Goal: Task Accomplishment & Management: Complete application form

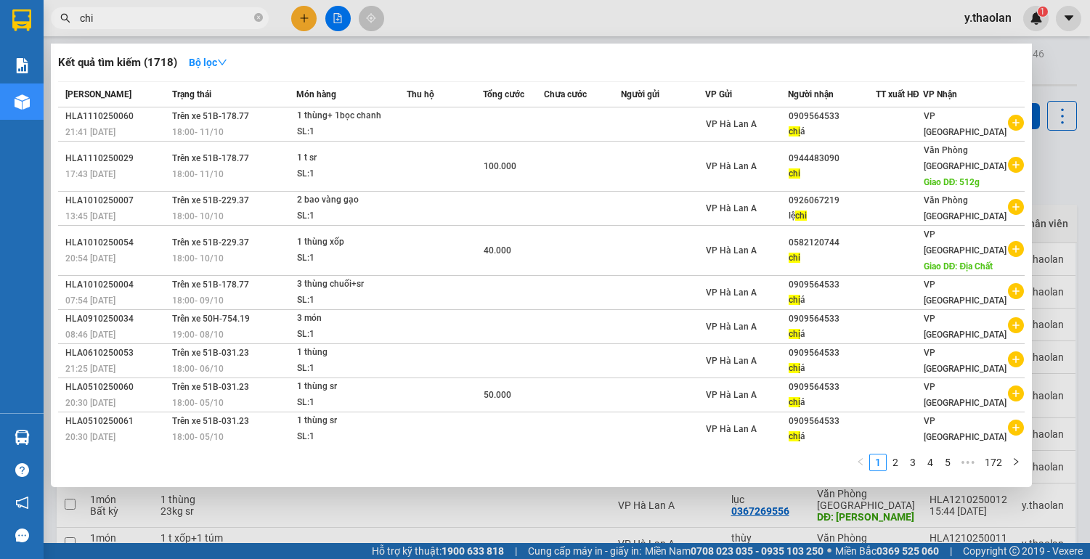
click at [1066, 55] on div at bounding box center [545, 279] width 1090 height 559
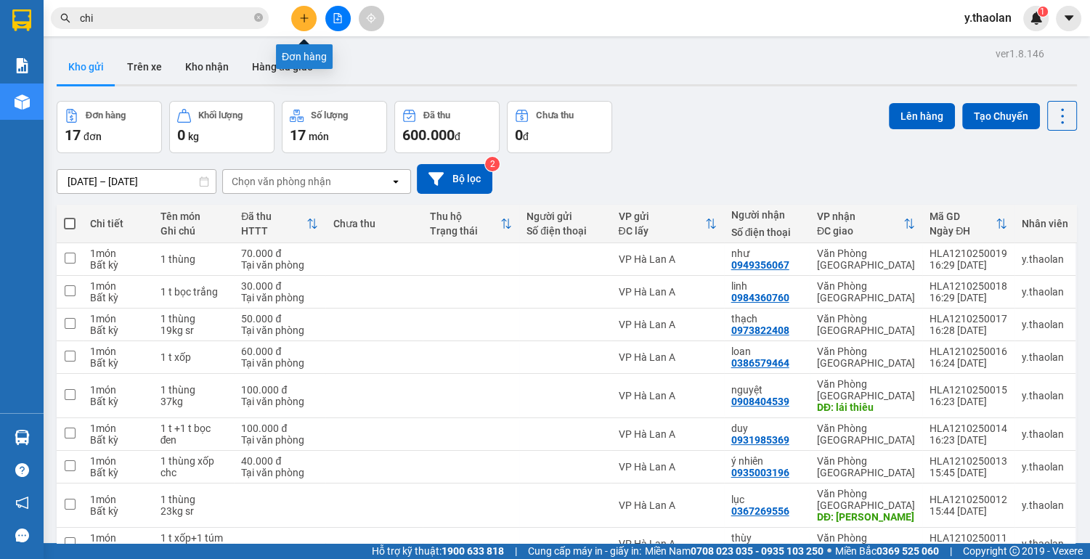
click at [305, 17] on icon "plus" at bounding box center [304, 17] width 8 height 1
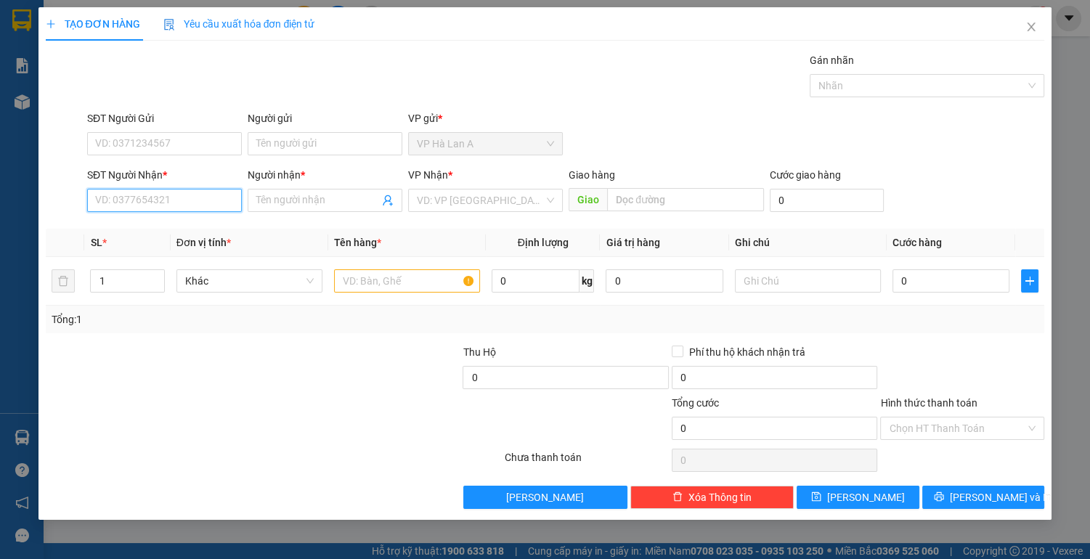
click at [187, 207] on input "SĐT Người Nhận *" at bounding box center [164, 200] width 155 height 23
click at [1027, 23] on icon "close" at bounding box center [1031, 27] width 12 height 12
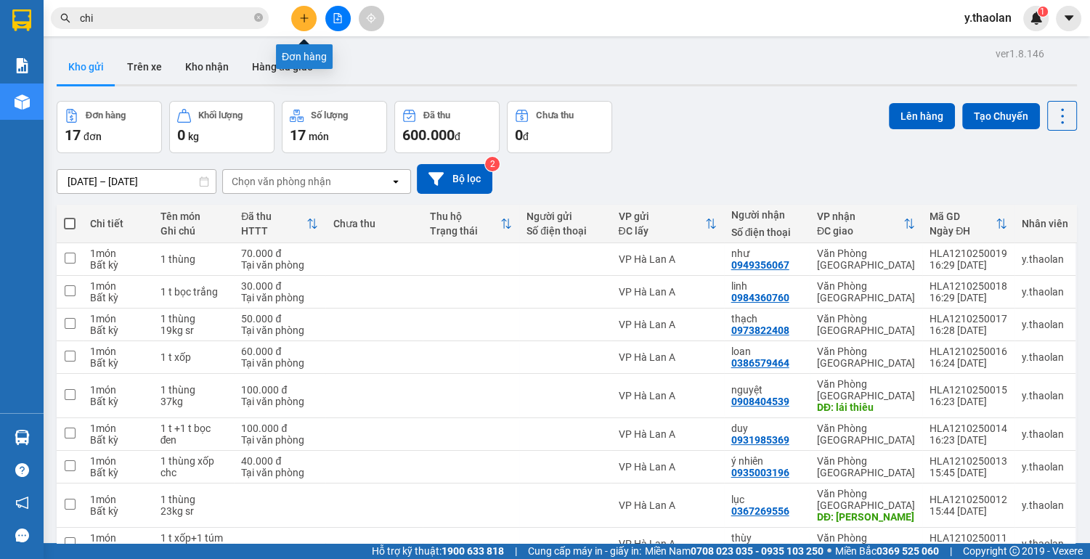
click at [305, 15] on icon "plus" at bounding box center [304, 18] width 10 height 10
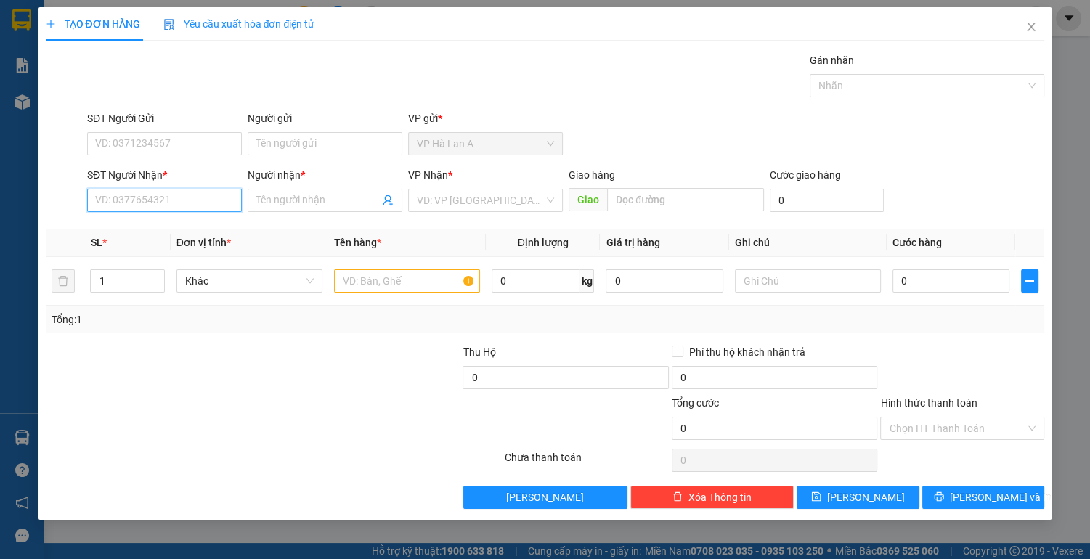
click at [183, 200] on input "SĐT Người Nhận *" at bounding box center [164, 200] width 155 height 23
click at [190, 224] on div "0948253347 - [PERSON_NAME]" at bounding box center [167, 229] width 143 height 16
type input "0948253347"
type input "huyền"
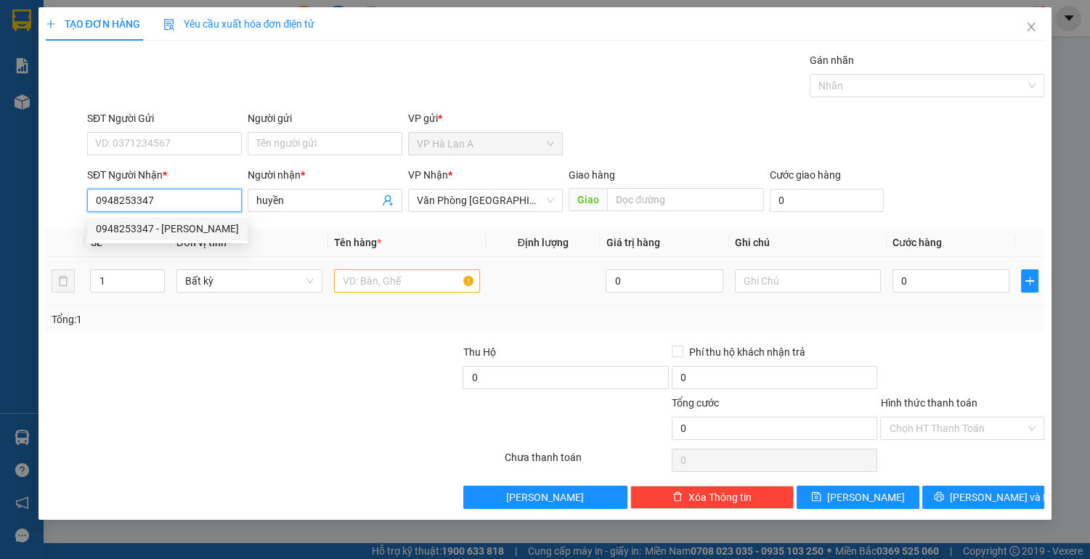
type input "0948253347"
click at [362, 270] on input "text" at bounding box center [407, 280] width 146 height 23
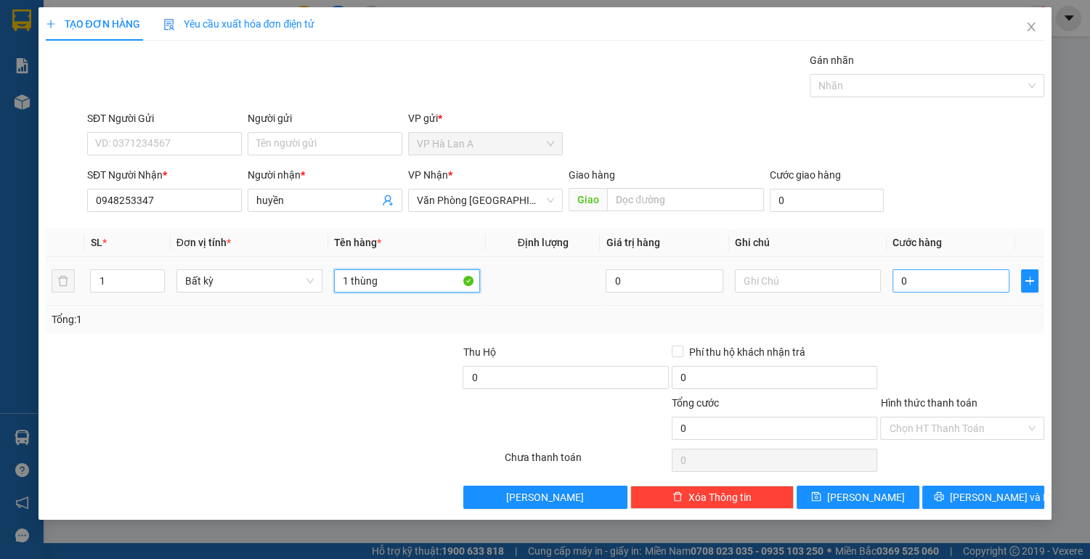
type input "1 thùng"
drag, startPoint x: 929, startPoint y: 277, endPoint x: 901, endPoint y: 277, distance: 28.3
click at [929, 277] on input "0" at bounding box center [951, 280] width 118 height 23
type input "3"
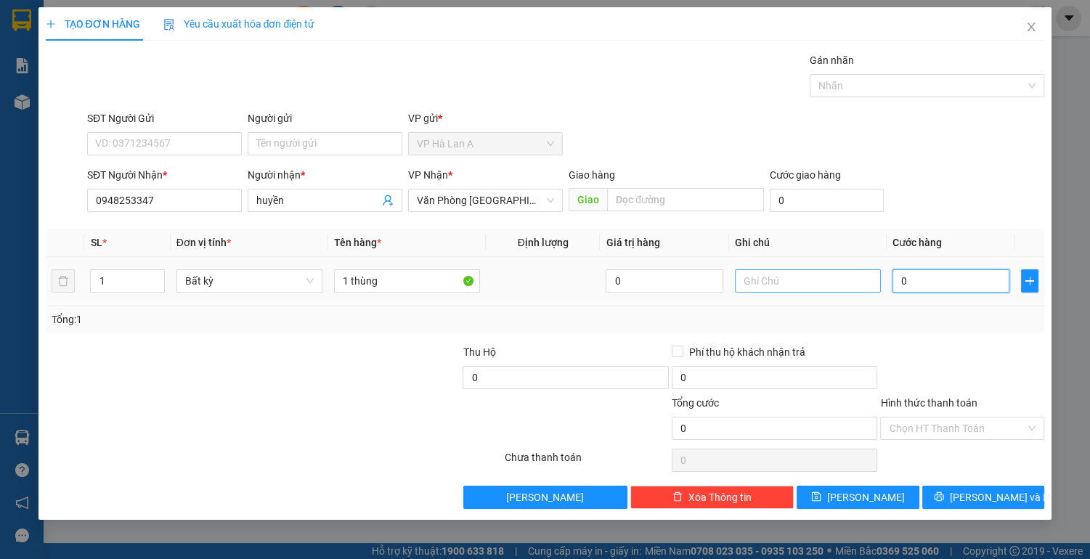
type input "3"
type input "30"
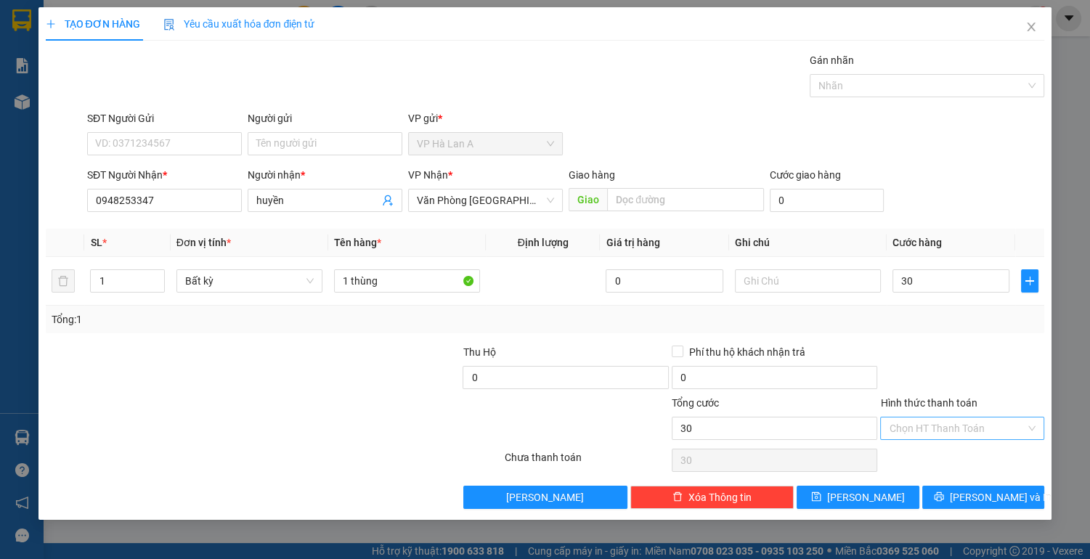
type input "30.000"
click at [917, 422] on input "Hình thức thanh toán" at bounding box center [957, 429] width 137 height 22
click at [912, 453] on div "Tại văn phòng" at bounding box center [962, 456] width 147 height 16
type input "0"
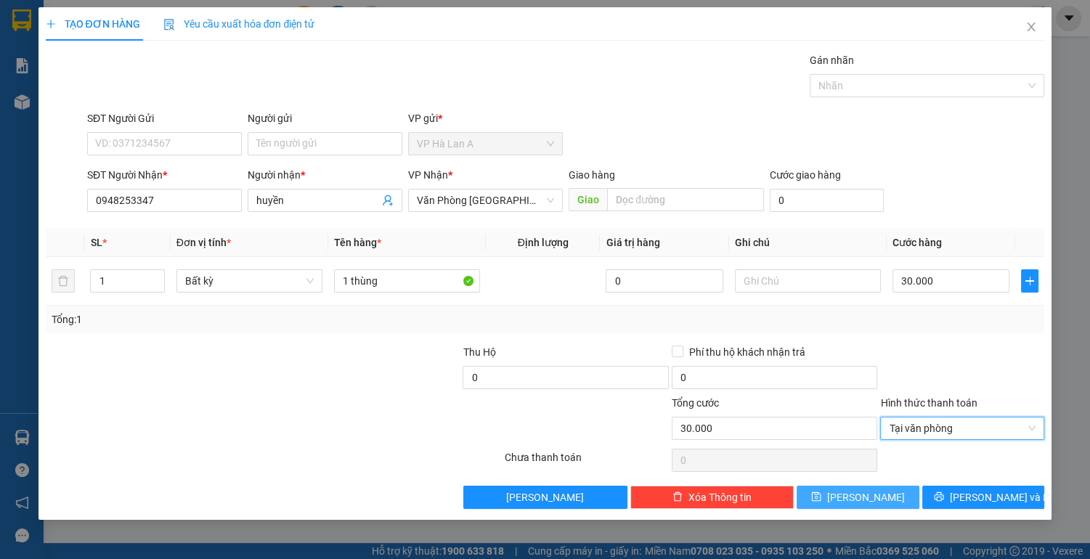
drag, startPoint x: 866, startPoint y: 500, endPoint x: 830, endPoint y: 449, distance: 62.5
click at [866, 497] on span "[PERSON_NAME]" at bounding box center [866, 497] width 78 height 16
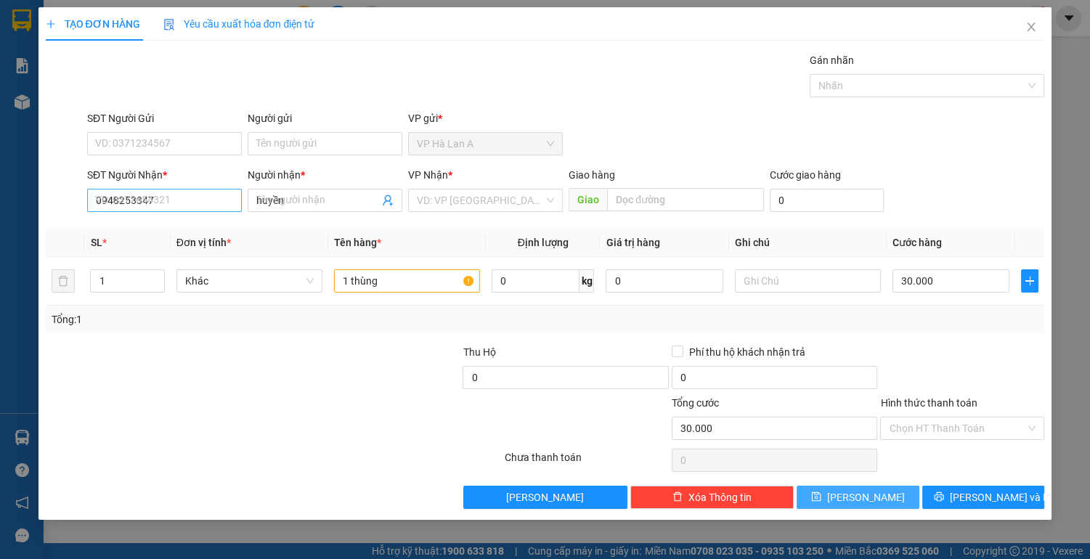
type input "0"
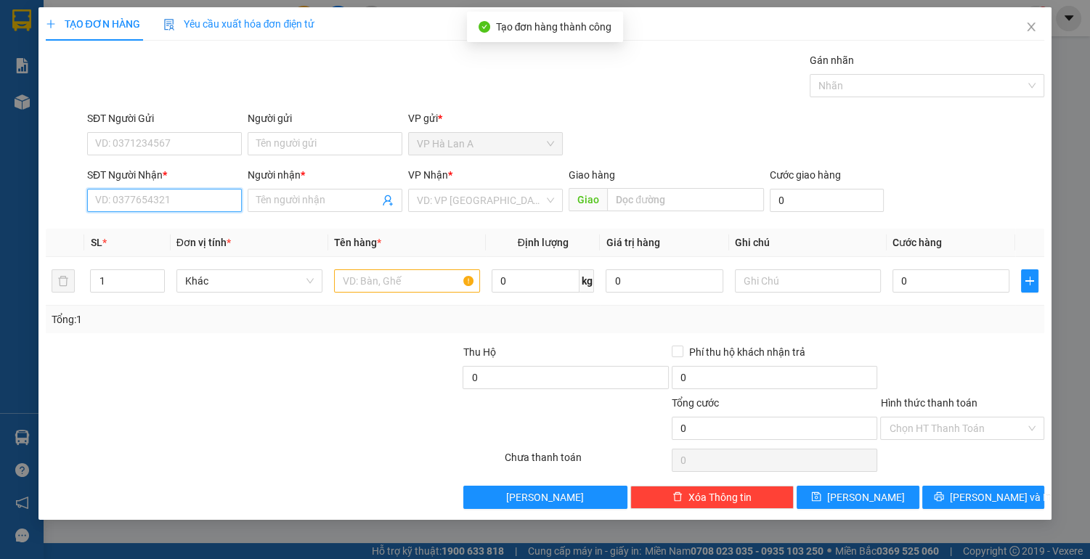
click at [171, 197] on input "SĐT Người Nhận *" at bounding box center [164, 200] width 155 height 23
click at [1023, 23] on span "Close" at bounding box center [1031, 27] width 41 height 41
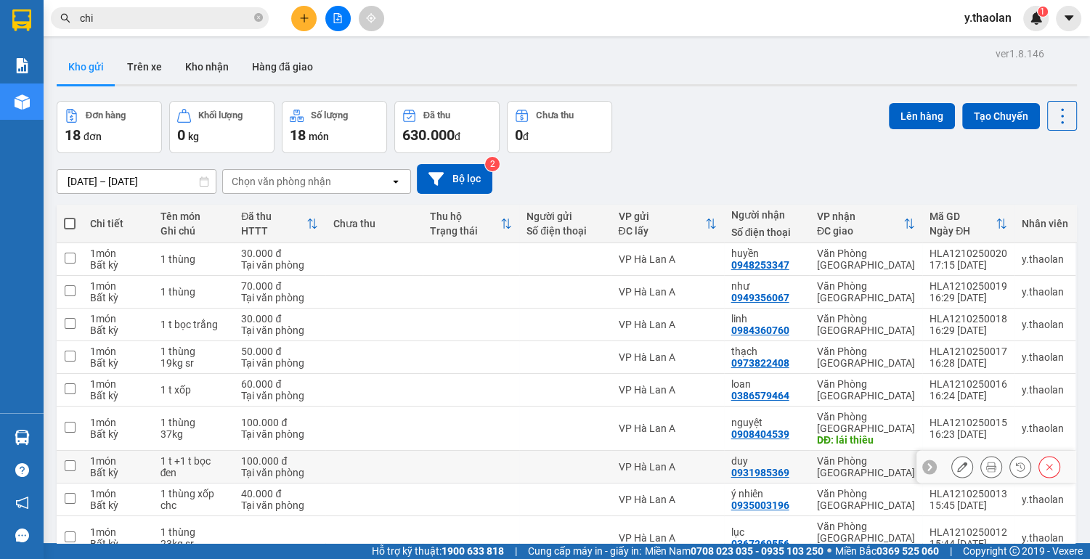
scroll to position [84, 0]
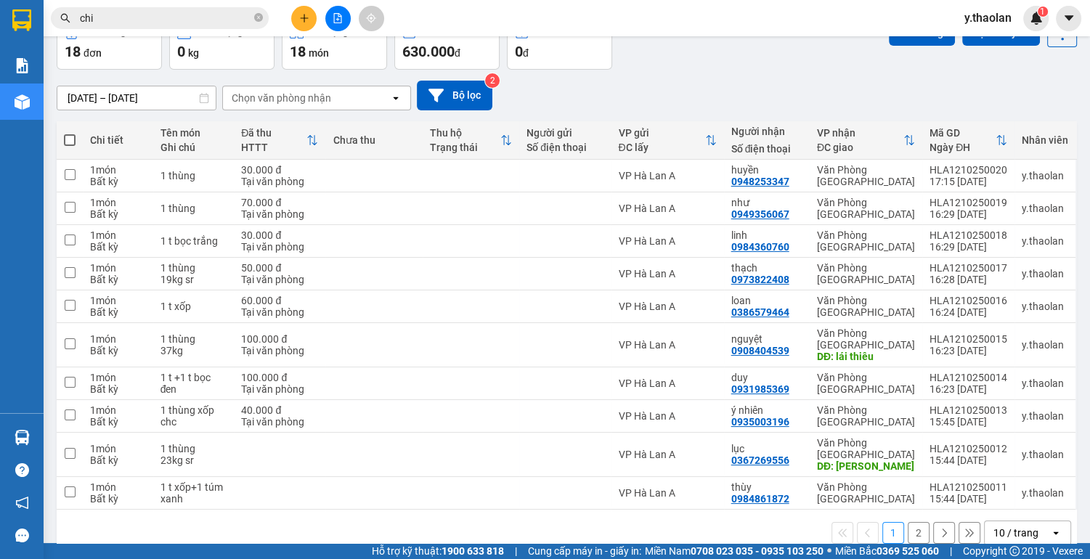
drag, startPoint x: 915, startPoint y: 508, endPoint x: 900, endPoint y: 502, distance: 16.3
click at [915, 522] on button "2" at bounding box center [919, 533] width 22 height 22
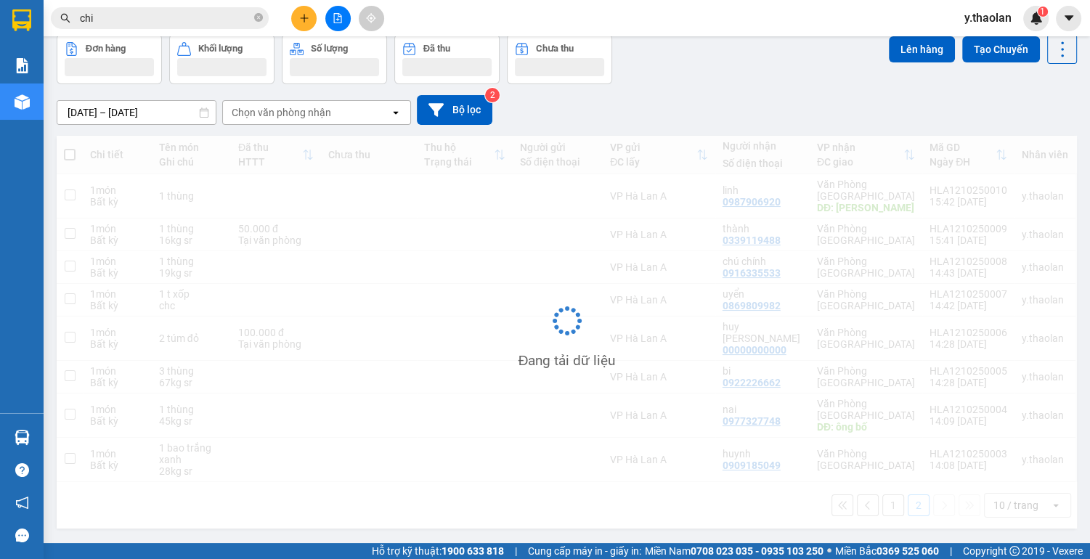
scroll to position [67, 0]
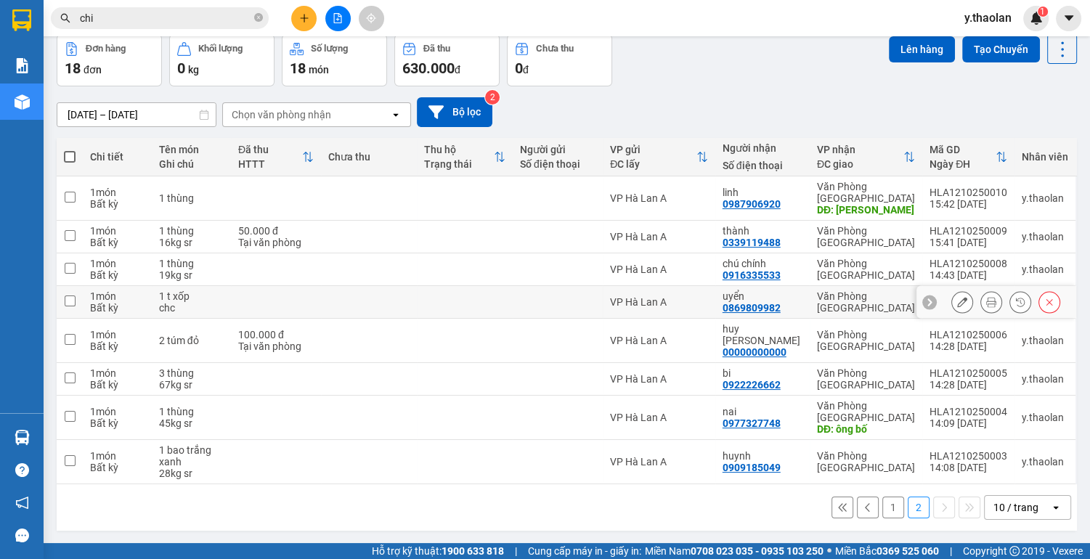
click at [957, 297] on icon at bounding box center [962, 302] width 10 height 10
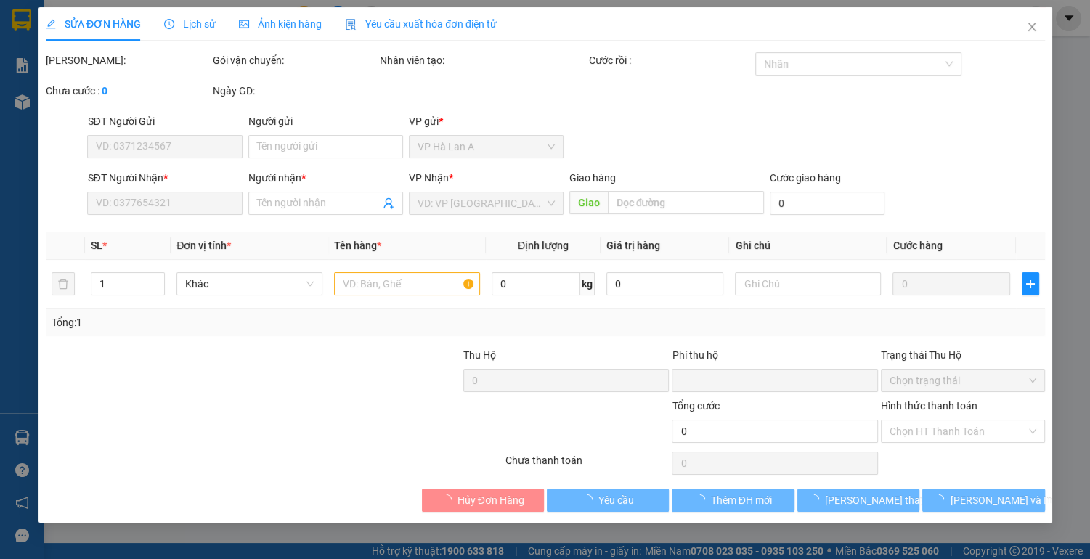
type input "0869809982"
type input "uyển"
type input "0"
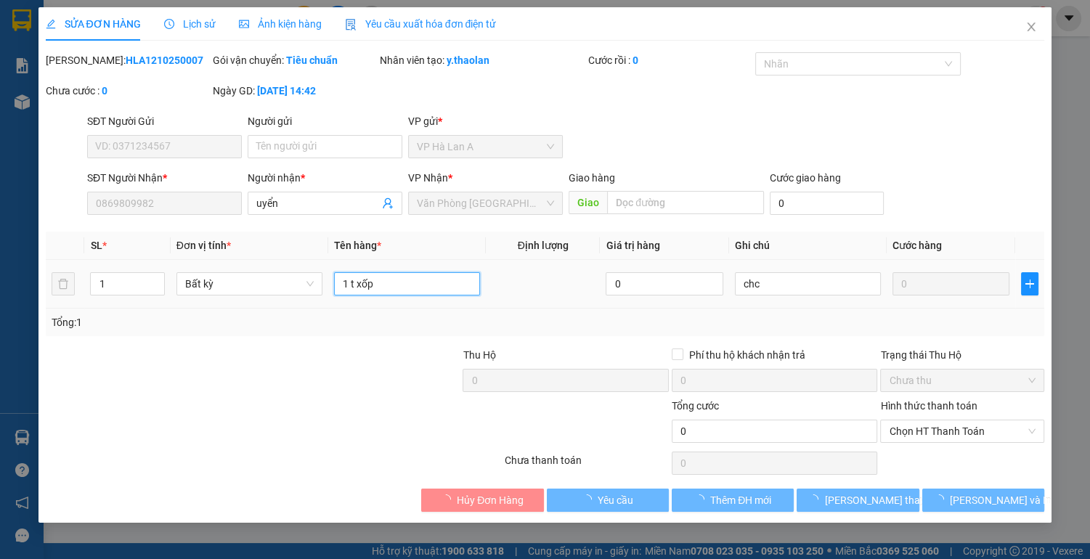
click at [402, 285] on input "1 t xốp" at bounding box center [407, 283] width 146 height 23
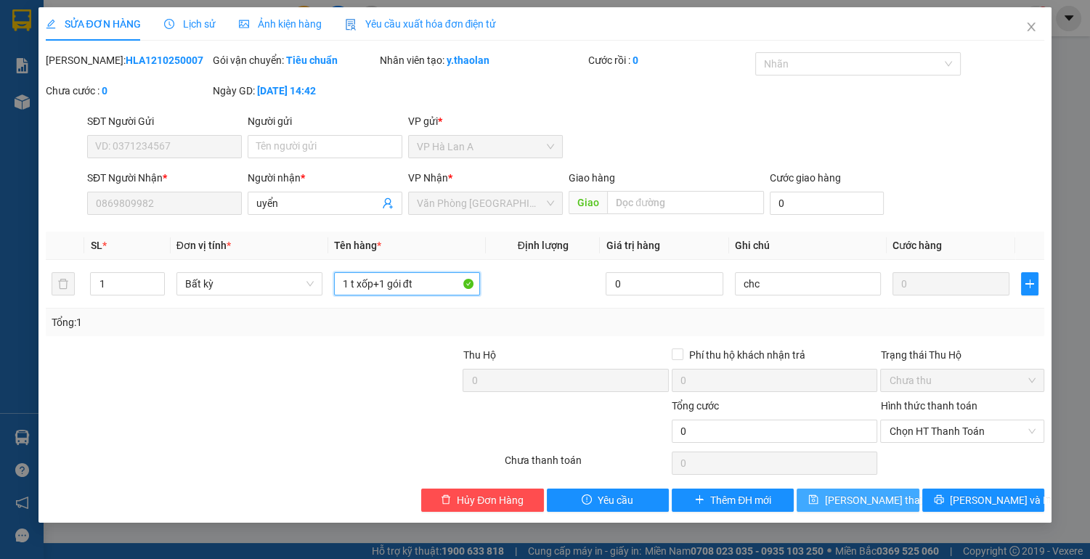
type input "1 t xốp+1 gói đt"
click at [861, 500] on span "[PERSON_NAME] thay đổi" at bounding box center [882, 500] width 116 height 16
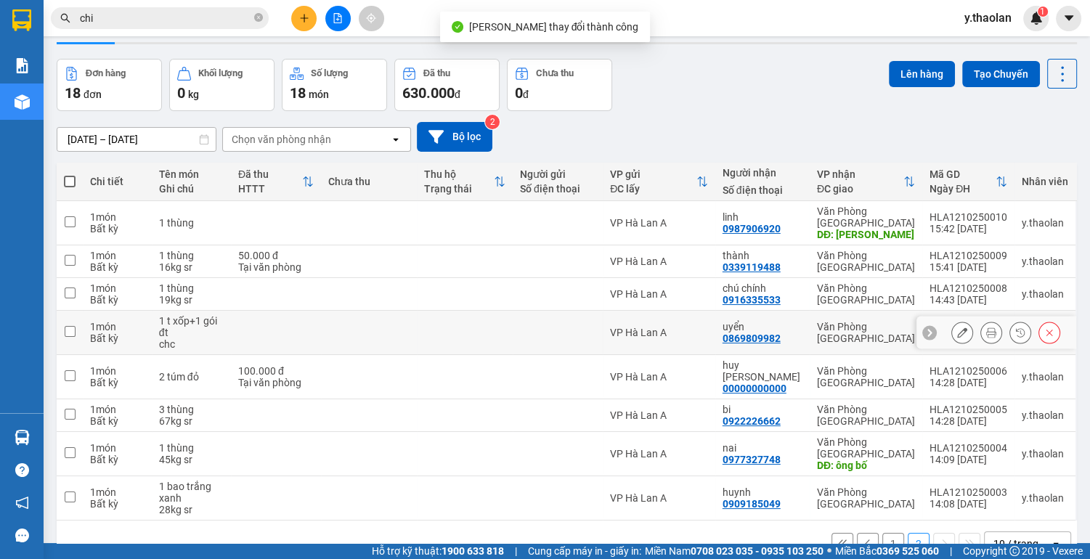
scroll to position [67, 0]
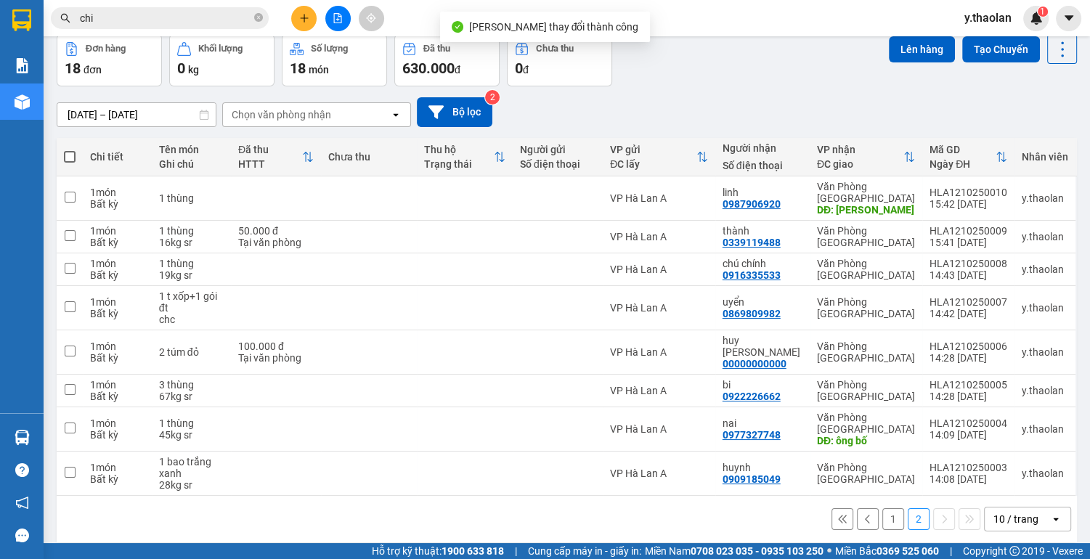
click at [883, 508] on button "1" at bounding box center [893, 519] width 22 height 22
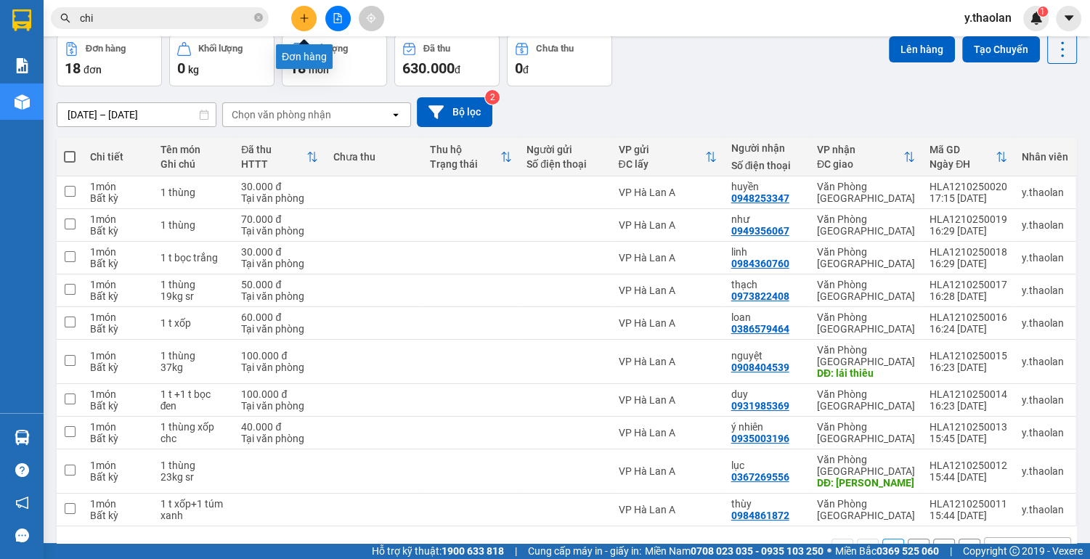
click at [300, 18] on icon "plus" at bounding box center [304, 18] width 10 height 10
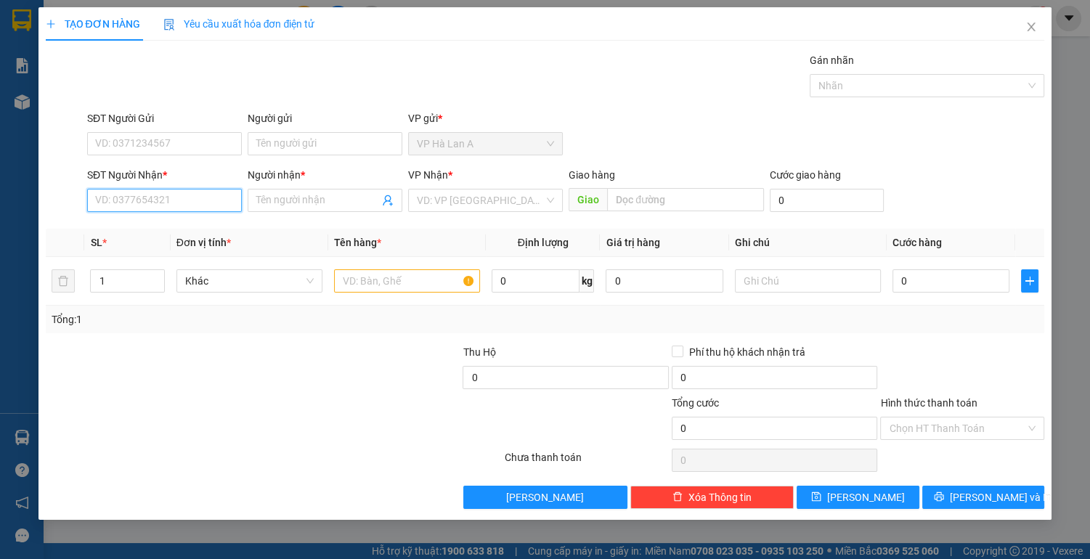
click at [186, 203] on input "SĐT Người Nhận *" at bounding box center [164, 200] width 155 height 23
click at [200, 228] on div "0904140914 - linh" at bounding box center [164, 229] width 137 height 16
type input "0904140914"
type input "linh"
type input "chợđầumối"
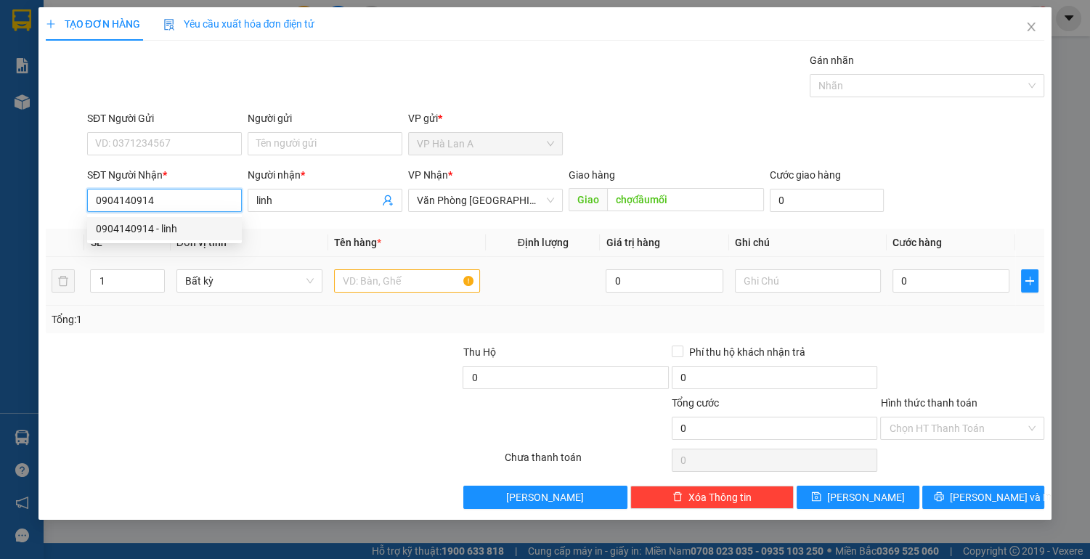
type input "0904140914"
click at [377, 279] on input "text" at bounding box center [407, 280] width 146 height 23
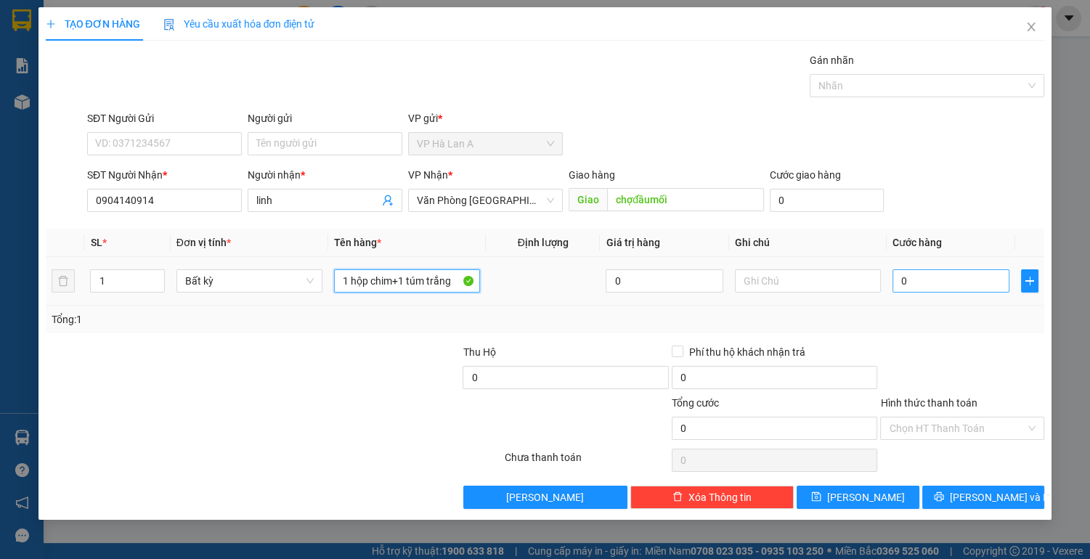
type input "1 hộp chim+1 túm trắng"
click at [926, 285] on input "0" at bounding box center [951, 280] width 118 height 23
type input "2"
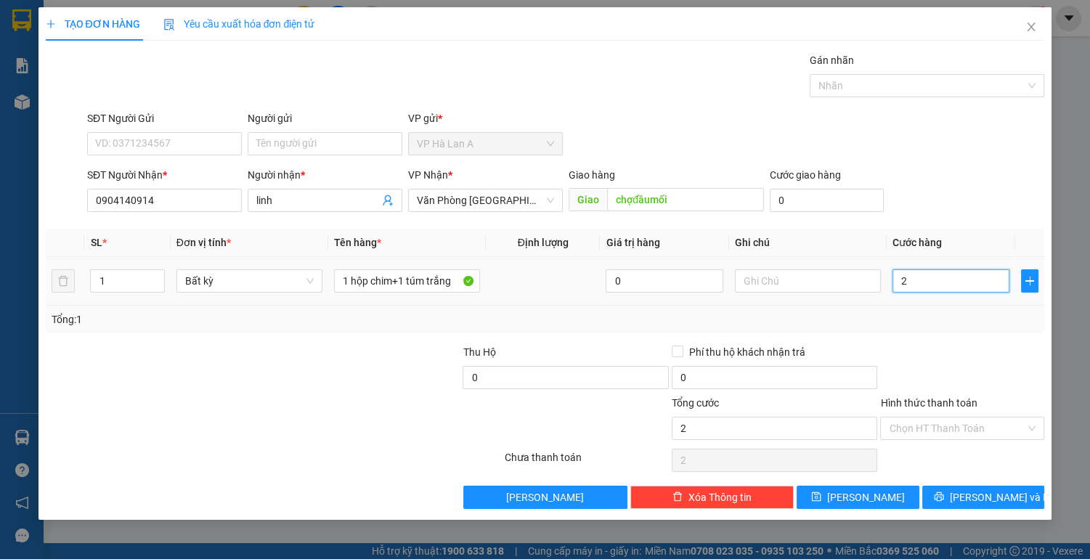
type input "20"
type input "200"
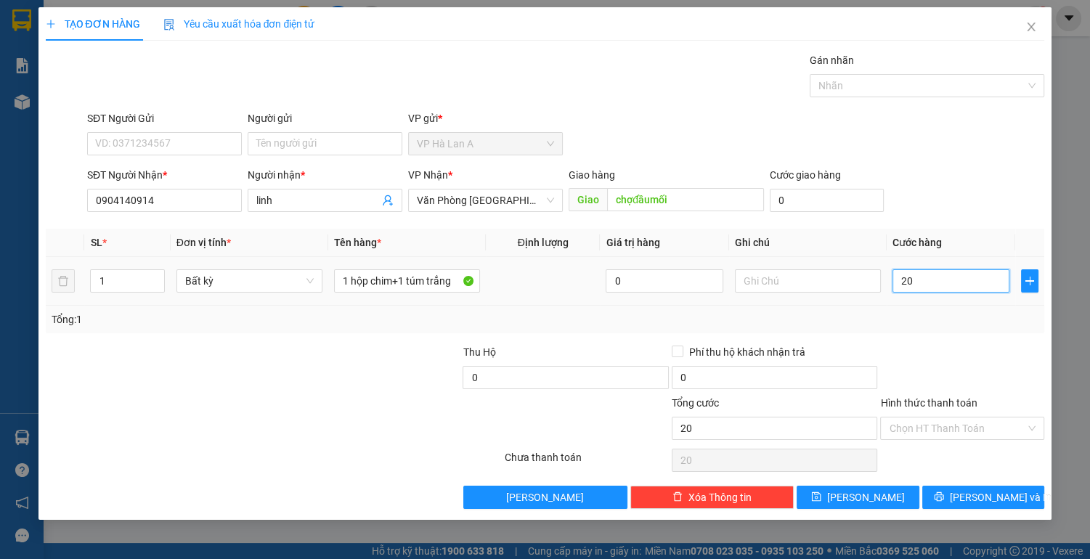
type input "200"
type input "200.000"
click at [915, 427] on input "Hình thức thanh toán" at bounding box center [957, 429] width 137 height 22
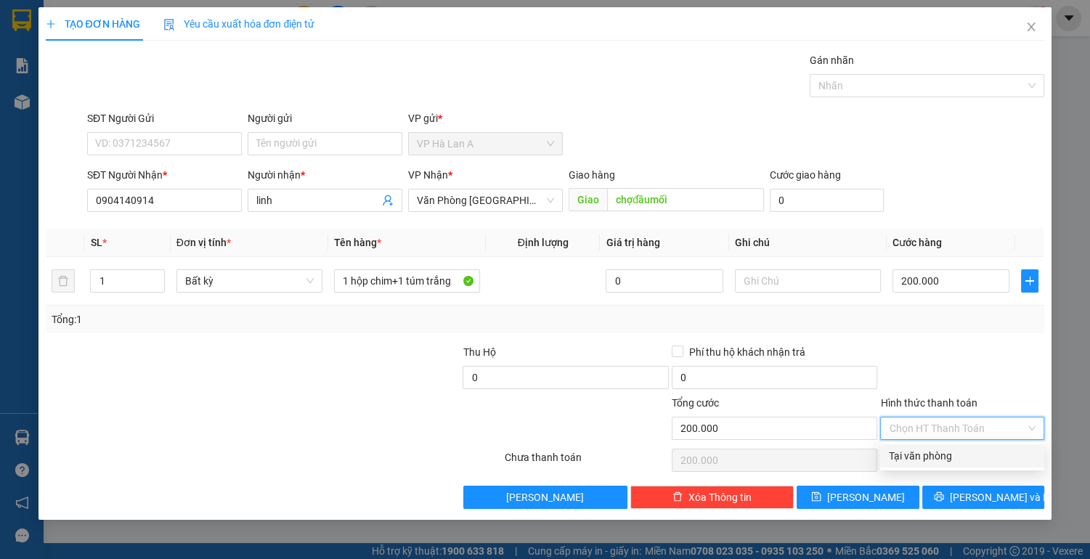
click at [913, 452] on div "Tại văn phòng" at bounding box center [962, 456] width 147 height 16
type input "0"
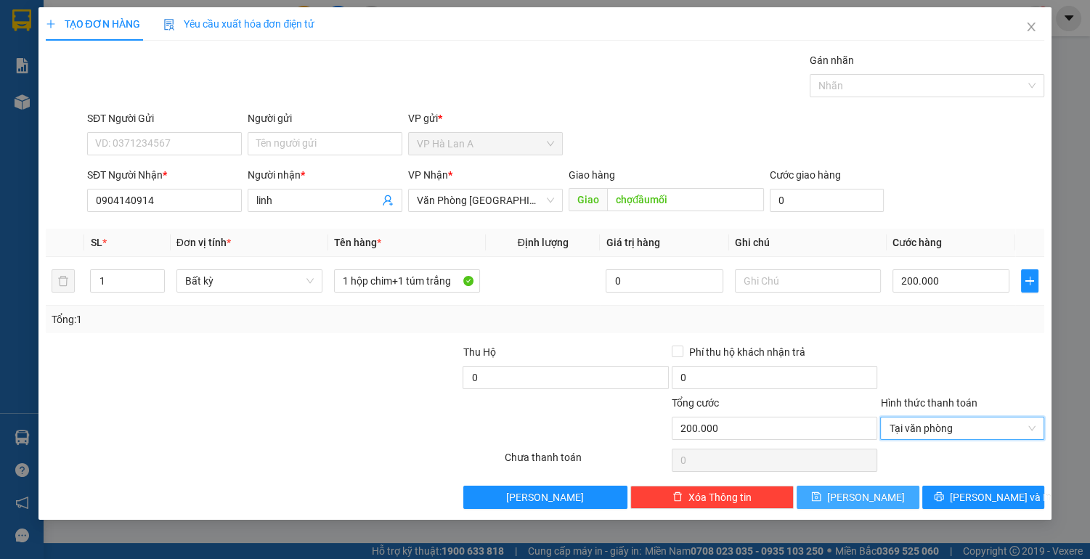
drag, startPoint x: 871, startPoint y: 497, endPoint x: 861, endPoint y: 482, distance: 17.3
click at [871, 497] on span "[PERSON_NAME]" at bounding box center [866, 497] width 78 height 16
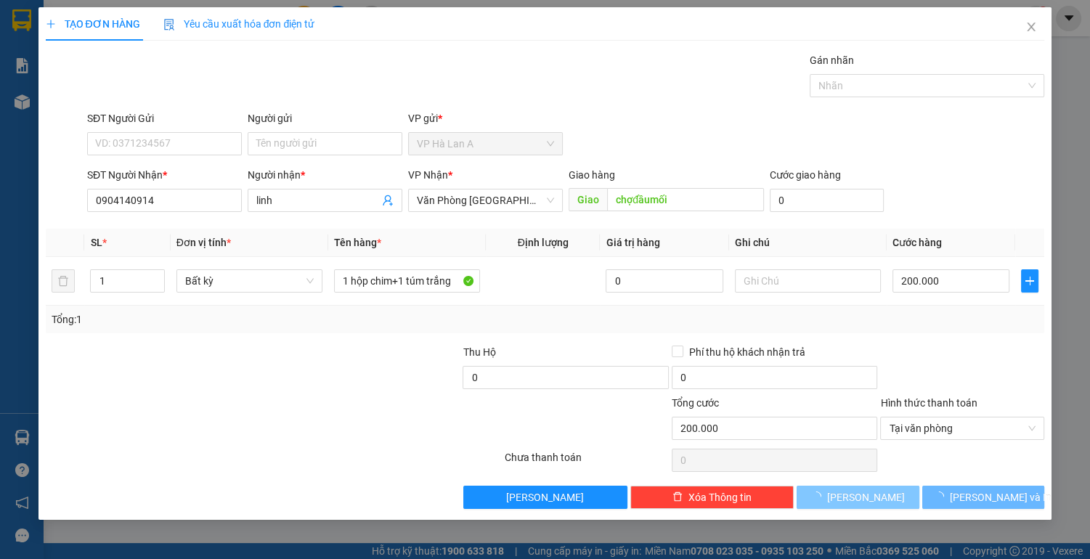
type input "0"
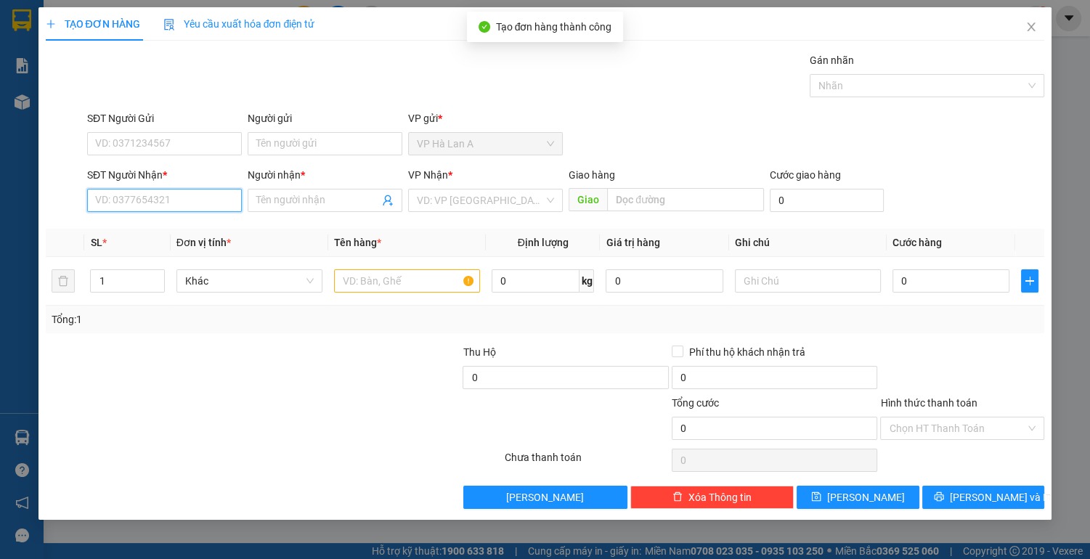
click at [197, 196] on input "SĐT Người Nhận *" at bounding box center [164, 200] width 155 height 23
click at [178, 224] on div "0963424926 - na" at bounding box center [164, 229] width 137 height 16
type input "0963424926"
type input "na"
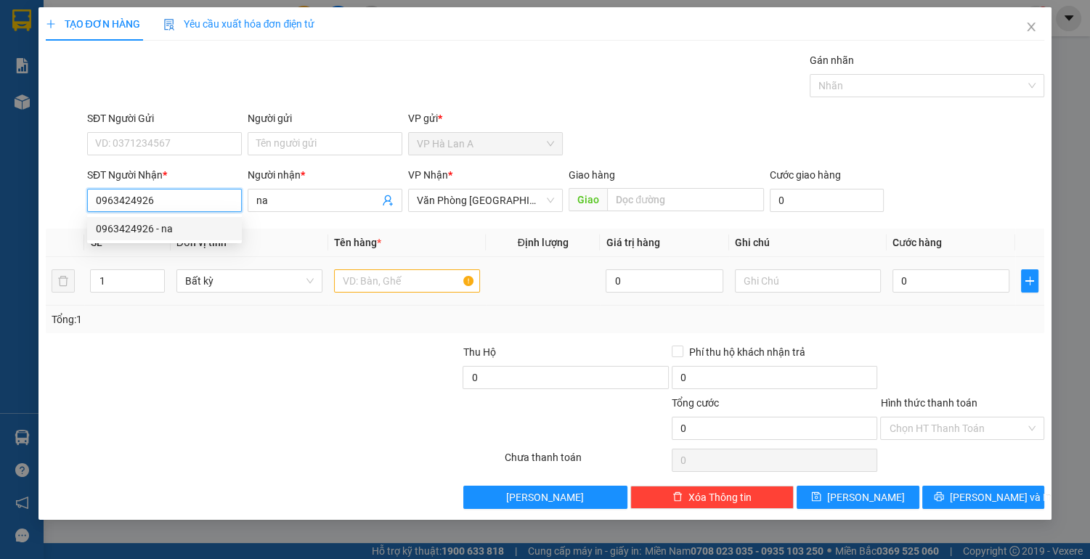
type input "0963424926"
click at [364, 283] on input "text" at bounding box center [407, 280] width 146 height 23
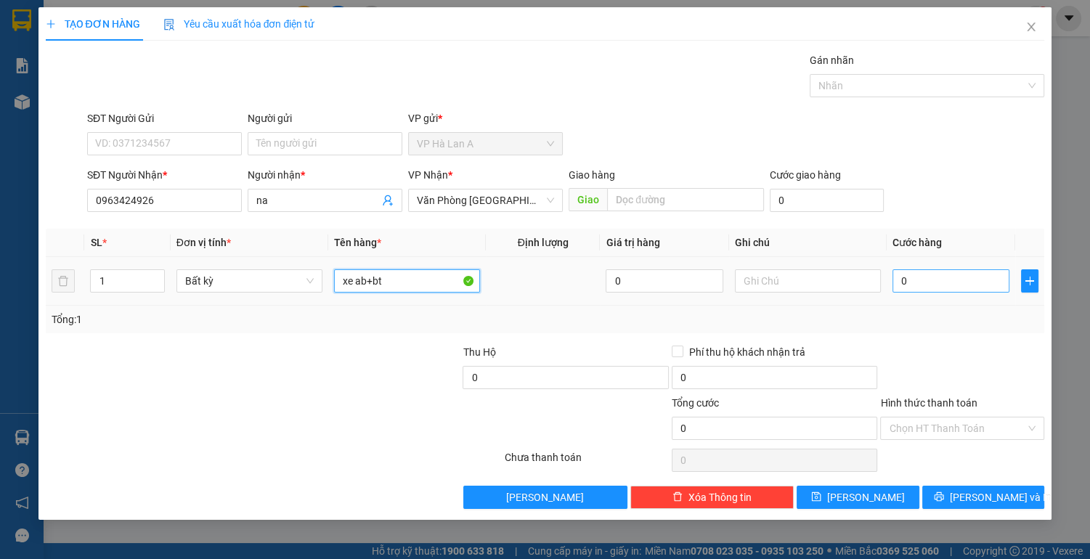
type input "xe ab+bt"
click at [941, 270] on input "0" at bounding box center [951, 280] width 118 height 23
type input "4"
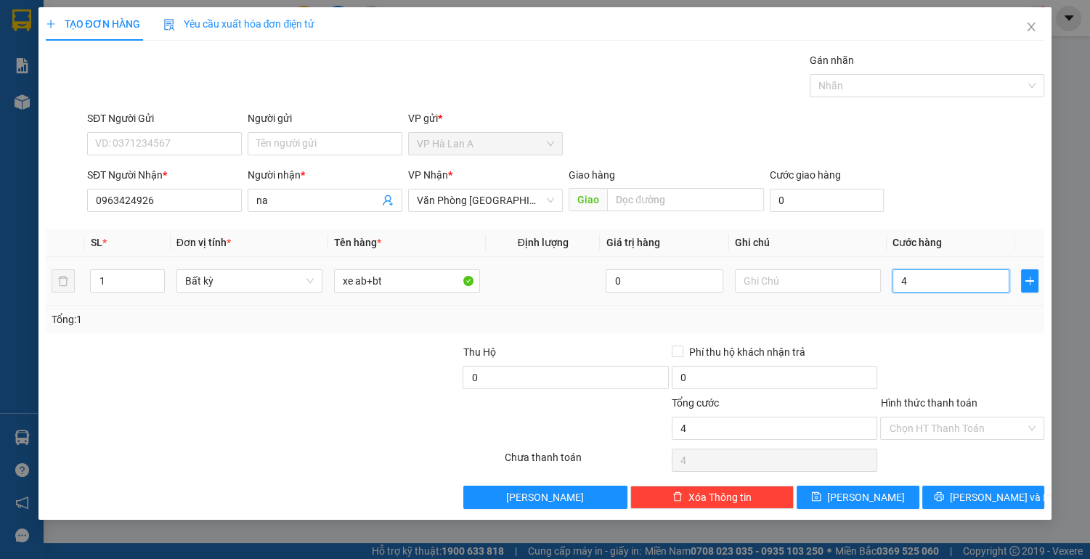
type input "40"
type input "400"
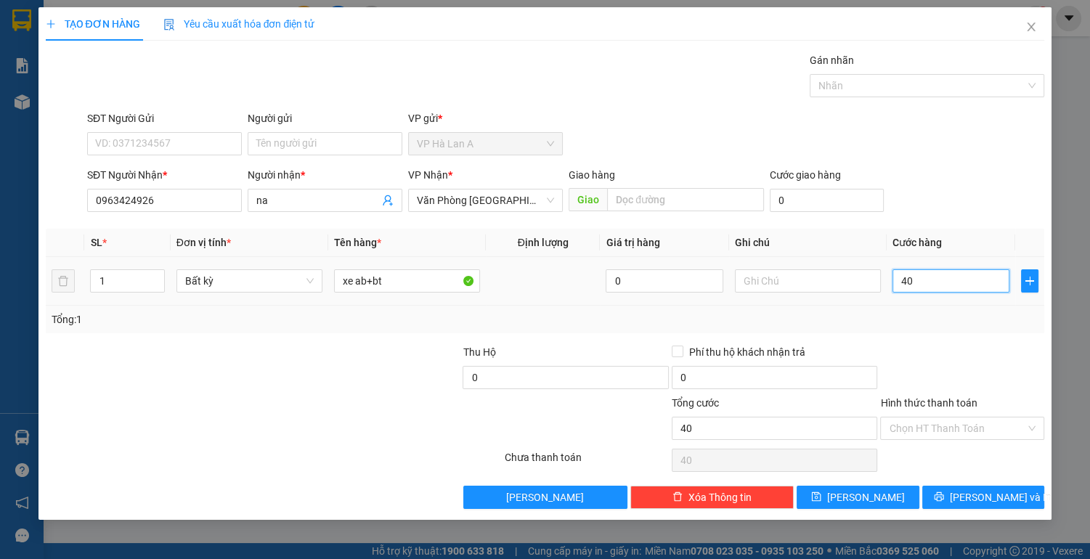
type input "400"
type input "400.000"
click at [921, 431] on input "Hình thức thanh toán" at bounding box center [957, 429] width 137 height 22
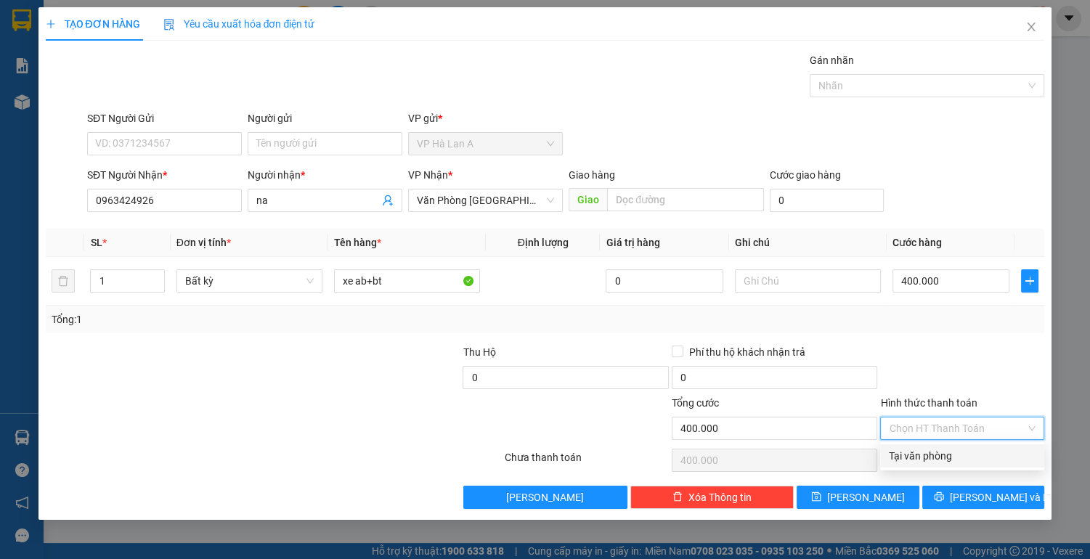
click at [921, 455] on div "Tại văn phòng" at bounding box center [962, 456] width 147 height 16
type input "0"
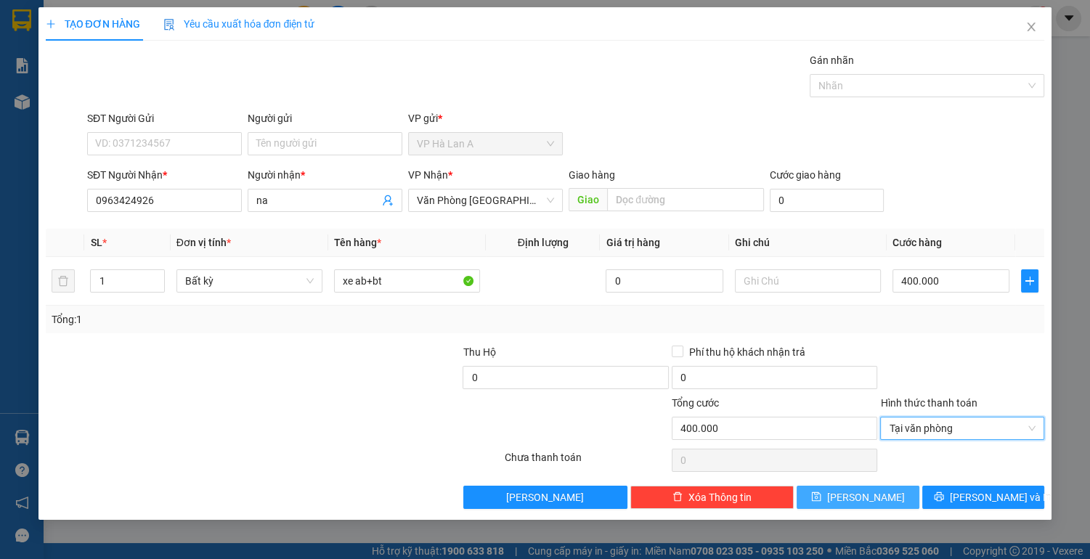
drag, startPoint x: 863, startPoint y: 489, endPoint x: 868, endPoint y: 468, distance: 21.8
click at [863, 489] on span "[PERSON_NAME]" at bounding box center [866, 497] width 78 height 16
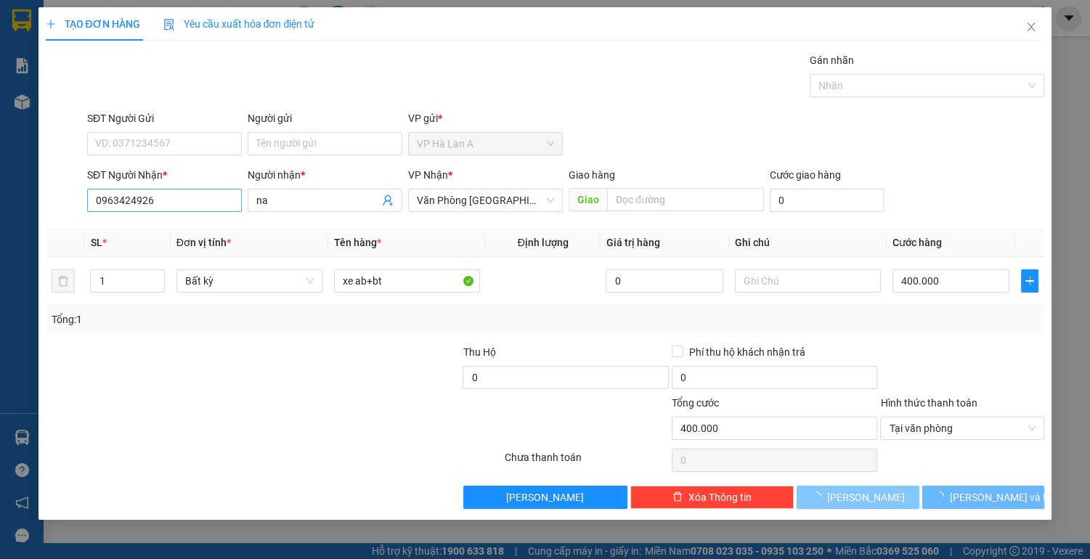
type input "0"
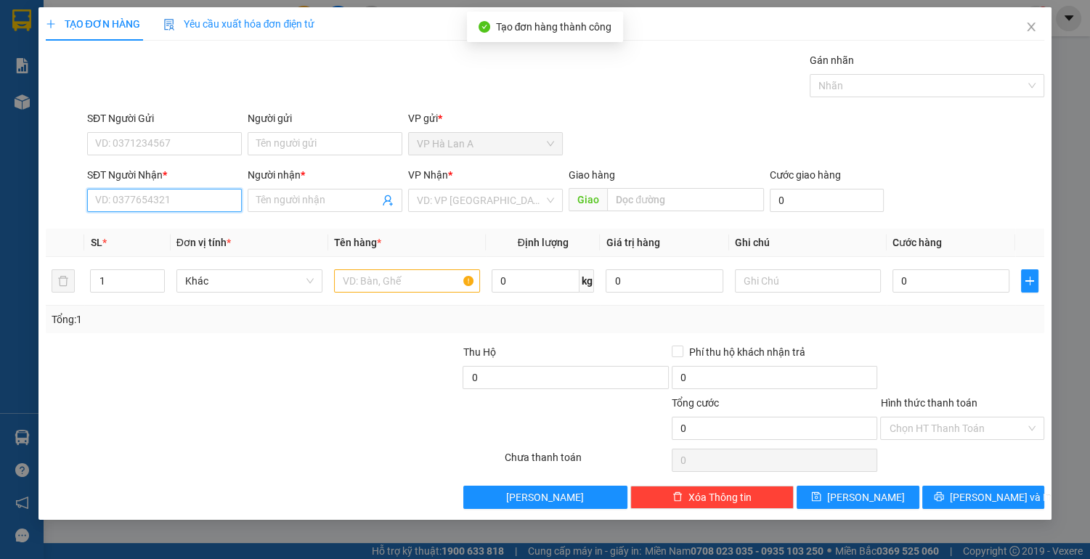
click at [177, 195] on input "SĐT Người Nhận *" at bounding box center [164, 200] width 155 height 23
click at [163, 229] on div "0975642763 - thiết" at bounding box center [164, 229] width 137 height 16
type input "0975642763"
type input "thiết"
type input "0975642763"
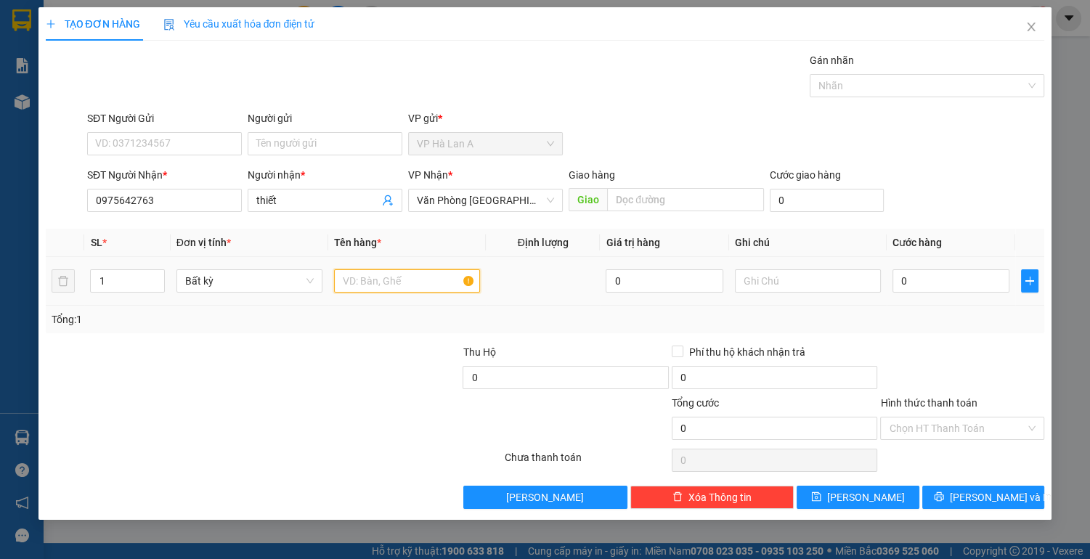
click at [363, 282] on input "text" at bounding box center [407, 280] width 146 height 23
type input "1 thùng"
click at [763, 283] on input "text" at bounding box center [808, 280] width 146 height 23
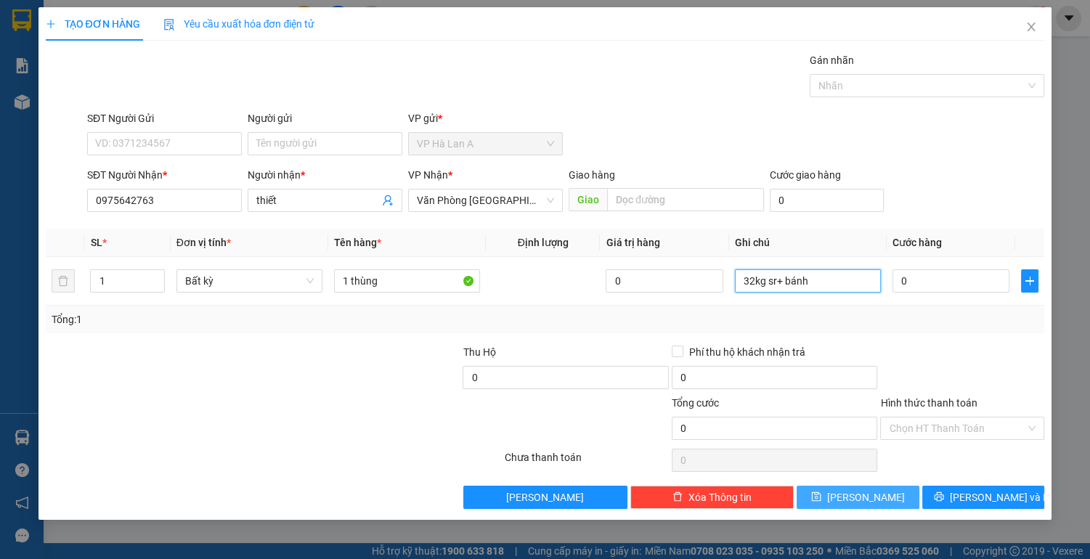
type input "32kg sr+ bánh"
click at [857, 493] on button "[PERSON_NAME]" at bounding box center [858, 497] width 122 height 23
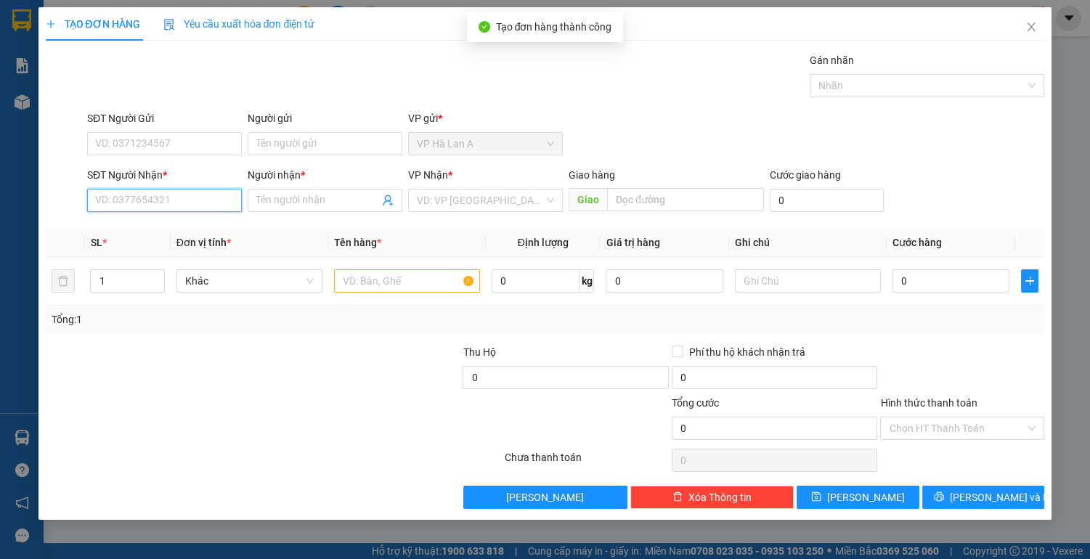
click at [188, 199] on input "SĐT Người Nhận *" at bounding box center [164, 200] width 155 height 23
drag, startPoint x: 169, startPoint y: 227, endPoint x: 227, endPoint y: 237, distance: 58.4
click at [171, 227] on div "0979704704 - phương" at bounding box center [164, 229] width 137 height 16
type input "0979704704"
type input "phương"
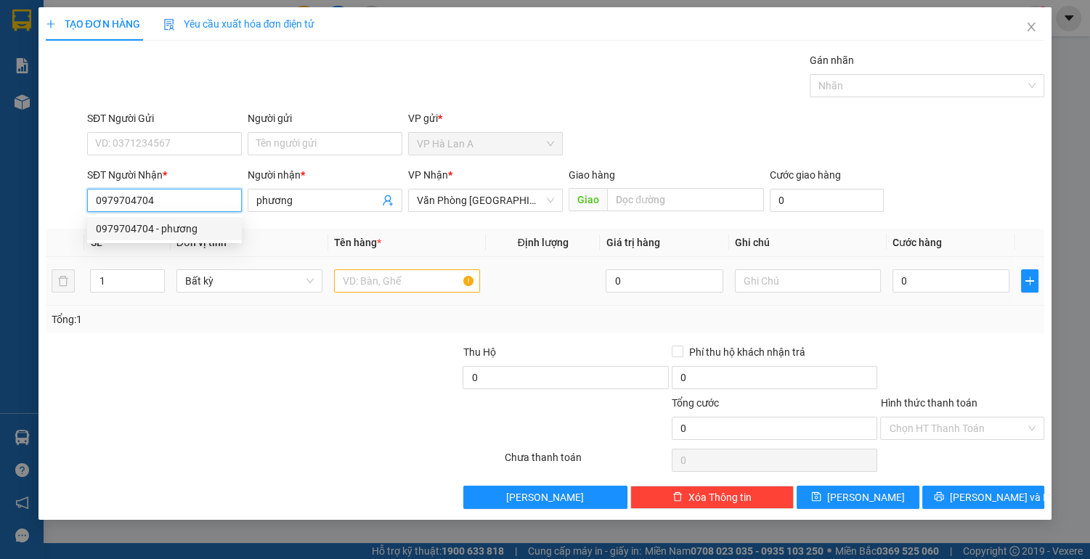
type input "0979704704"
click at [360, 275] on input "text" at bounding box center [407, 280] width 146 height 23
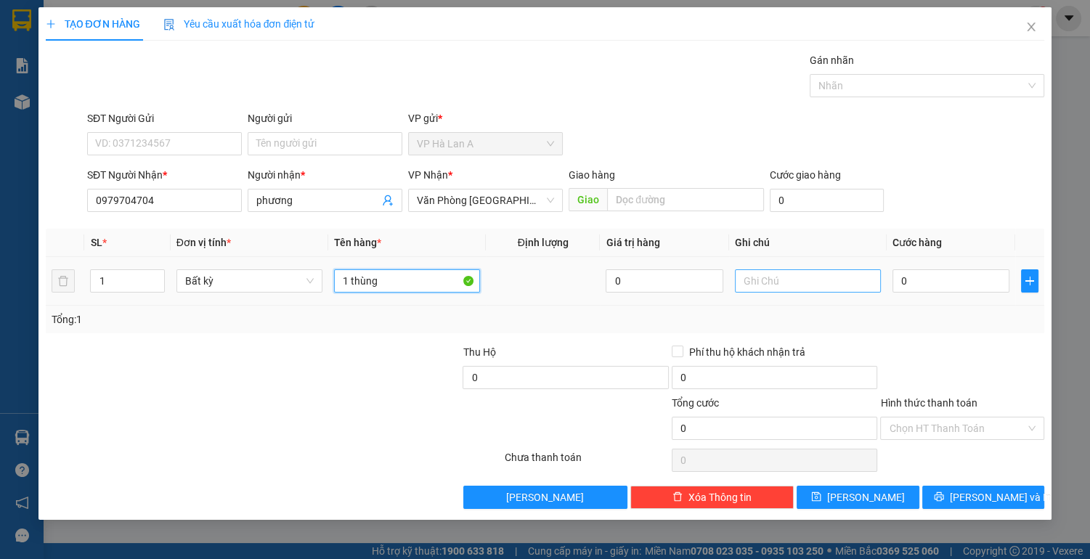
type input "1 thùng"
click at [828, 280] on input "text" at bounding box center [808, 280] width 146 height 23
type input "14kg sr"
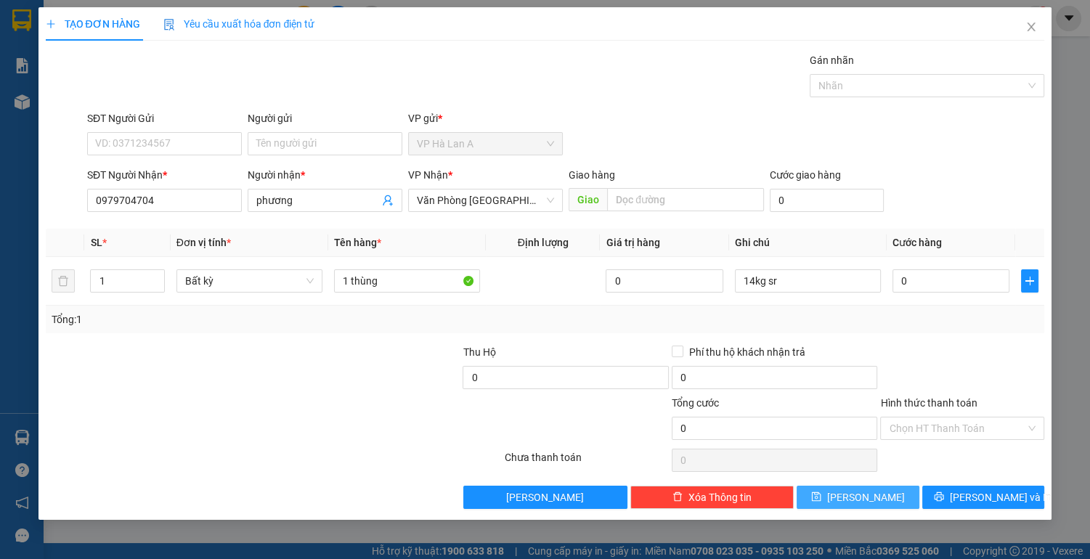
click at [855, 496] on button "[PERSON_NAME]" at bounding box center [858, 497] width 122 height 23
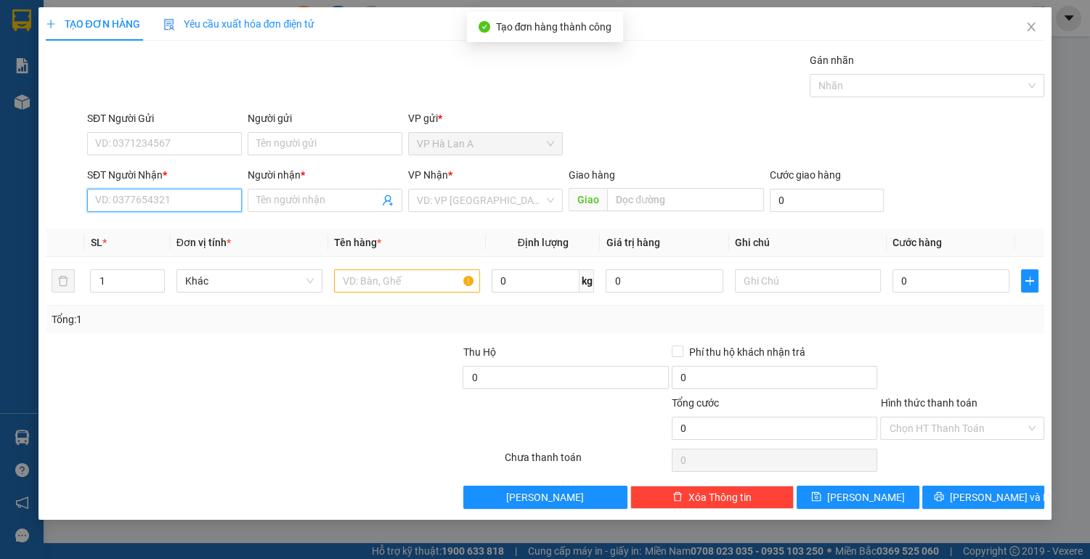
click at [171, 197] on input "SĐT Người Nhận *" at bounding box center [164, 200] width 155 height 23
type input "0988143394"
click at [184, 229] on div "0988143394 - vân" at bounding box center [164, 229] width 137 height 16
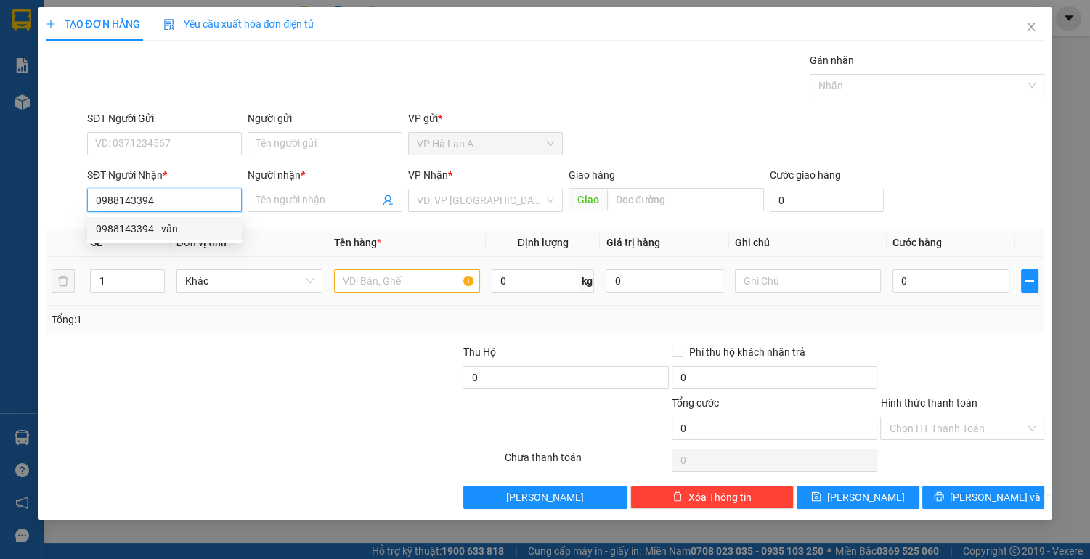
type input "vân"
type input "0988143394"
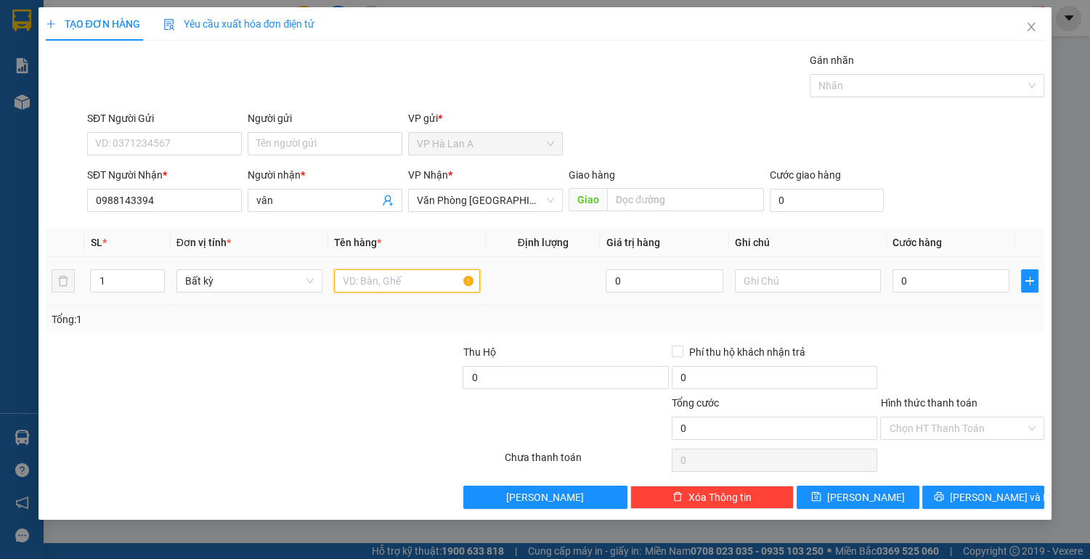
click at [367, 272] on input "text" at bounding box center [407, 280] width 146 height 23
type input "1 t xốp ghép"
click at [926, 288] on input "0" at bounding box center [951, 280] width 118 height 23
type input "7"
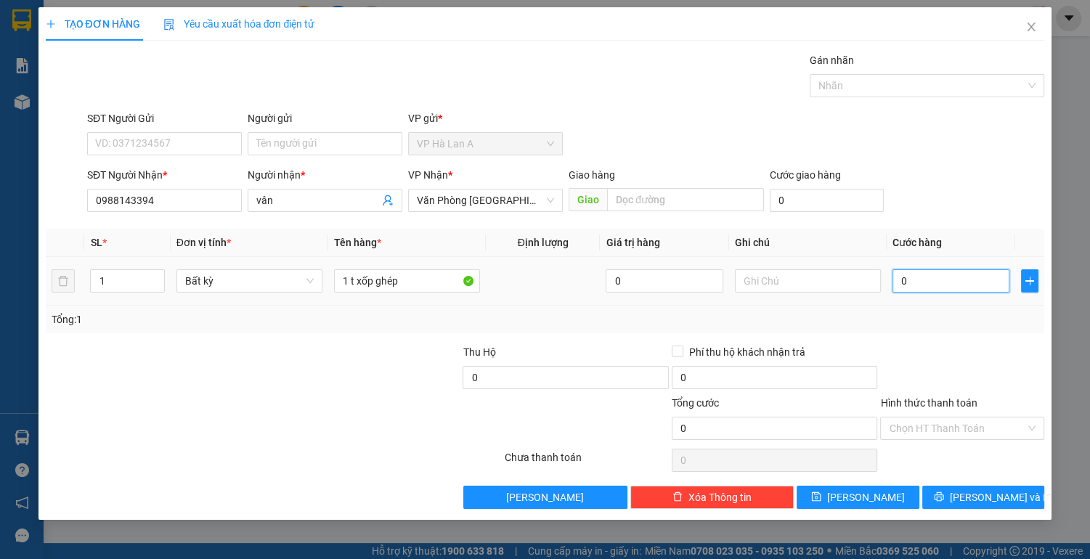
type input "7"
type input "70"
type input "70.000"
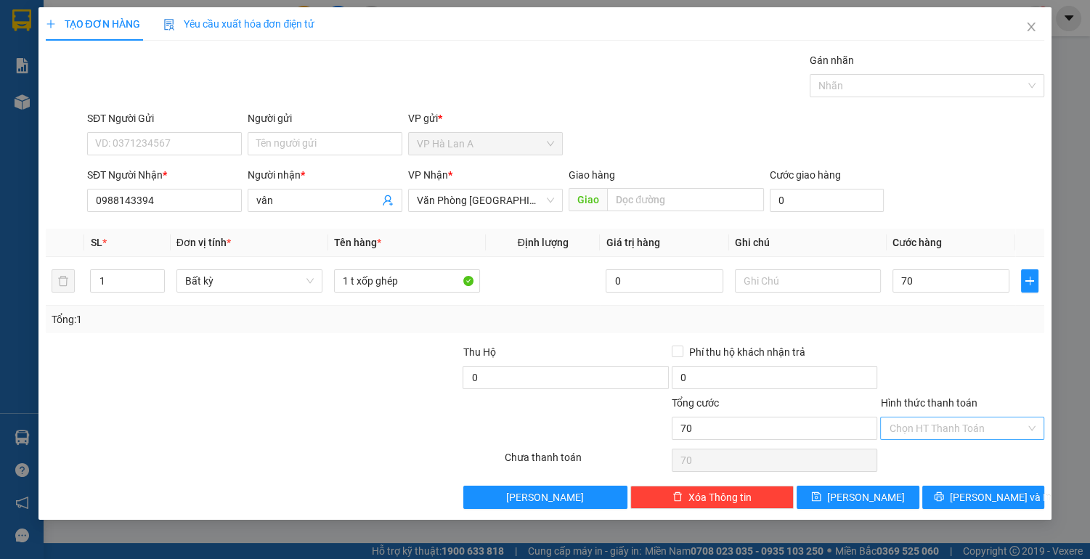
type input "70.000"
click at [917, 431] on input "Hình thức thanh toán" at bounding box center [957, 429] width 137 height 22
click at [917, 433] on input "Hình thức thanh toán" at bounding box center [957, 429] width 137 height 22
click at [906, 454] on div "Tại văn phòng" at bounding box center [962, 456] width 147 height 16
type input "0"
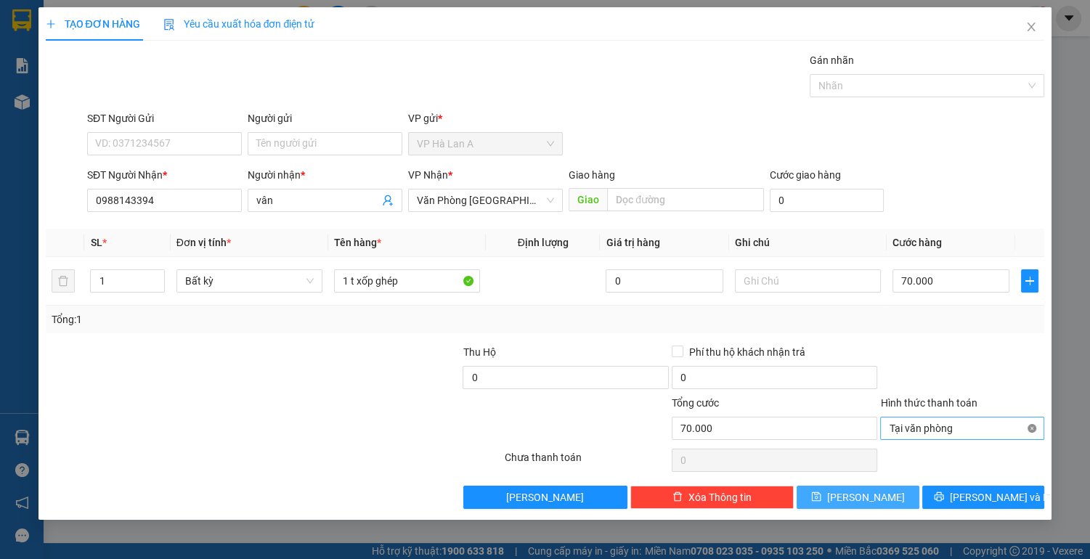
drag, startPoint x: 861, startPoint y: 500, endPoint x: 1034, endPoint y: 424, distance: 188.6
click at [876, 497] on button "[PERSON_NAME]" at bounding box center [858, 497] width 122 height 23
type input "0"
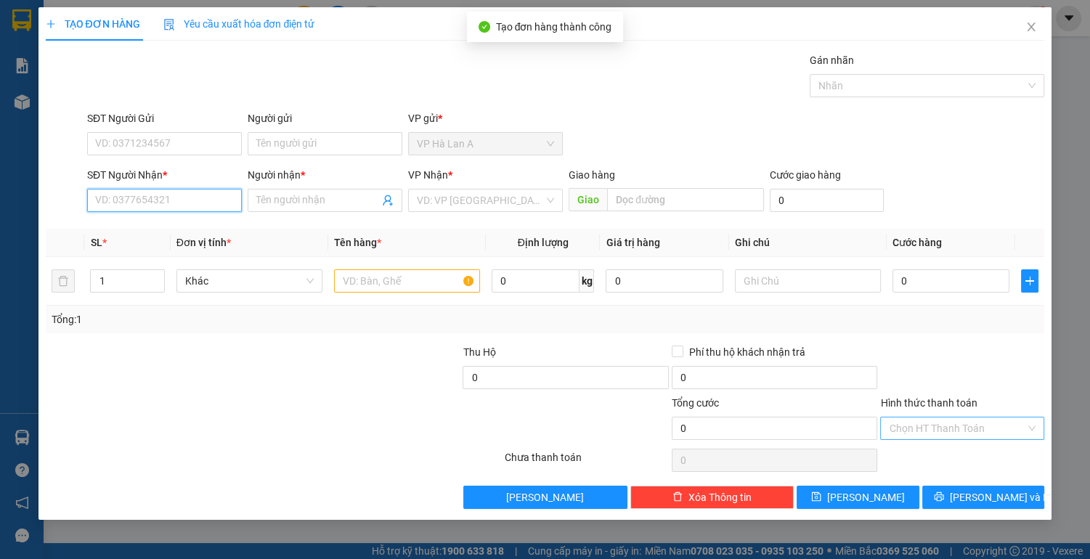
click at [184, 197] on input "SĐT Người Nhận *" at bounding box center [164, 200] width 155 height 23
type input "0925558689"
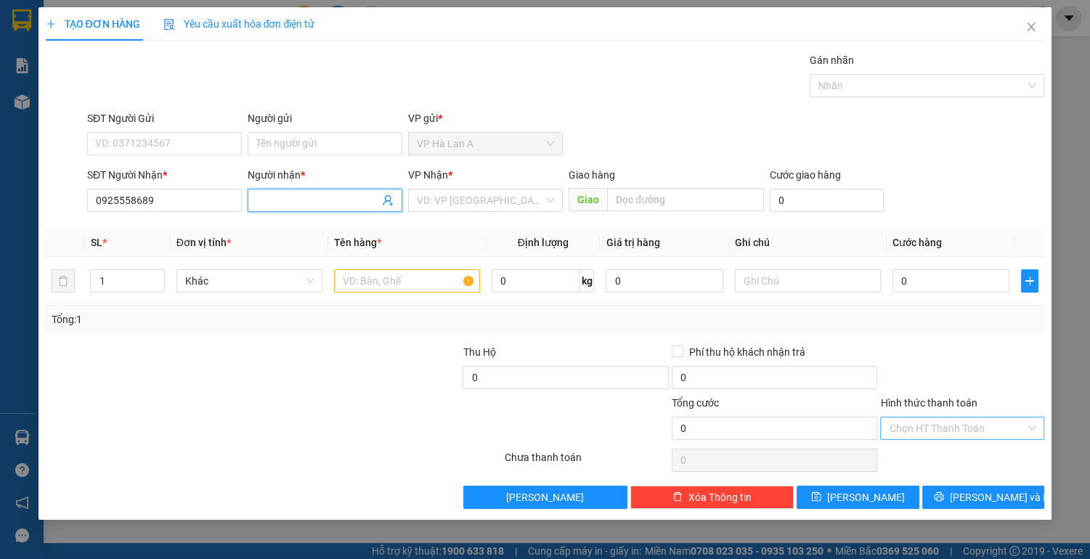
click at [282, 203] on input "Người nhận *" at bounding box center [317, 200] width 123 height 16
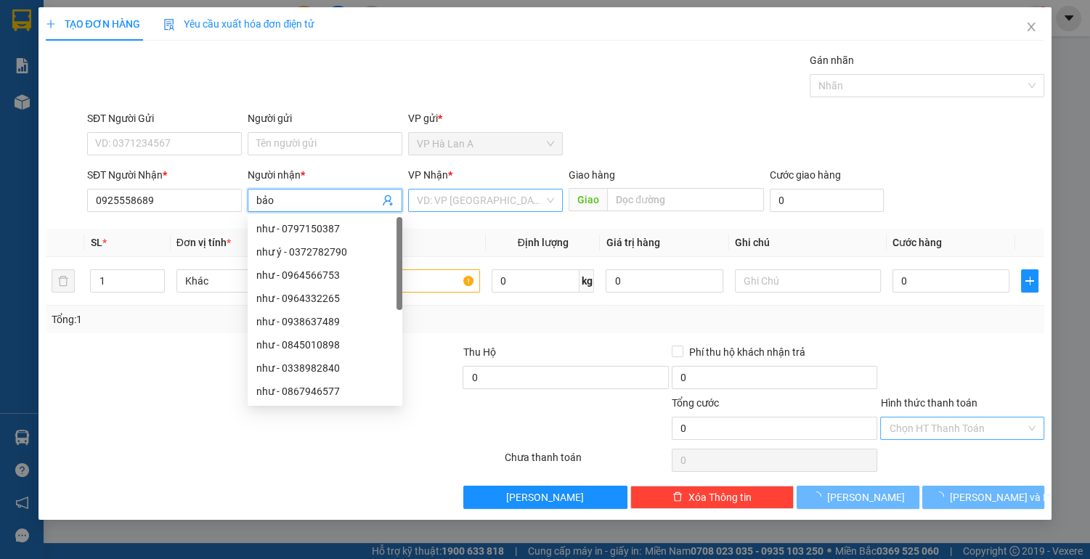
type input "bảo"
click at [503, 203] on input "search" at bounding box center [480, 201] width 127 height 22
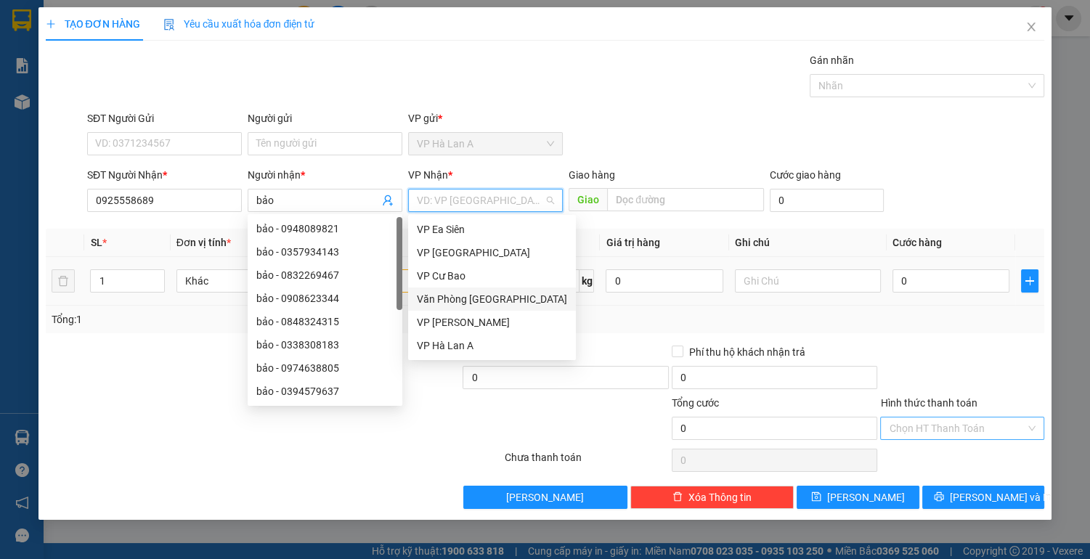
drag, startPoint x: 500, startPoint y: 300, endPoint x: 400, endPoint y: 288, distance: 100.9
click at [495, 301] on div "Văn Phòng [GEOGRAPHIC_DATA]" at bounding box center [492, 299] width 150 height 16
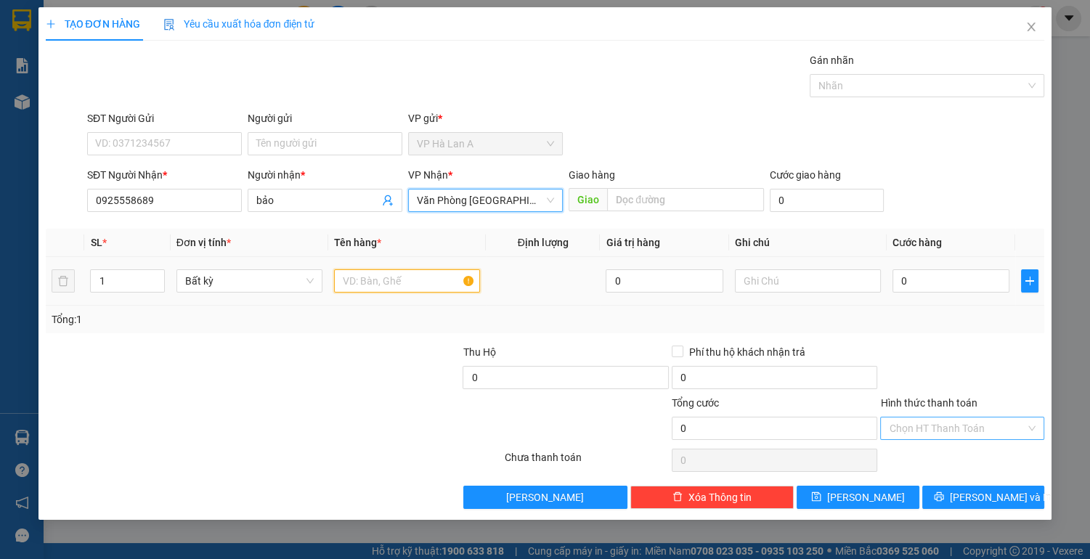
click at [341, 285] on input "text" at bounding box center [407, 280] width 146 height 23
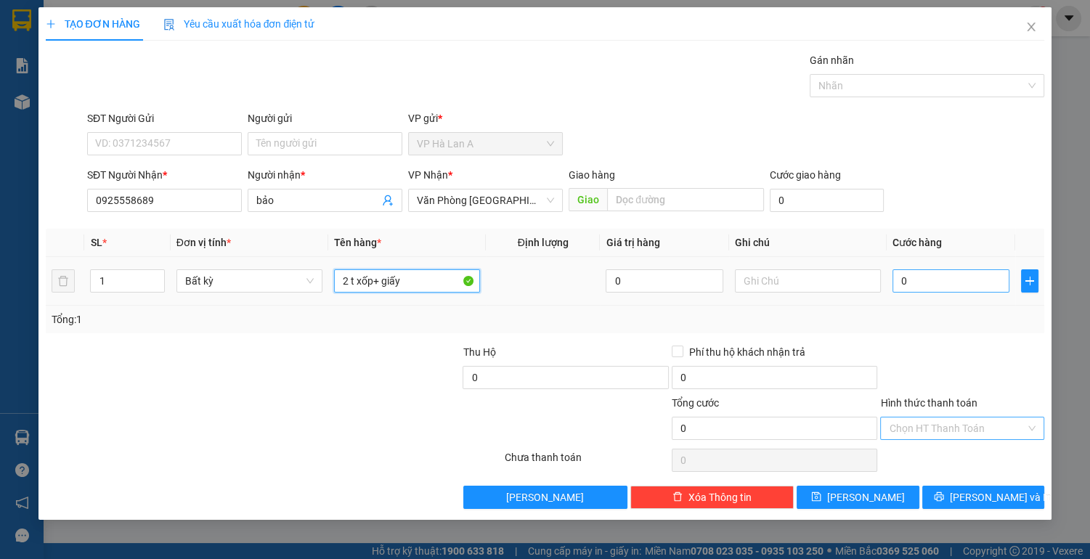
type input "2 t xốp+ giấy"
click at [952, 289] on input "0" at bounding box center [951, 280] width 118 height 23
type input "7"
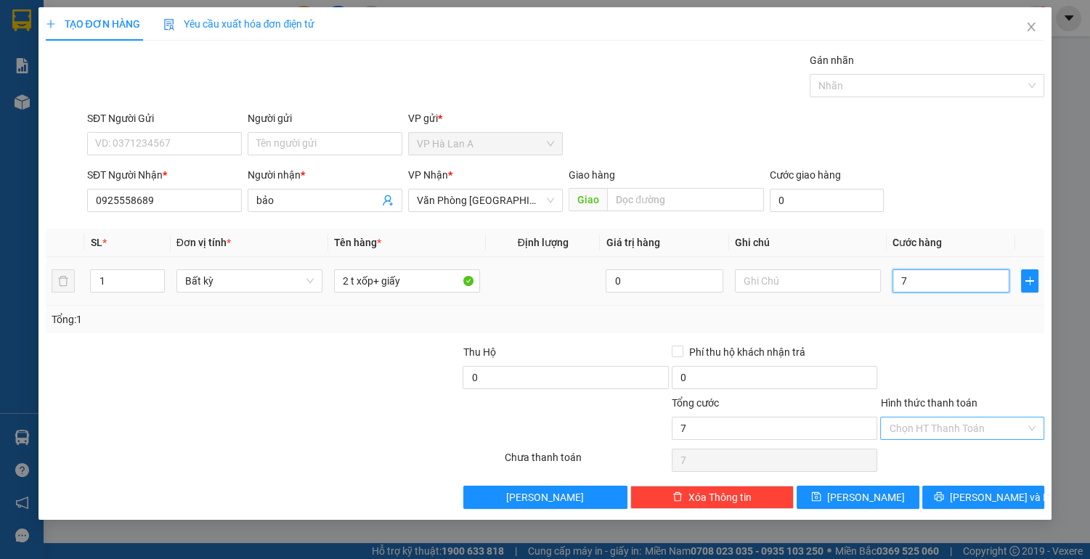
type input "70"
click at [935, 417] on div "Chọn HT Thanh Toán" at bounding box center [962, 428] width 164 height 23
type input "70.000"
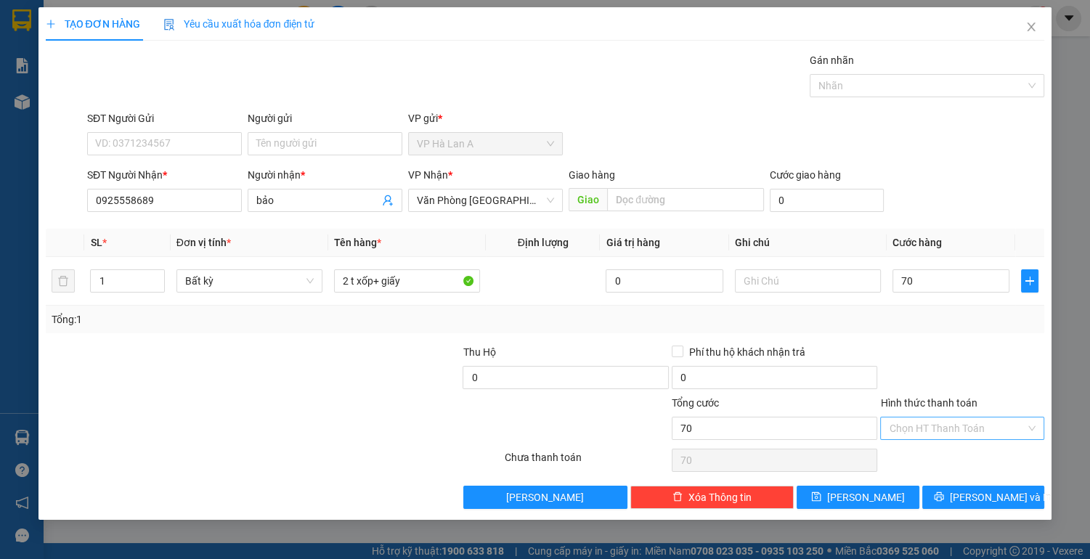
type input "70.000"
click at [930, 428] on input "Hình thức thanh toán" at bounding box center [957, 429] width 137 height 22
drag, startPoint x: 930, startPoint y: 460, endPoint x: 892, endPoint y: 468, distance: 38.7
click at [929, 460] on div "Tại văn phòng" at bounding box center [962, 456] width 147 height 16
type input "0"
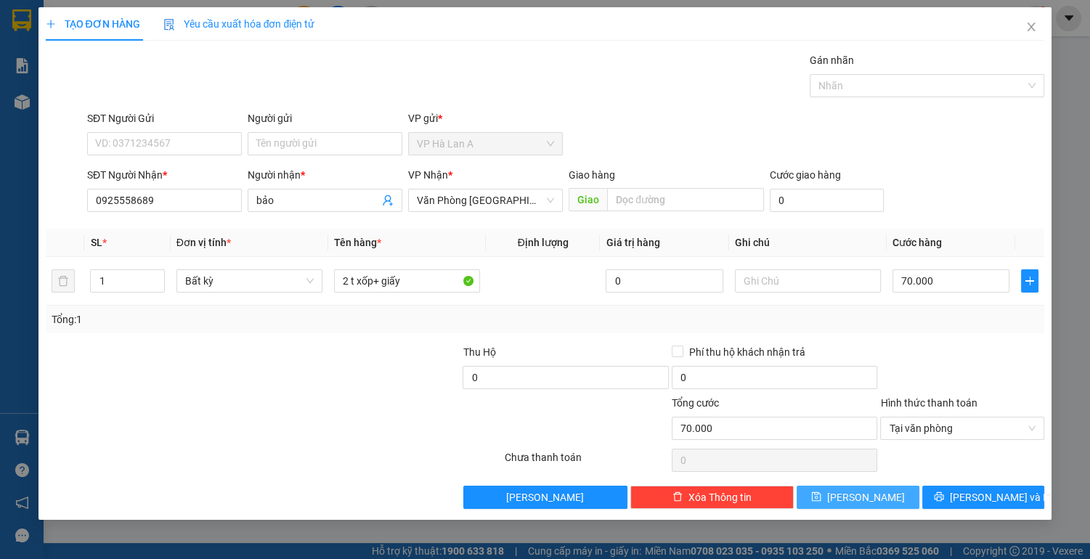
drag, startPoint x: 860, startPoint y: 496, endPoint x: 854, endPoint y: 344, distance: 151.9
click at [863, 493] on span "[PERSON_NAME]" at bounding box center [866, 497] width 78 height 16
type input "0"
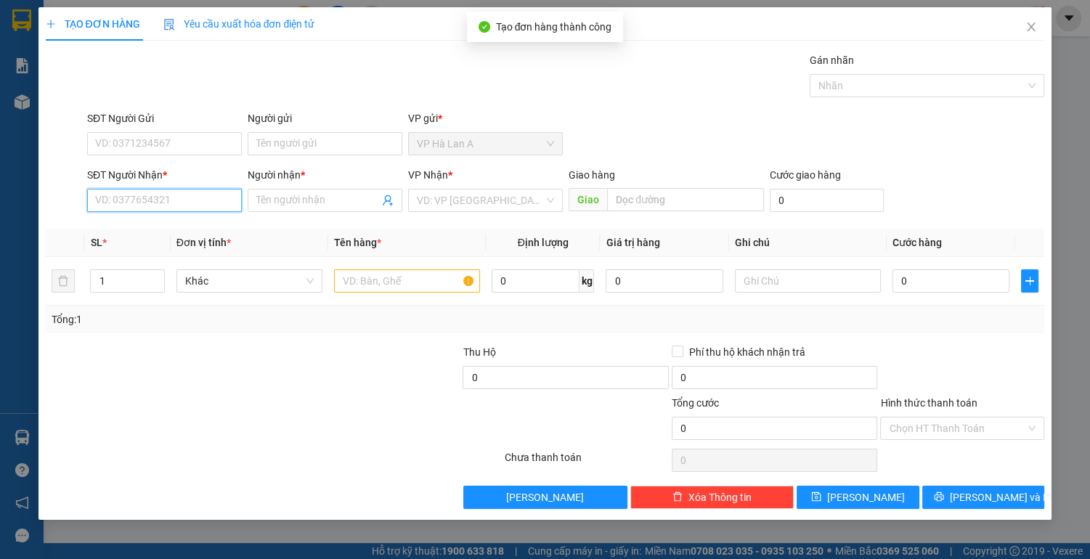
click at [186, 195] on input "SĐT Người Nhận *" at bounding box center [164, 200] width 155 height 23
click at [180, 239] on div "0798412888 - khải" at bounding box center [164, 228] width 155 height 23
type input "0798412888"
type input "khải"
type input "0798412888"
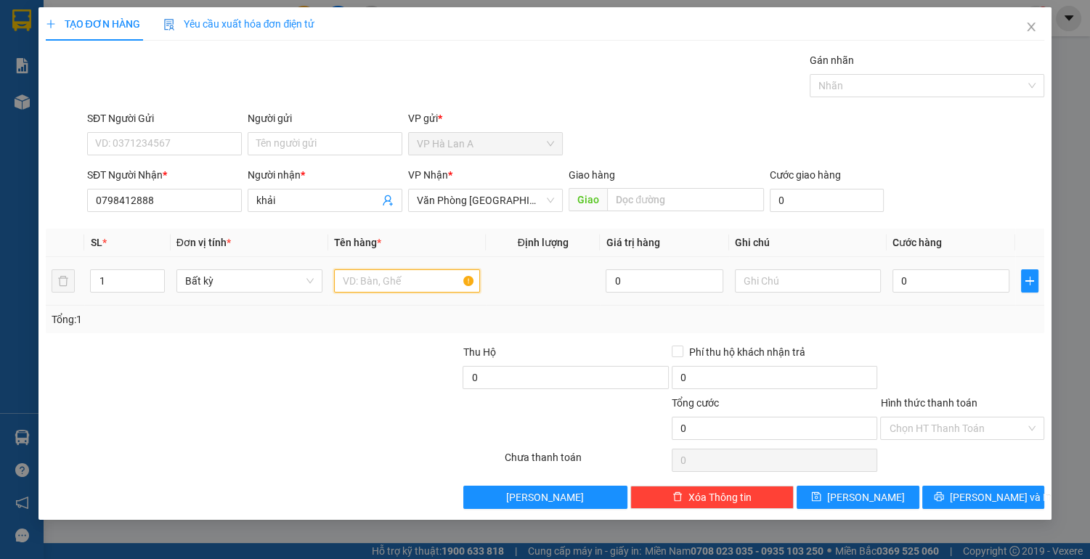
click at [354, 272] on input "text" at bounding box center [407, 280] width 146 height 23
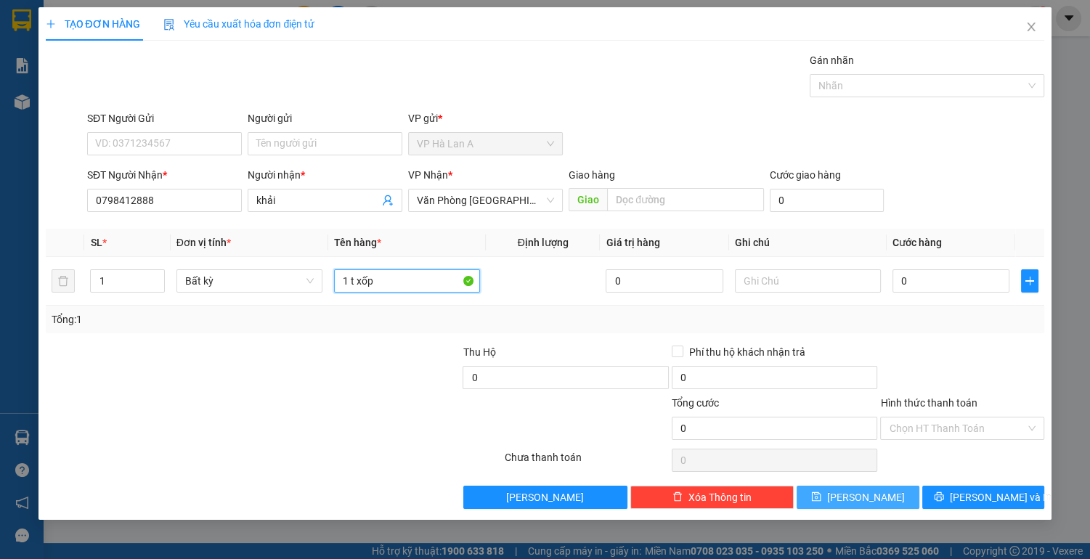
type input "1 t xốp"
click at [878, 497] on button "[PERSON_NAME]" at bounding box center [858, 497] width 122 height 23
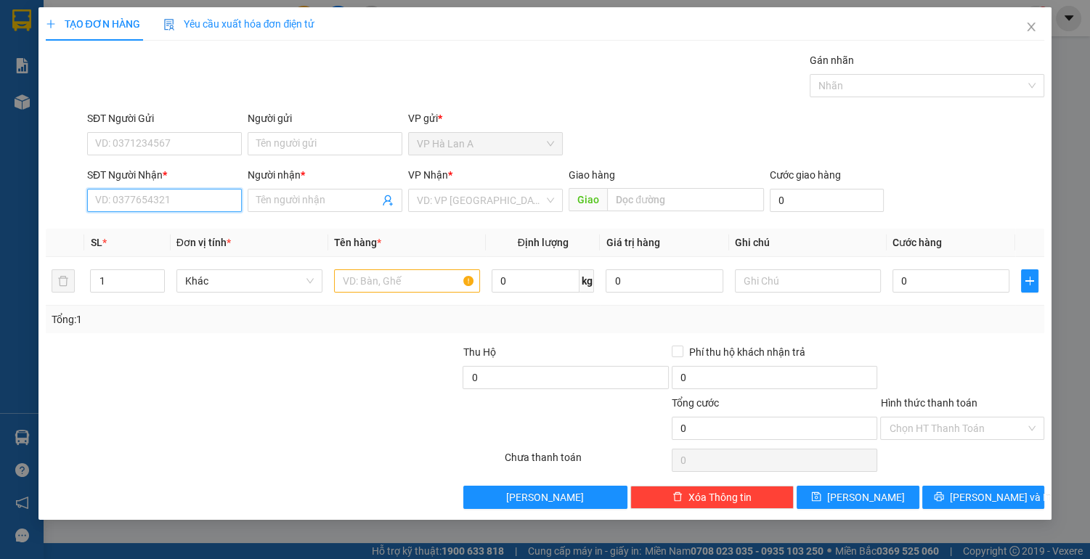
click at [197, 210] on input "SĐT Người Nhận *" at bounding box center [164, 200] width 155 height 23
click at [176, 227] on div "0369900497 - lâm" at bounding box center [164, 229] width 137 height 16
type input "0369900497"
type input "lâm"
type input "0369900497"
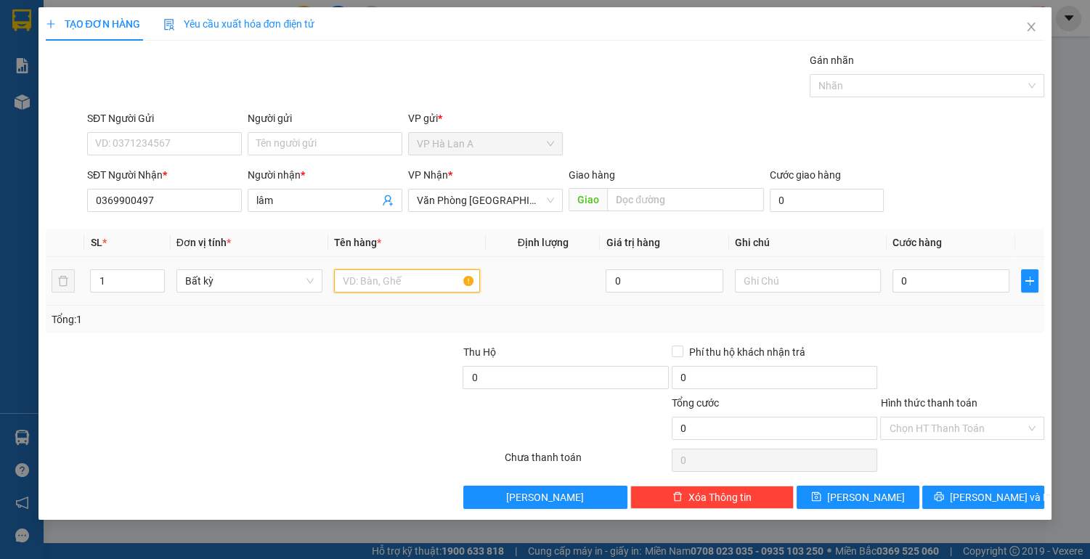
click at [378, 280] on input "text" at bounding box center [407, 280] width 146 height 23
type input "1 t xốp nhỏ"
click at [985, 298] on td "0" at bounding box center [951, 281] width 129 height 49
click at [967, 288] on input "0" at bounding box center [951, 280] width 118 height 23
type input "3"
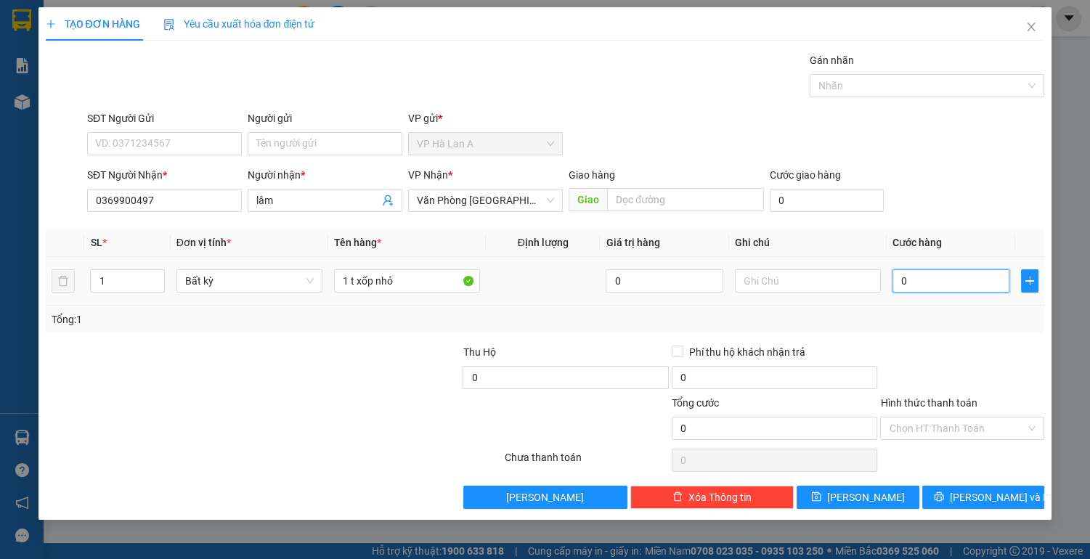
type input "3"
type input "30"
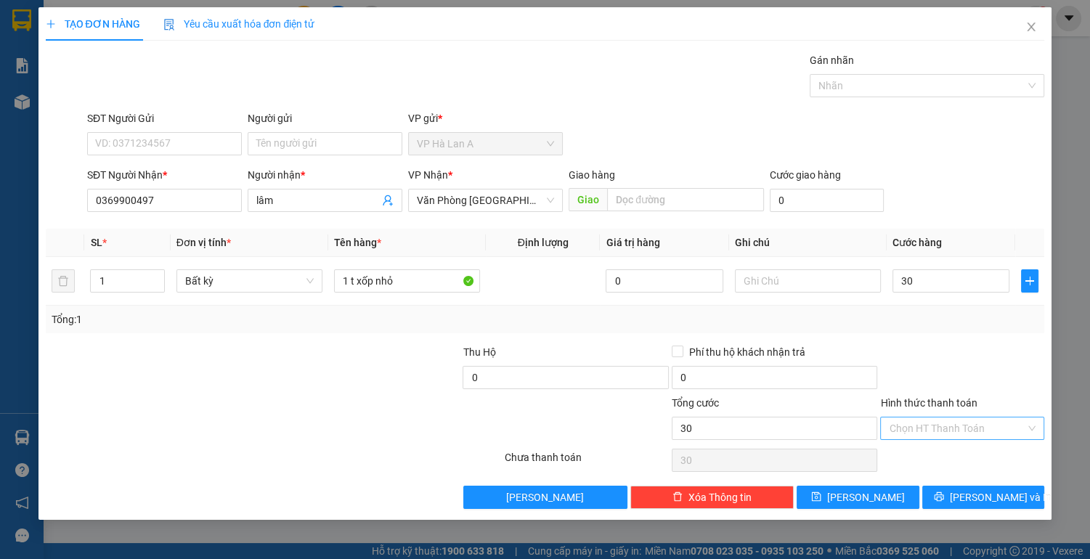
type input "30.000"
click at [950, 418] on input "Hình thức thanh toán" at bounding box center [957, 429] width 137 height 22
drag, startPoint x: 942, startPoint y: 452, endPoint x: 889, endPoint y: 463, distance: 54.0
click at [939, 453] on div "Tại văn phòng" at bounding box center [962, 456] width 147 height 16
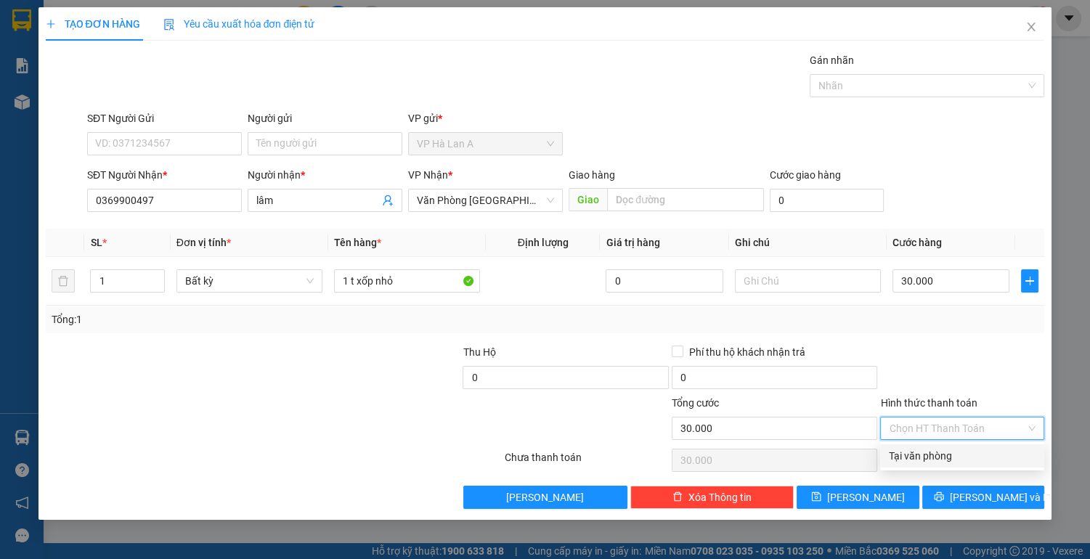
type input "0"
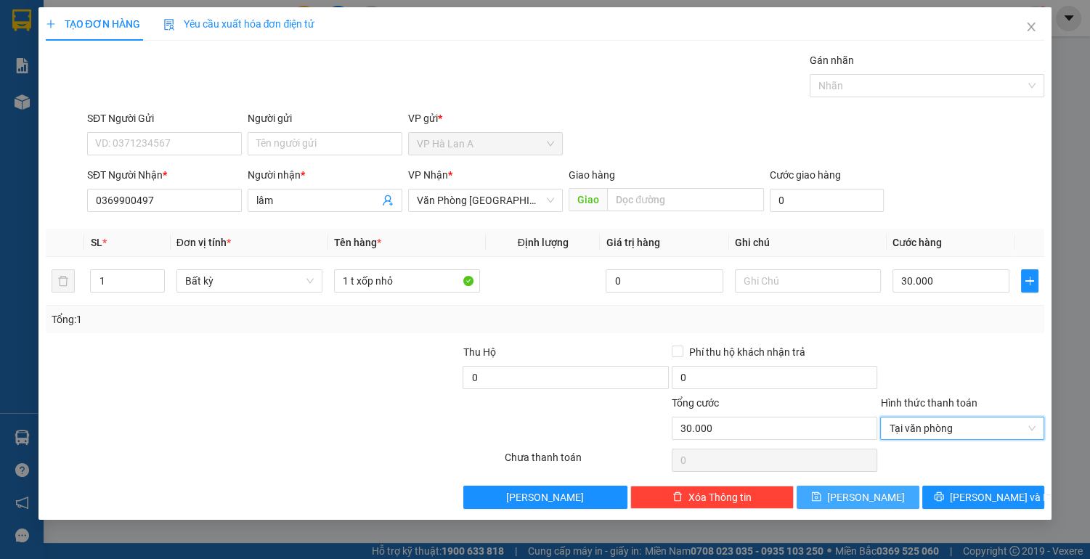
drag, startPoint x: 860, startPoint y: 495, endPoint x: 870, endPoint y: 465, distance: 31.2
click at [861, 491] on span "[PERSON_NAME]" at bounding box center [866, 497] width 78 height 16
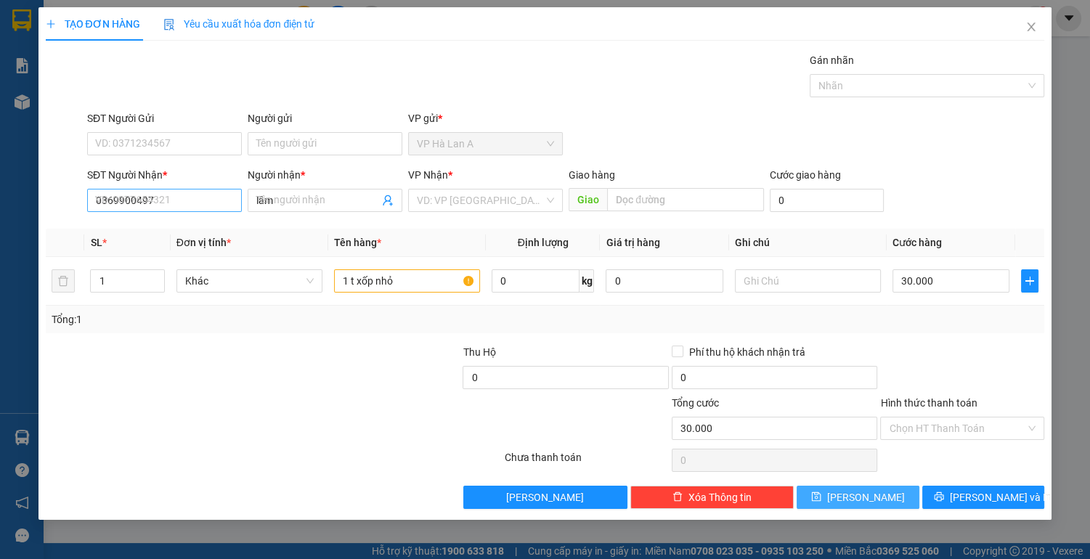
type input "0"
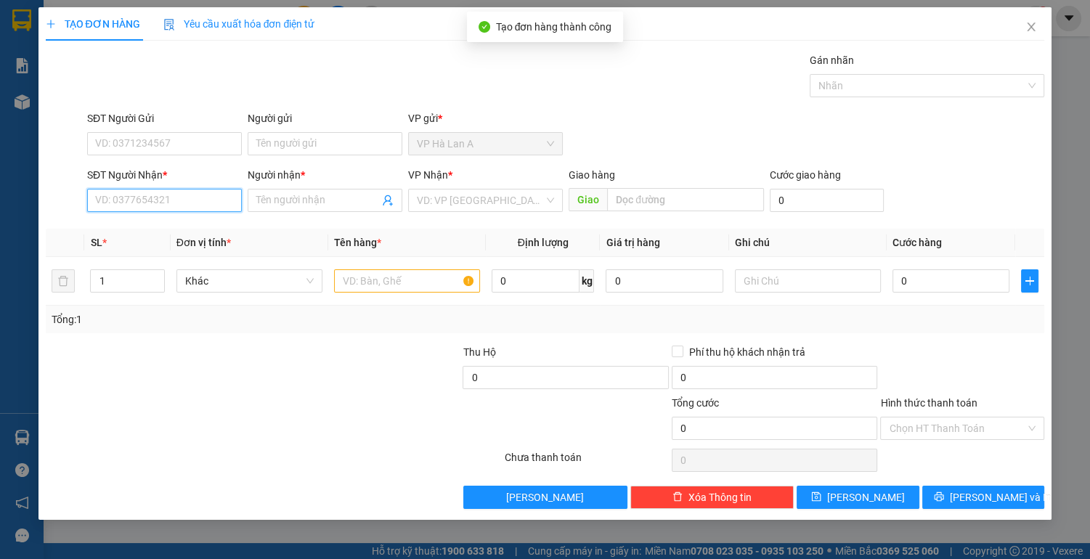
click at [176, 199] on input "SĐT Người Nhận *" at bounding box center [164, 200] width 155 height 23
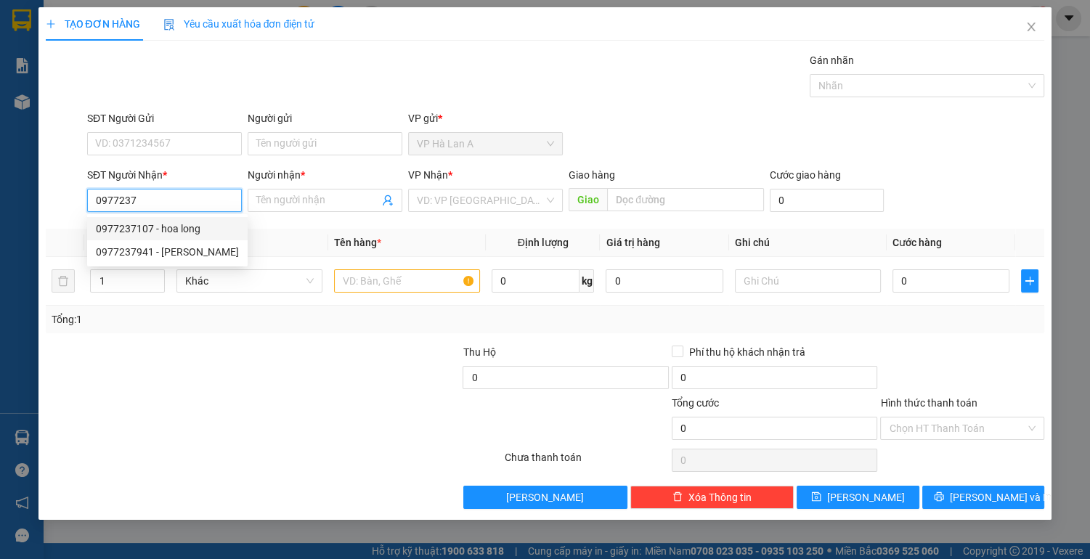
click at [192, 224] on div "0977237107 - hoa long" at bounding box center [167, 229] width 143 height 16
type input "0977237107"
type input "hoa long"
type input "an sương"
type input "0977237107"
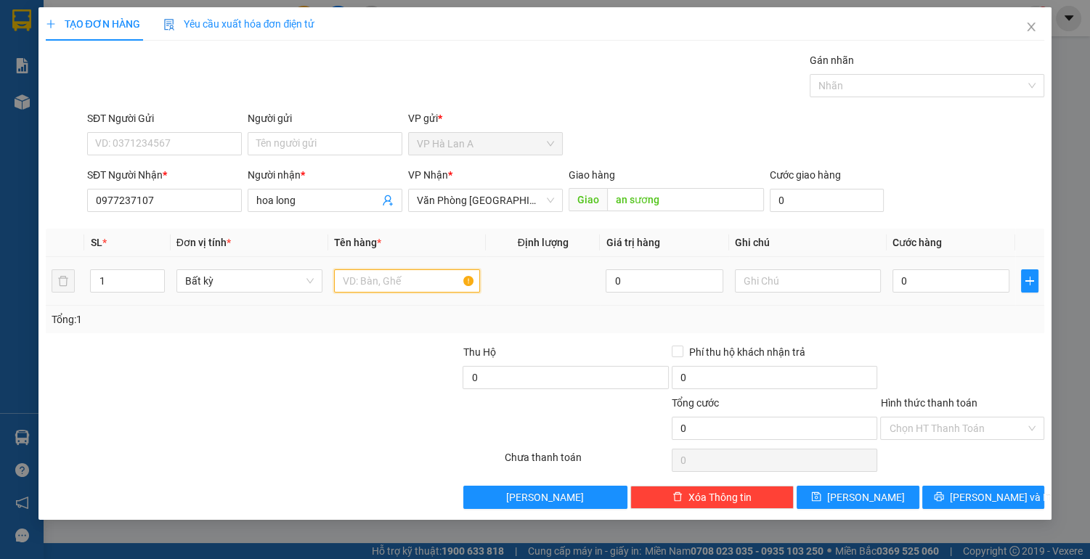
click at [388, 282] on input "text" at bounding box center [407, 280] width 146 height 23
type input "1 t+1 bó chè"
type input "8"
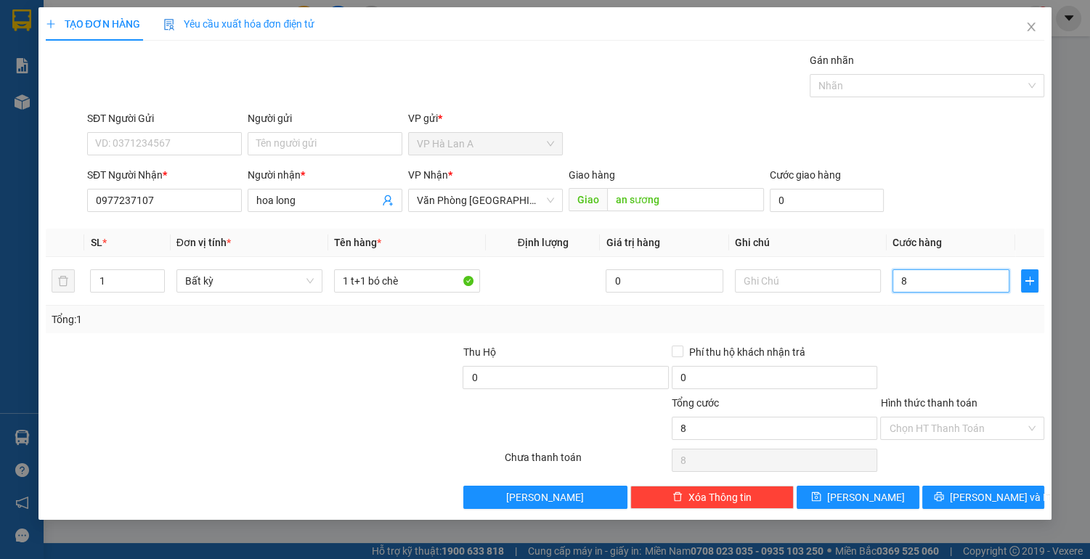
type input "80"
type input "80.000"
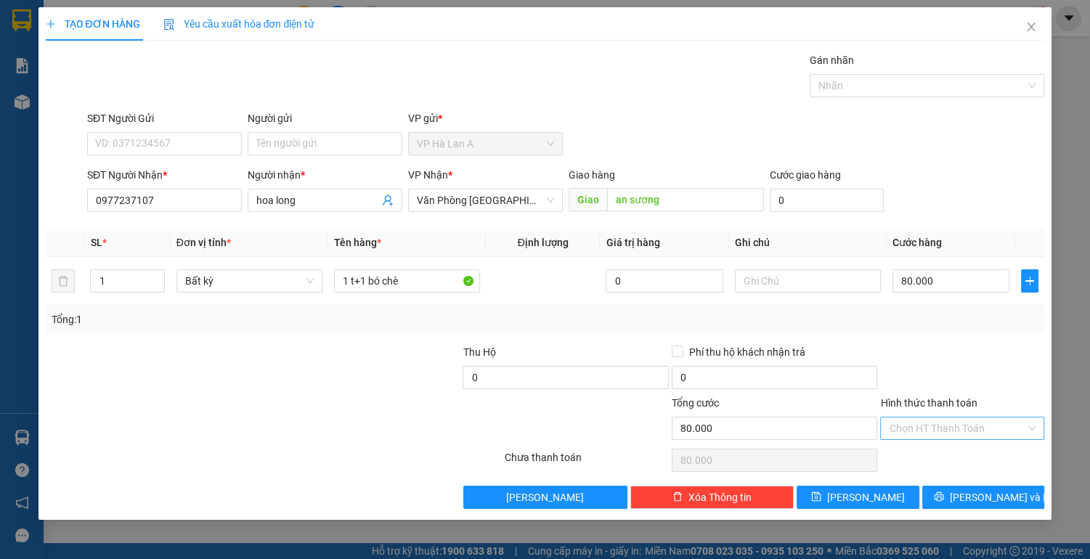
click at [935, 430] on input "Hình thức thanh toán" at bounding box center [957, 429] width 137 height 22
drag, startPoint x: 921, startPoint y: 455, endPoint x: 901, endPoint y: 410, distance: 50.1
click at [921, 454] on div "Tại văn phòng" at bounding box center [962, 456] width 147 height 16
type input "0"
click at [789, 290] on input "text" at bounding box center [808, 280] width 146 height 23
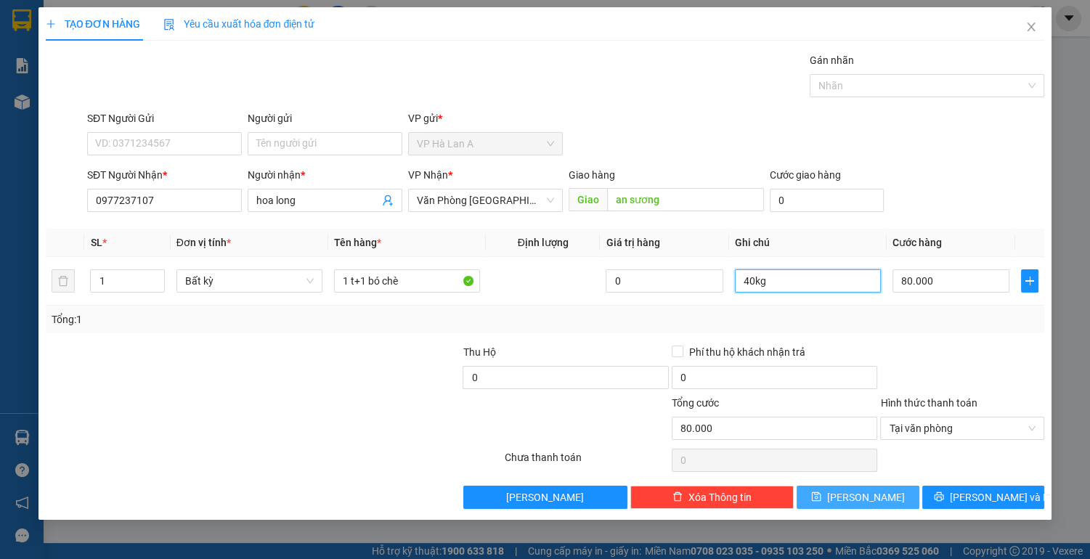
type input "40kg"
drag, startPoint x: 856, startPoint y: 500, endPoint x: 735, endPoint y: 396, distance: 159.6
click at [855, 498] on button "[PERSON_NAME]" at bounding box center [858, 497] width 122 height 23
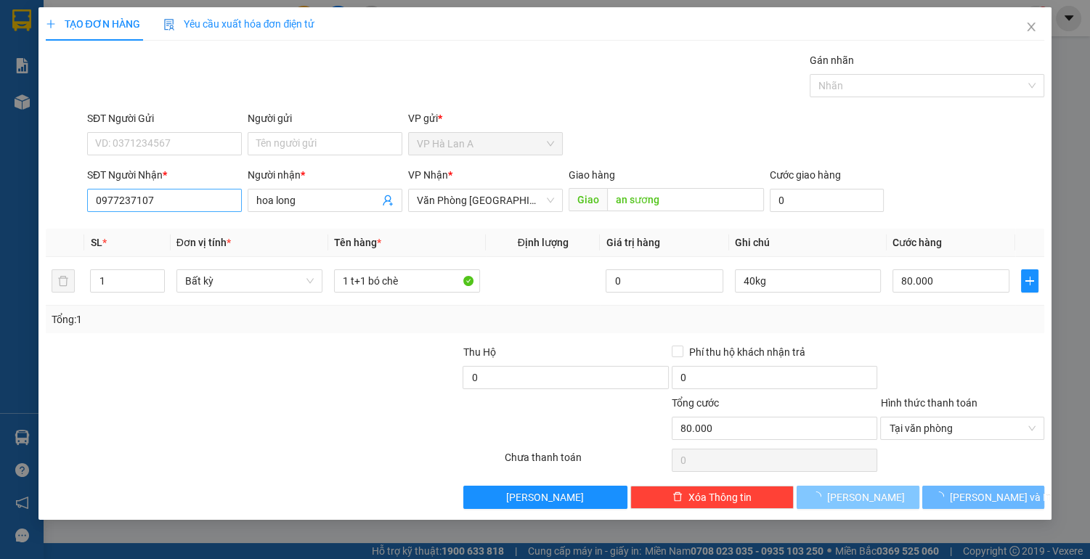
type input "0"
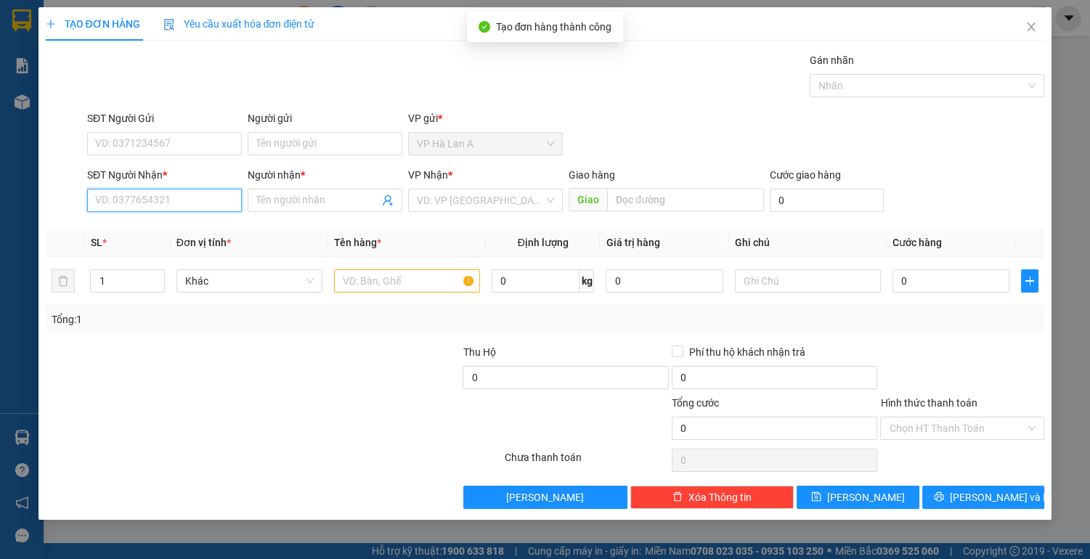
click at [175, 197] on input "SĐT Người Nhận *" at bounding box center [164, 200] width 155 height 23
type input "0946977969"
click at [174, 232] on div "0946977969 - hiệp" at bounding box center [164, 229] width 137 height 16
type input "hiệp"
type input "mp2"
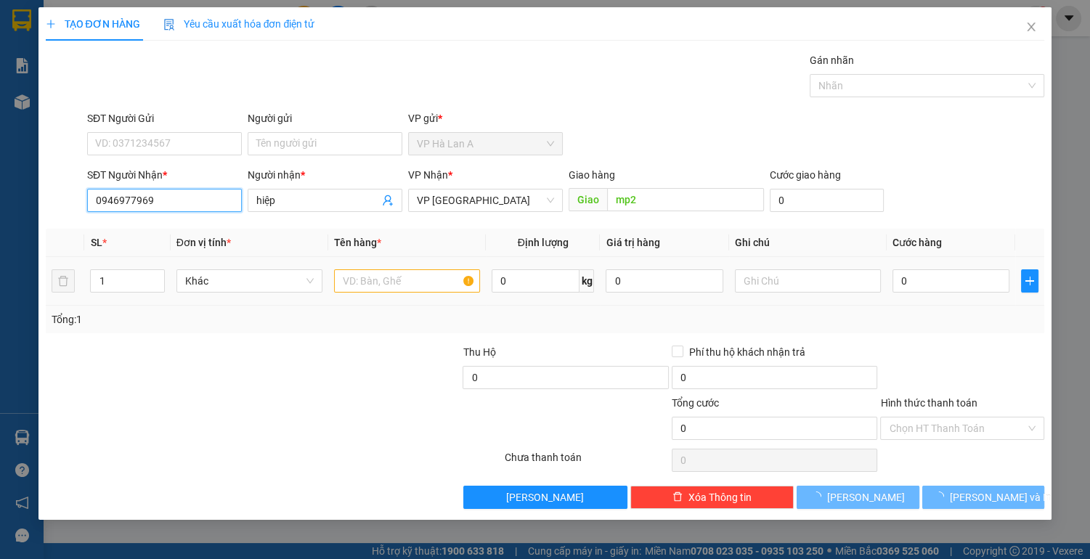
type input "0946977969"
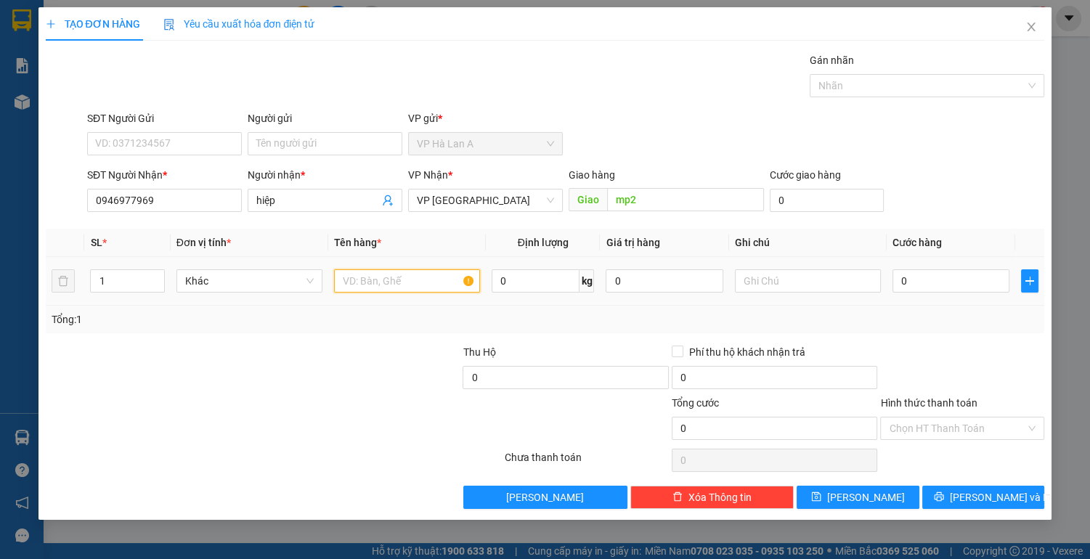
click at [385, 289] on input "text" at bounding box center [407, 280] width 146 height 23
click at [488, 196] on span "VP [GEOGRAPHIC_DATA]" at bounding box center [485, 201] width 137 height 22
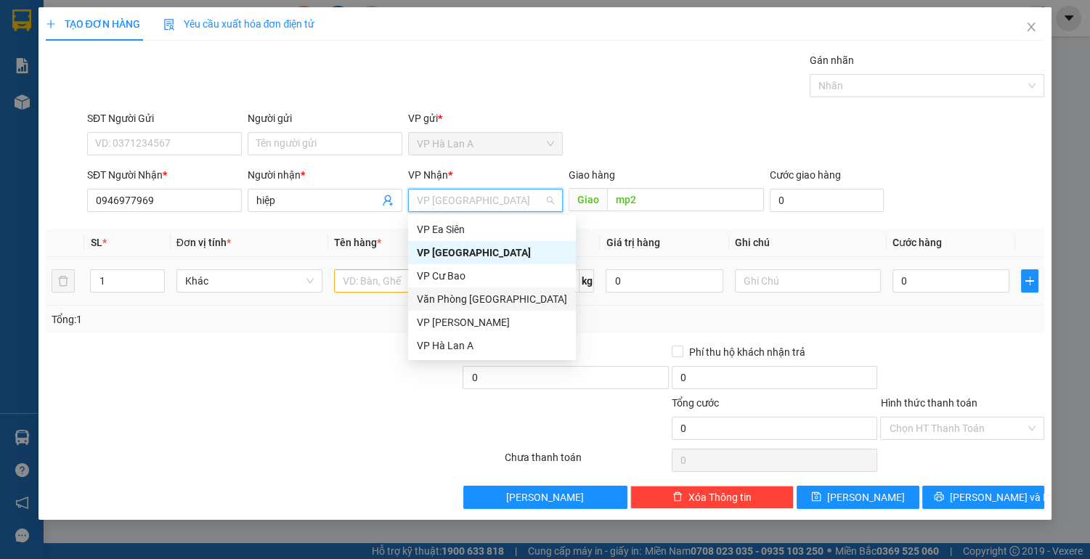
drag, startPoint x: 459, startPoint y: 296, endPoint x: 394, endPoint y: 277, distance: 68.2
click at [459, 296] on div "Văn Phòng [GEOGRAPHIC_DATA]" at bounding box center [492, 299] width 150 height 16
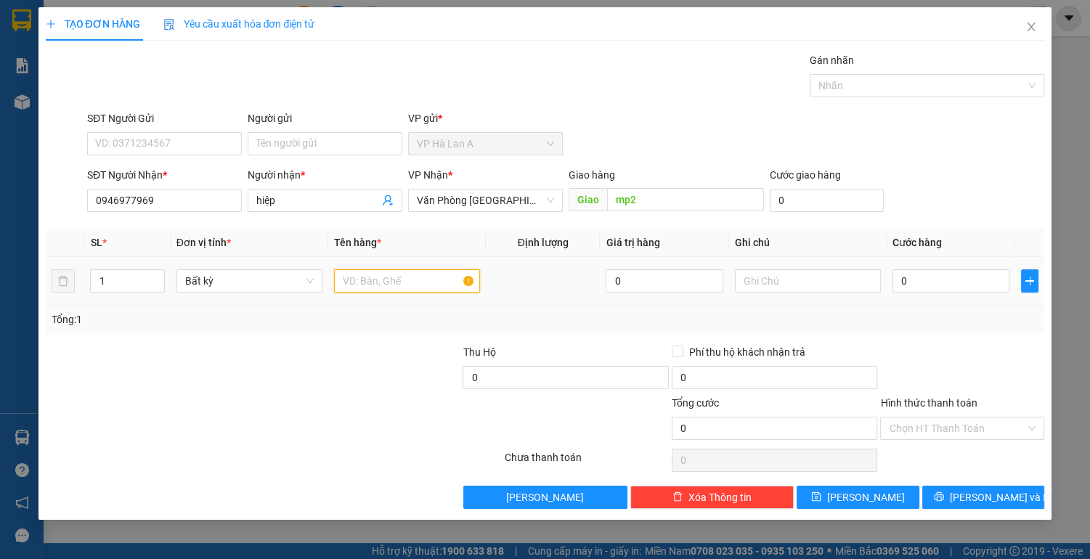
click at [352, 276] on input "text" at bounding box center [407, 280] width 146 height 23
type input "1 thùng"
drag, startPoint x: 933, startPoint y: 276, endPoint x: 938, endPoint y: 249, distance: 27.3
click at [933, 274] on input "0" at bounding box center [951, 280] width 118 height 23
type input "5"
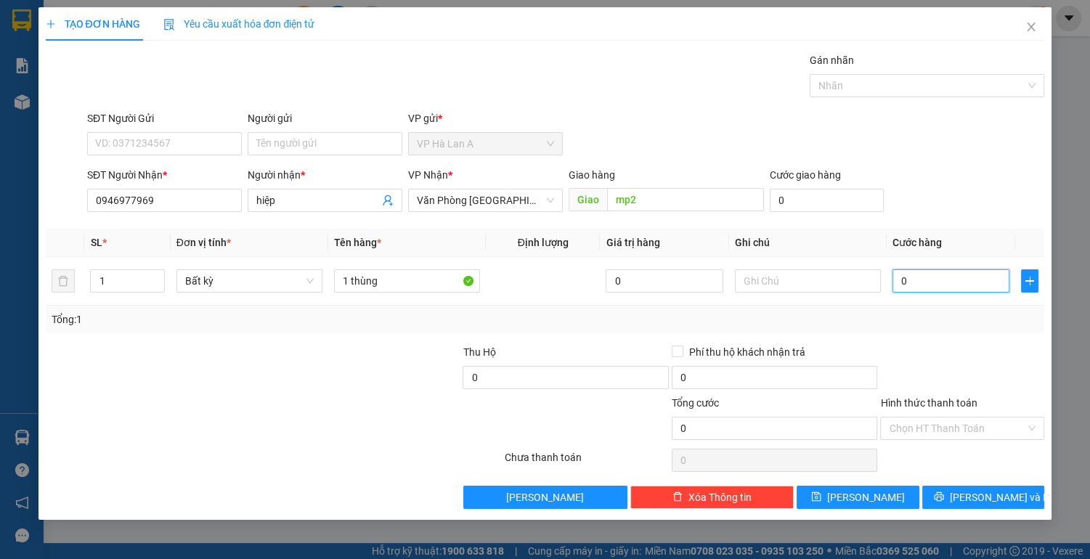
type input "5"
type input "50"
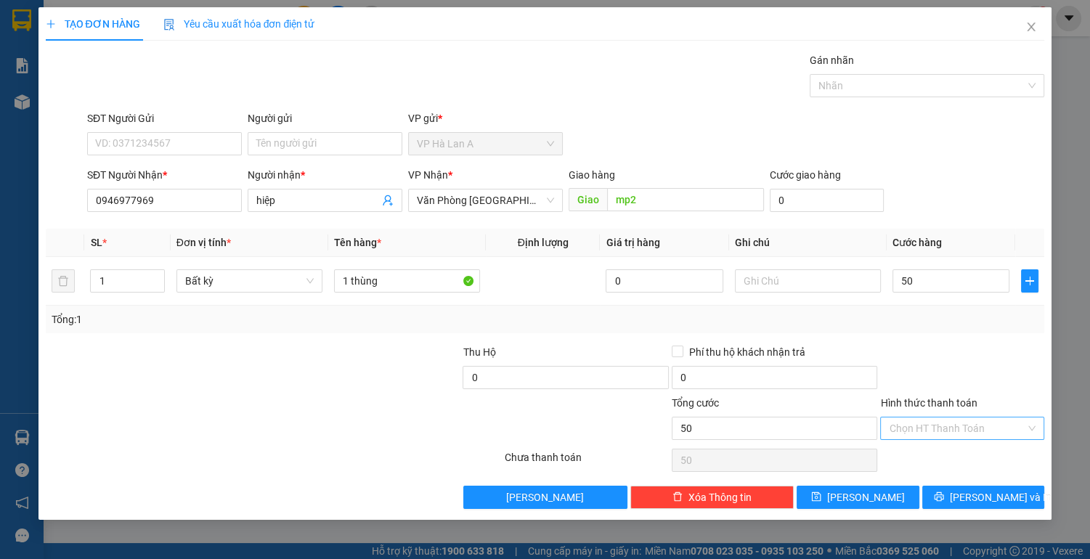
type input "50.000"
click at [916, 421] on input "Hình thức thanh toán" at bounding box center [957, 429] width 137 height 22
drag, startPoint x: 918, startPoint y: 457, endPoint x: 901, endPoint y: 465, distance: 18.2
click at [917, 459] on div "Tại văn phòng" at bounding box center [962, 456] width 147 height 16
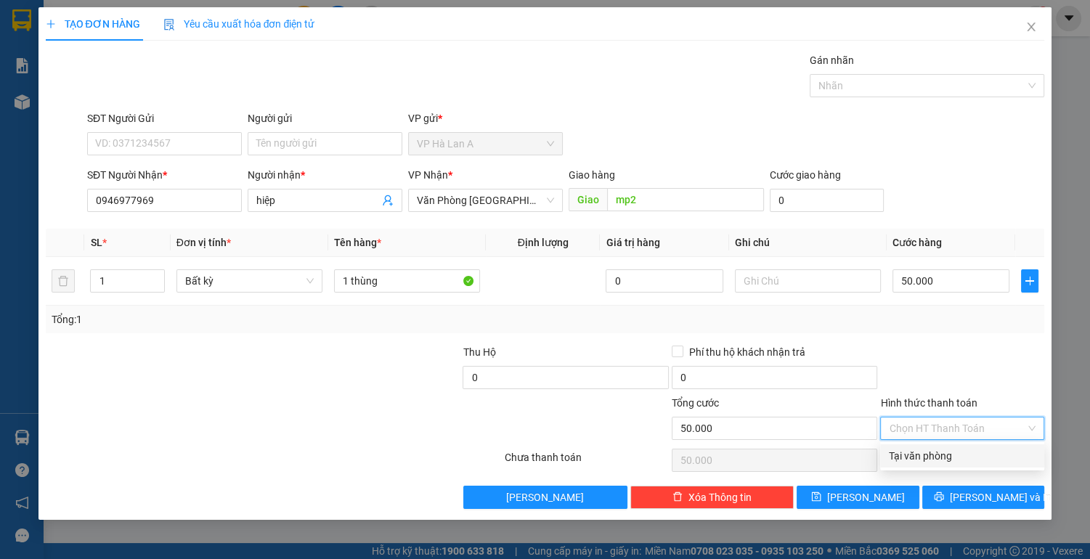
type input "0"
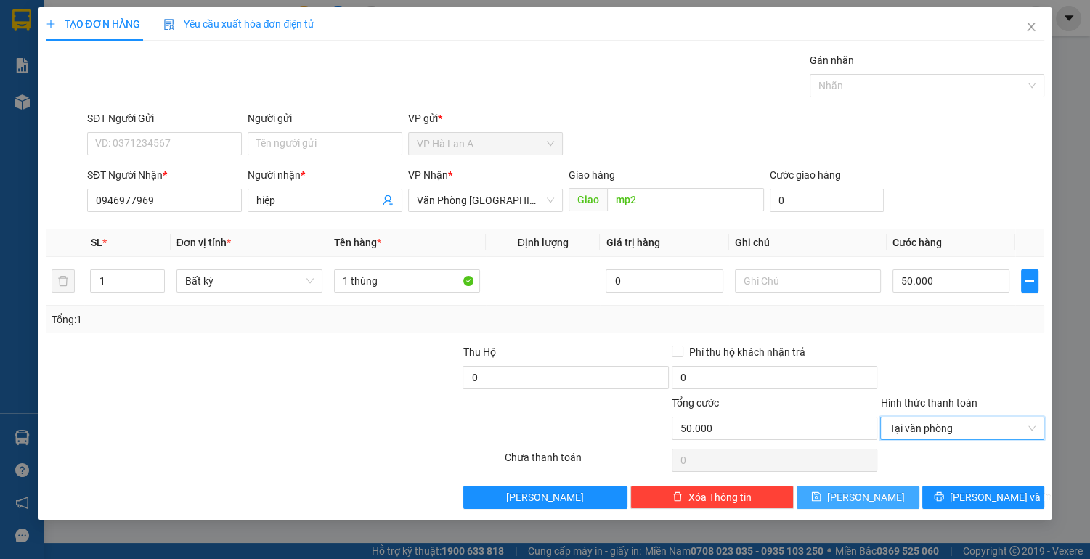
click at [821, 494] on icon "save" at bounding box center [816, 496] width 9 height 9
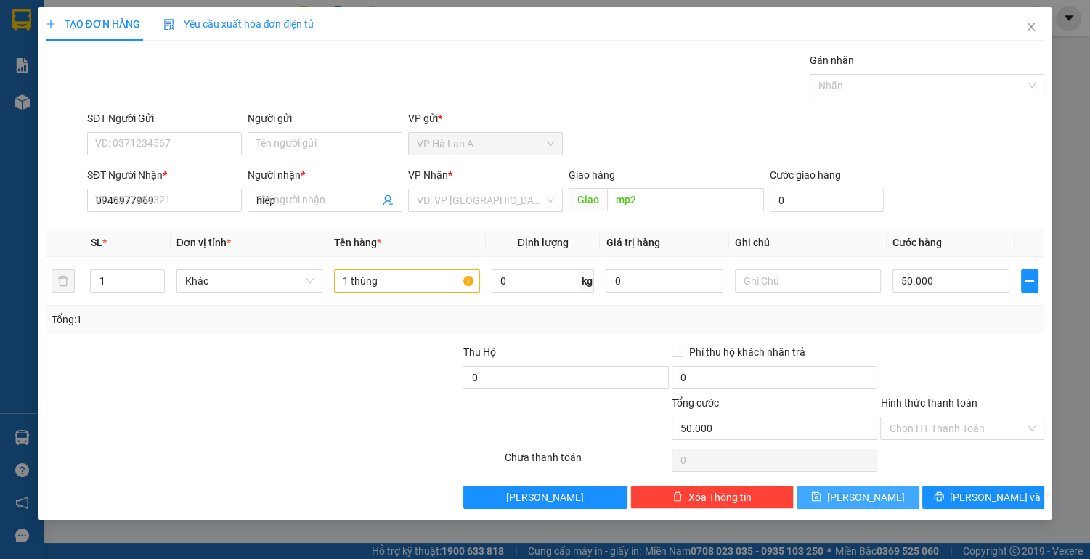
type input "0"
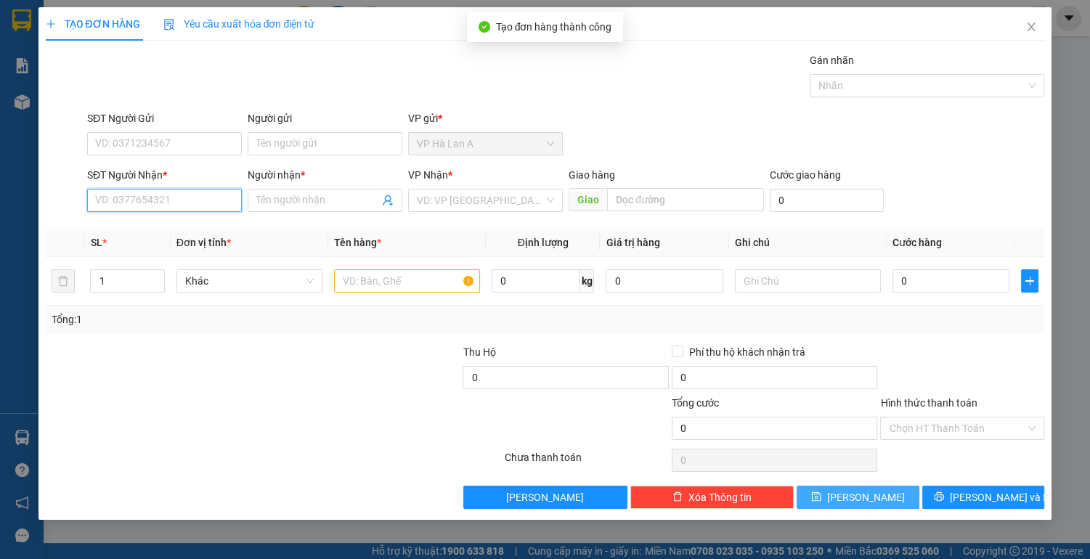
click at [168, 198] on input "SĐT Người Nhận *" at bounding box center [164, 200] width 155 height 23
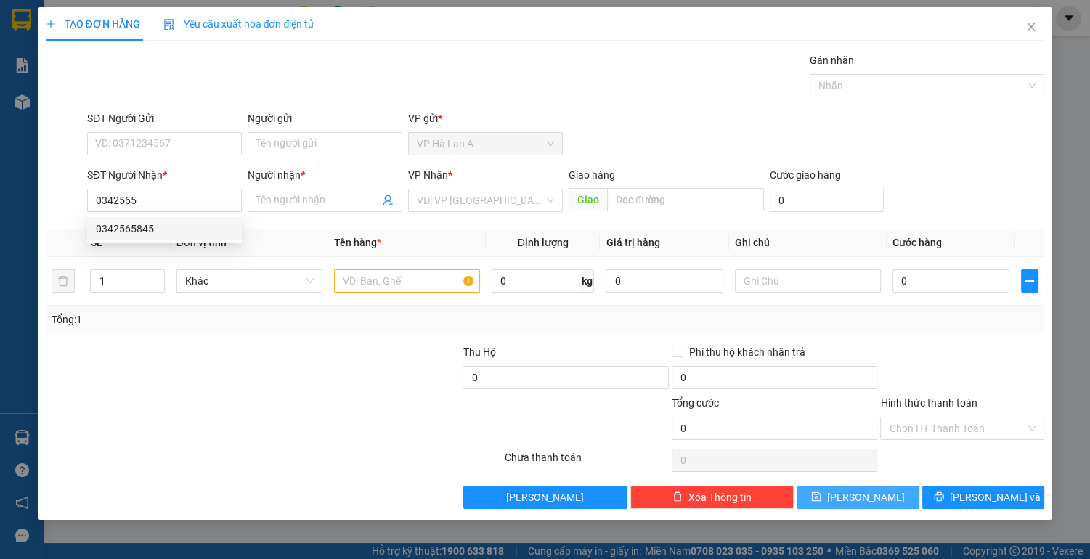
click at [159, 240] on div "0342565845 0342565845 -" at bounding box center [164, 228] width 155 height 29
click at [166, 200] on input "0342565" at bounding box center [164, 200] width 155 height 23
click at [166, 233] on div "0342565845 -" at bounding box center [164, 229] width 137 height 16
type input "0342565845"
type input "MP1"
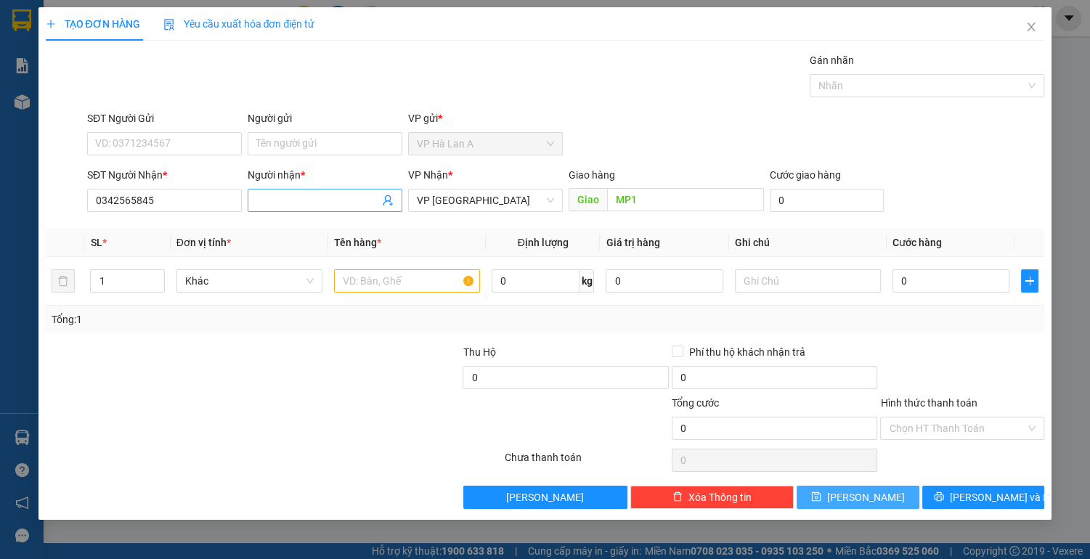
click at [285, 202] on input "Người nhận *" at bounding box center [317, 200] width 123 height 16
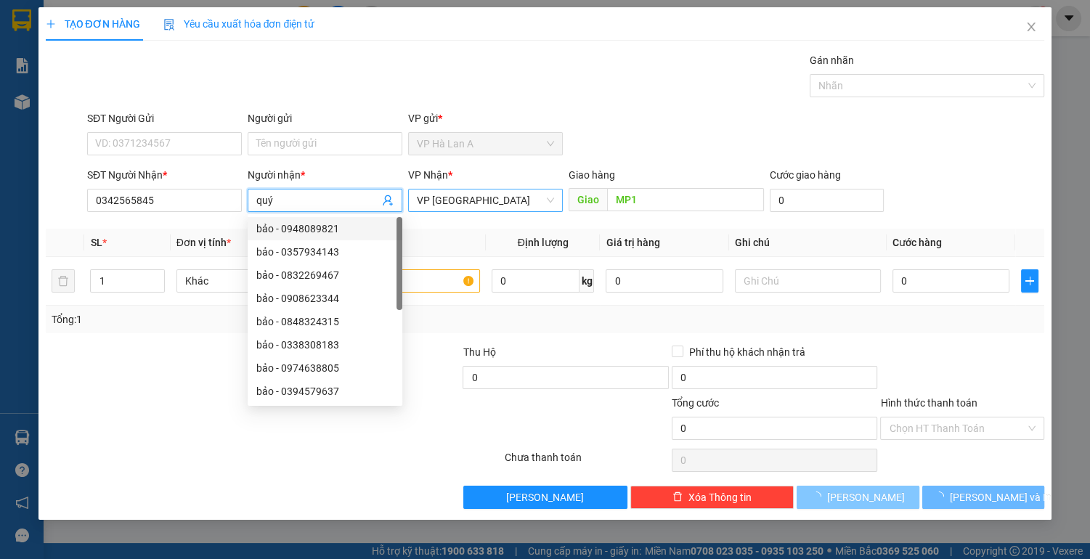
click at [502, 205] on span "VP [GEOGRAPHIC_DATA]" at bounding box center [485, 201] width 137 height 22
type input "quý"
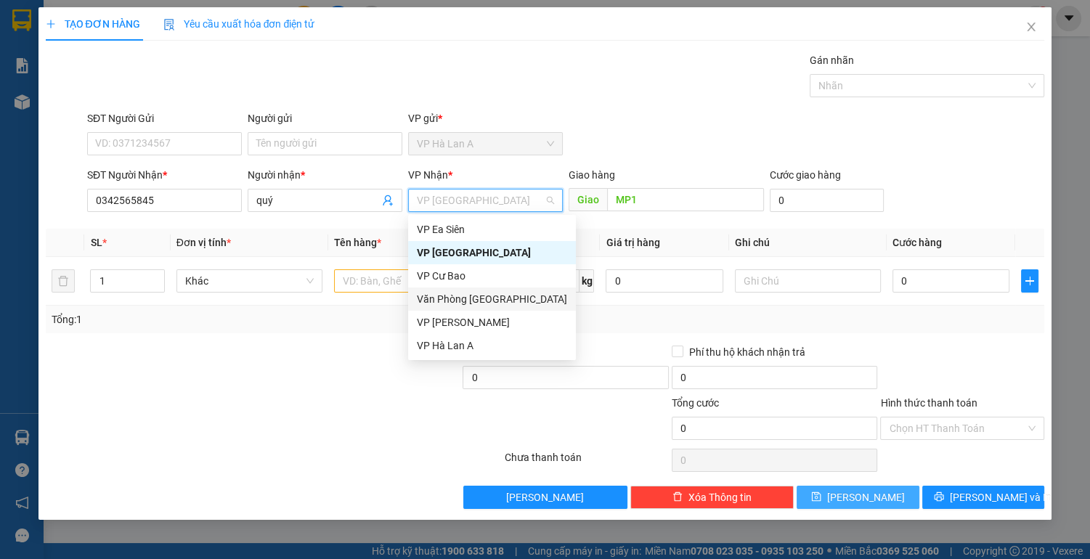
click at [495, 296] on div "Văn Phòng [GEOGRAPHIC_DATA]" at bounding box center [492, 299] width 150 height 16
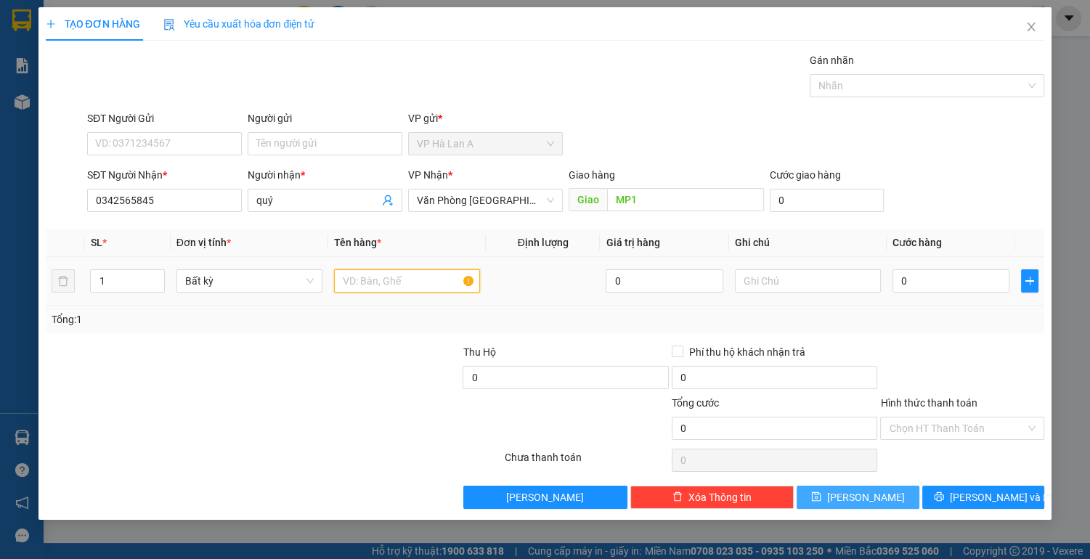
click at [359, 271] on input "text" at bounding box center [407, 280] width 146 height 23
type input "1 thùng"
click at [936, 274] on input "0" at bounding box center [951, 280] width 118 height 23
type input "6"
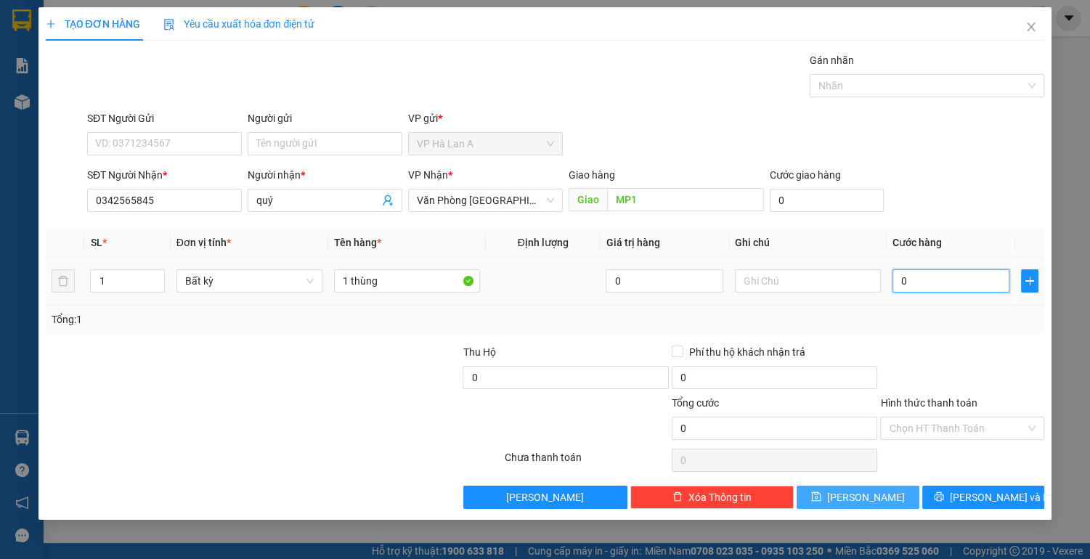
type input "6"
type input "60"
type input "60.000"
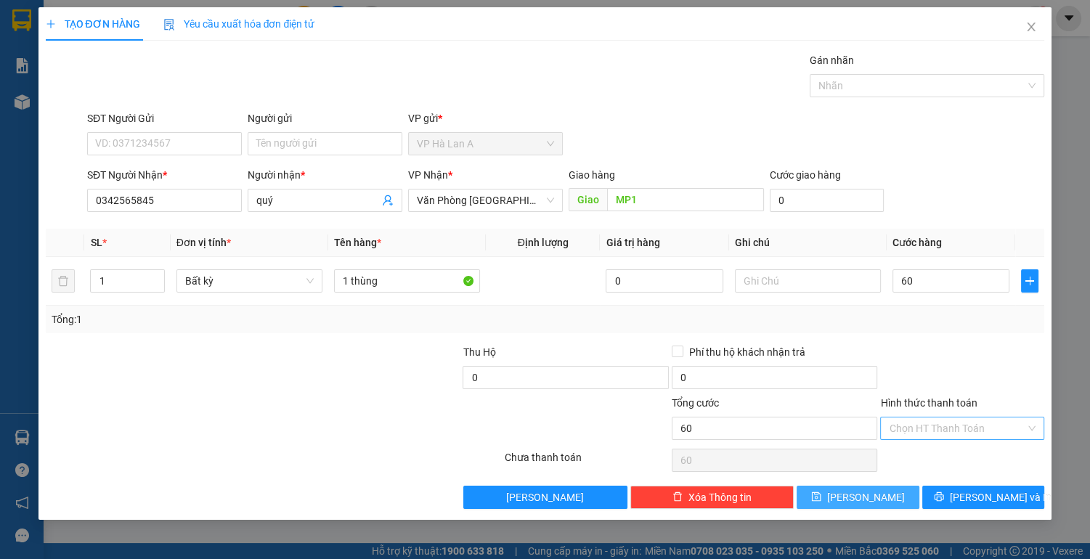
type input "60.000"
click at [914, 423] on input "Hình thức thanh toán" at bounding box center [957, 429] width 137 height 22
click at [917, 456] on div "Tại văn phòng" at bounding box center [962, 456] width 147 height 16
type input "0"
click at [854, 492] on button "[PERSON_NAME]" at bounding box center [858, 497] width 122 height 23
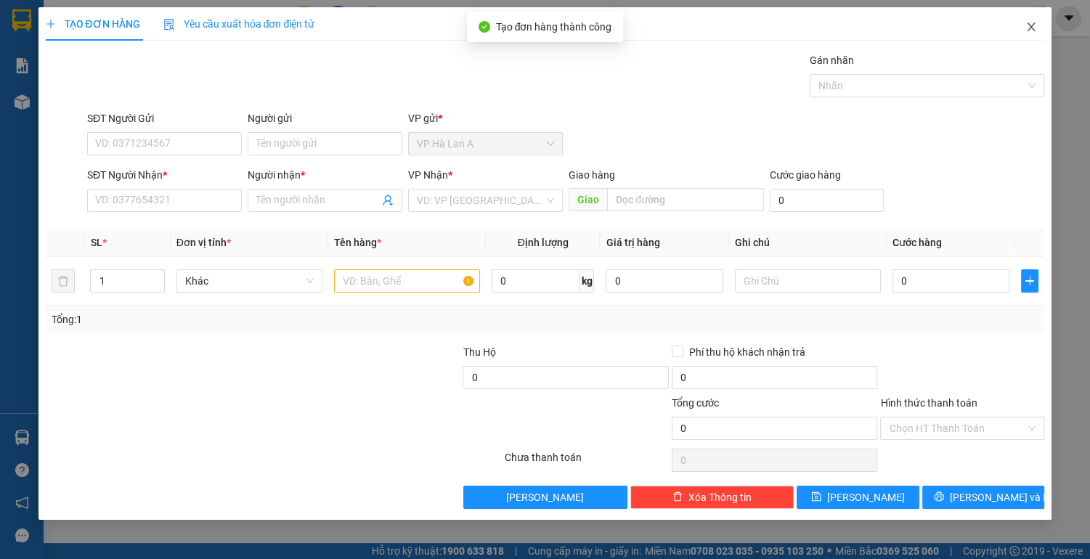
click at [1027, 29] on icon "close" at bounding box center [1031, 27] width 12 height 12
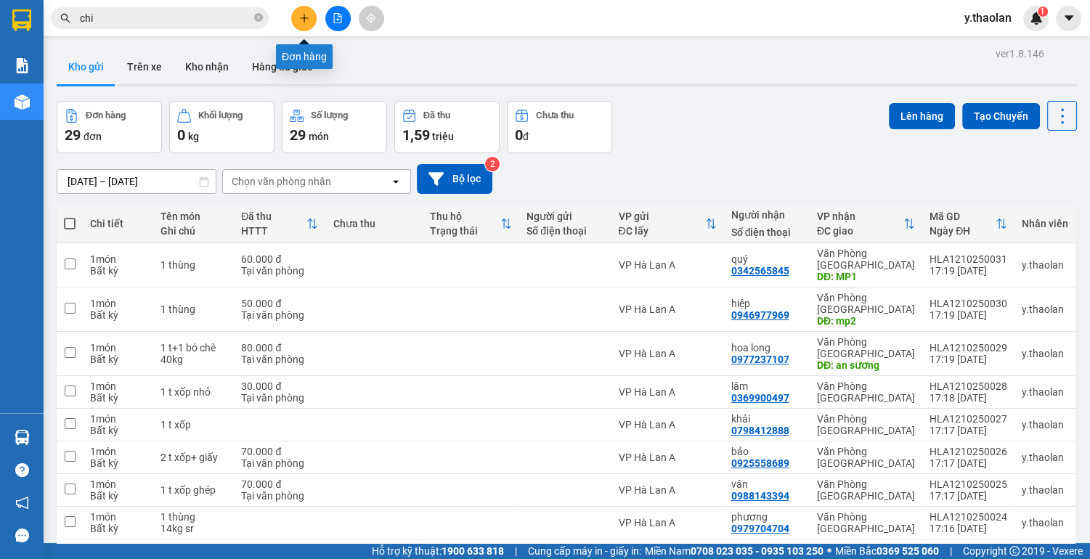
click at [305, 15] on icon "plus" at bounding box center [304, 18] width 10 height 10
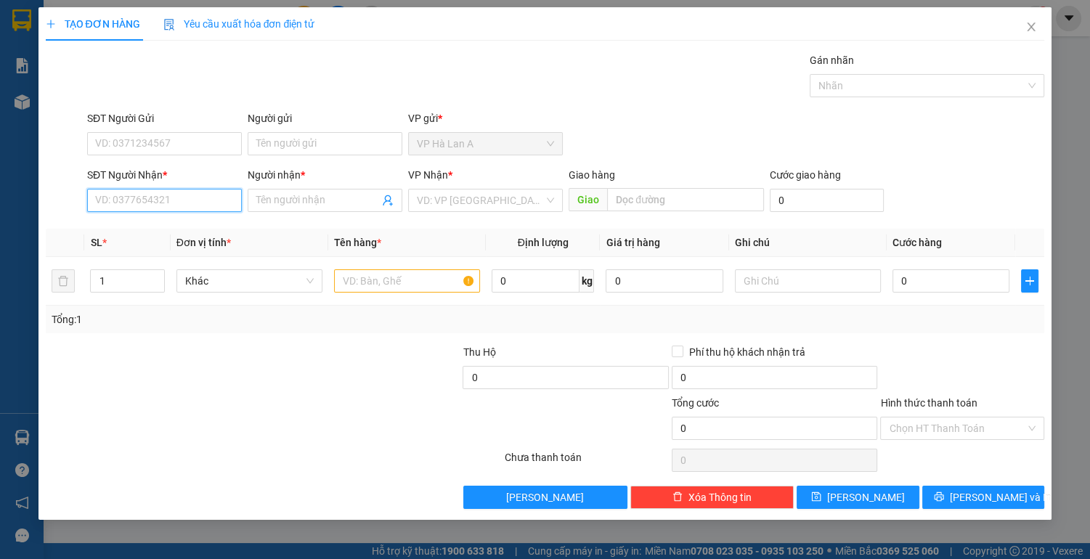
click at [196, 195] on input "SĐT Người Nhận *" at bounding box center [164, 200] width 155 height 23
click at [159, 201] on input "0899" at bounding box center [164, 200] width 155 height 23
drag, startPoint x: 184, startPoint y: 228, endPoint x: 296, endPoint y: 258, distance: 115.2
click at [185, 228] on div "0899390749 - oanh" at bounding box center [164, 229] width 137 height 16
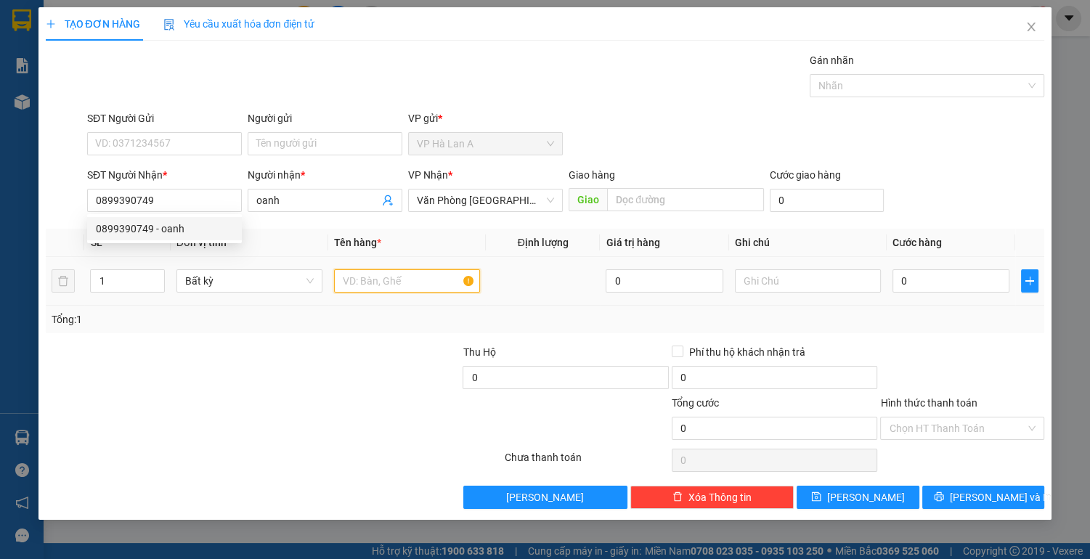
click at [369, 280] on input "text" at bounding box center [407, 280] width 146 height 23
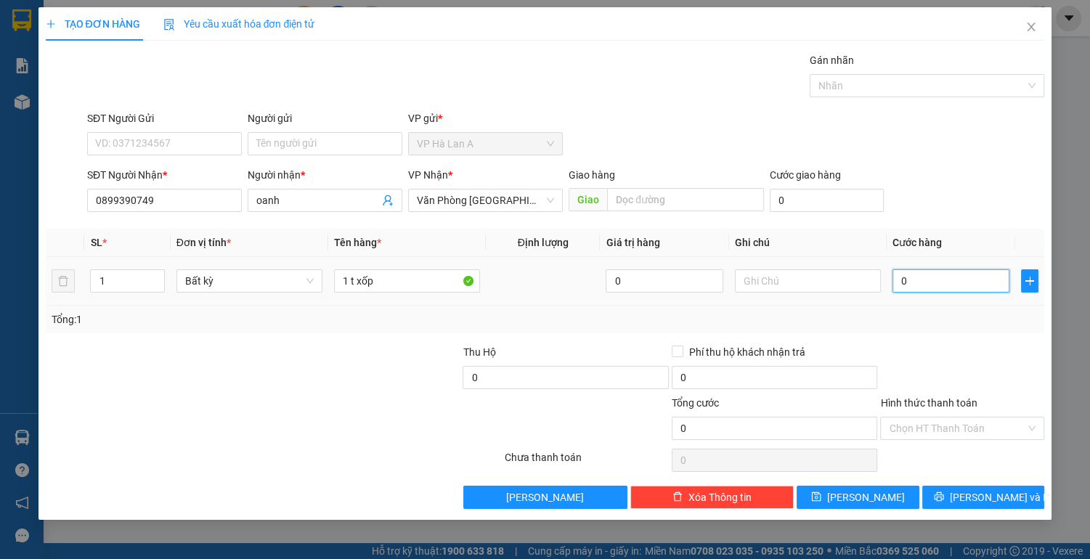
click at [911, 283] on input "0" at bounding box center [951, 280] width 118 height 23
drag, startPoint x: 935, startPoint y: 418, endPoint x: 935, endPoint y: 448, distance: 29.8
click at [935, 420] on input "Hình thức thanh toán" at bounding box center [957, 429] width 137 height 22
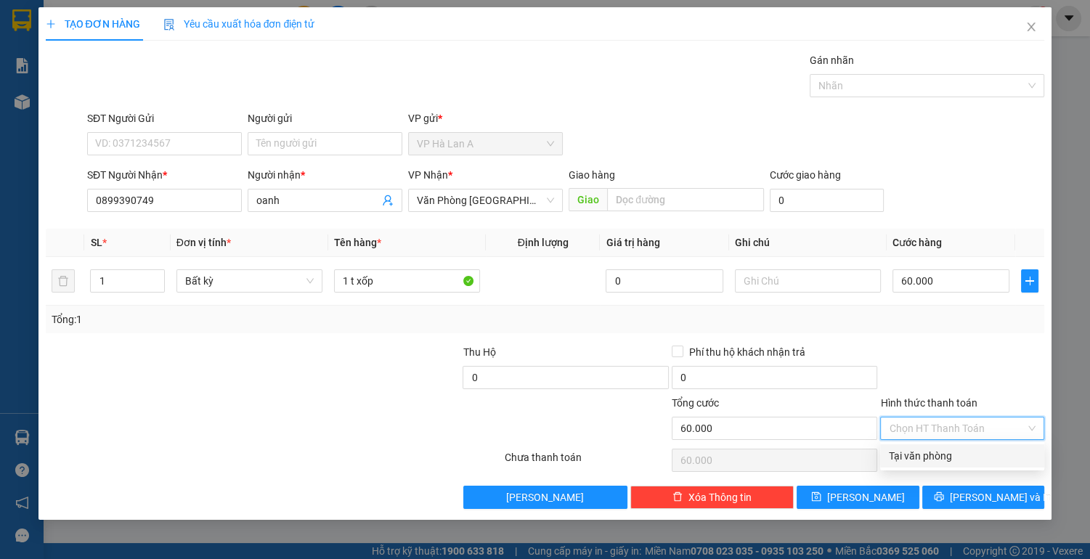
drag, startPoint x: 935, startPoint y: 450, endPoint x: 918, endPoint y: 464, distance: 22.2
click at [935, 452] on div "Tại văn phòng" at bounding box center [962, 456] width 147 height 16
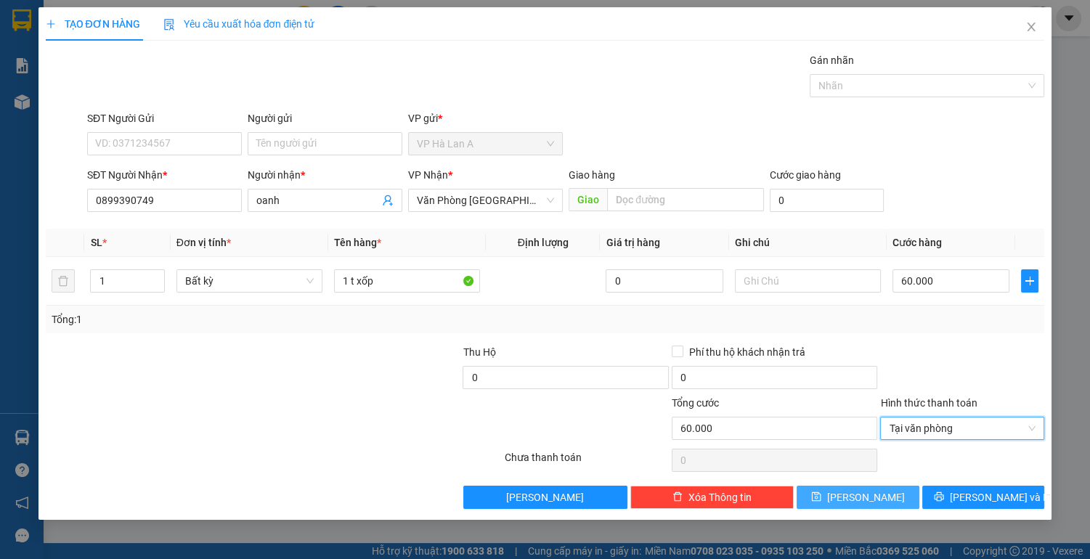
click at [857, 500] on span "[PERSON_NAME]" at bounding box center [866, 497] width 78 height 16
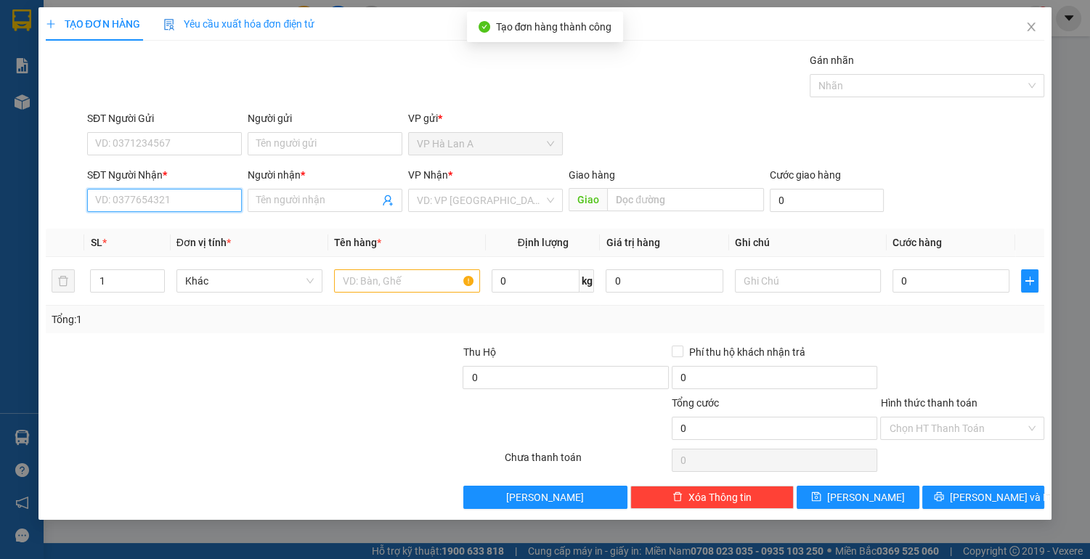
click at [155, 201] on input "SĐT Người Nhận *" at bounding box center [164, 200] width 155 height 23
drag, startPoint x: 166, startPoint y: 224, endPoint x: 327, endPoint y: 268, distance: 167.0
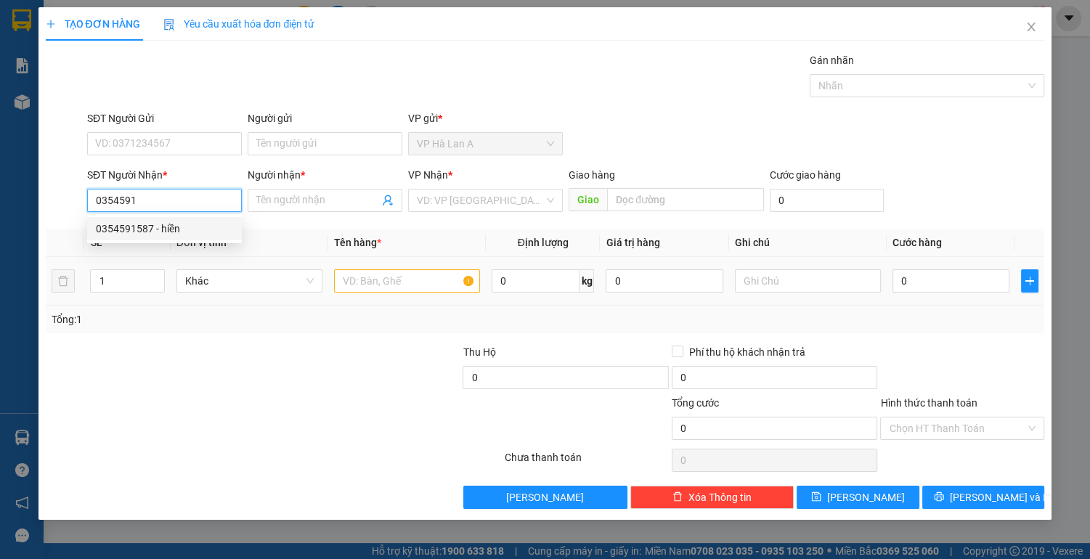
click at [166, 225] on div "0354591587 - hiền" at bounding box center [164, 229] width 137 height 16
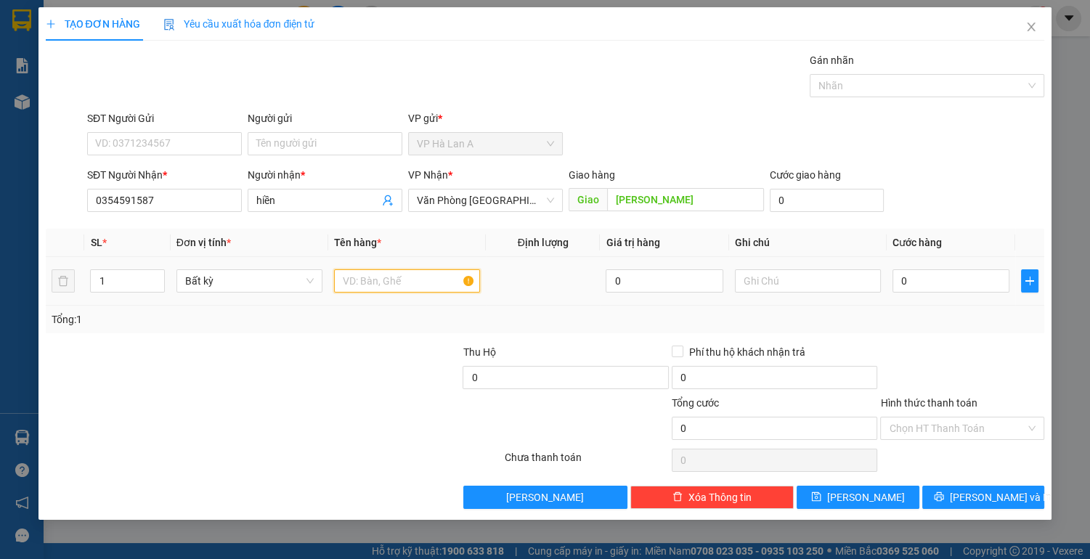
click at [354, 276] on input "text" at bounding box center [407, 280] width 146 height 23
click at [927, 282] on input "0" at bounding box center [951, 280] width 118 height 23
click at [919, 424] on input "Hình thức thanh toán" at bounding box center [957, 429] width 137 height 22
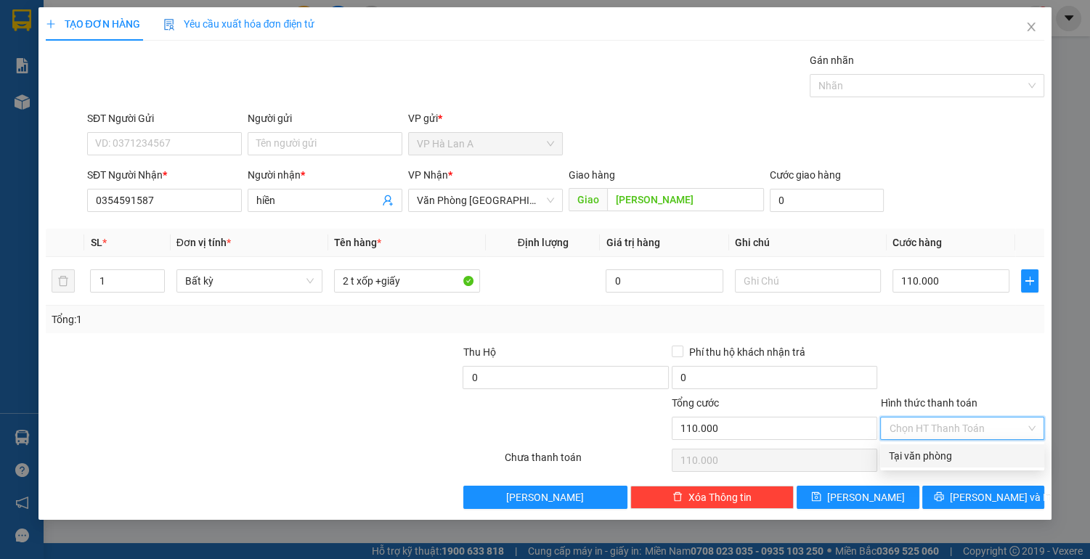
click at [916, 455] on div "Tại văn phòng" at bounding box center [962, 456] width 147 height 16
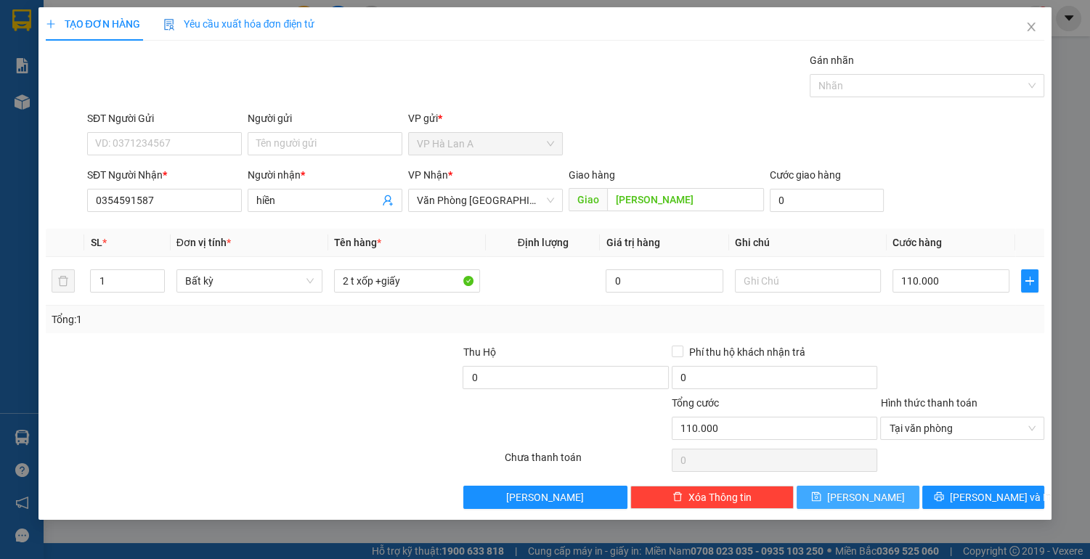
click at [877, 492] on button "[PERSON_NAME]" at bounding box center [858, 497] width 122 height 23
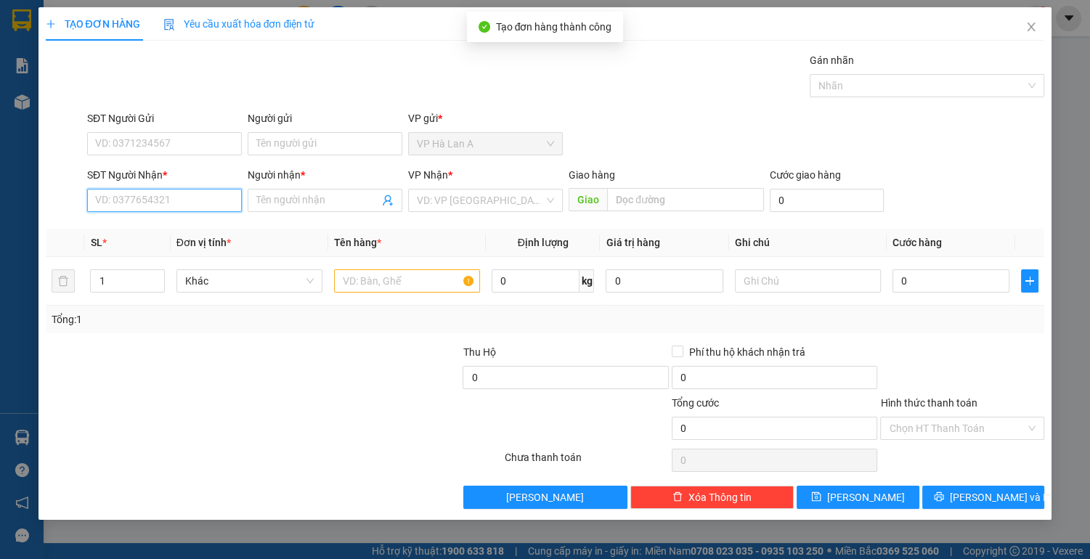
click at [160, 197] on input "SĐT Người Nhận *" at bounding box center [164, 200] width 155 height 23
click at [166, 231] on div "0935474826 - trâm" at bounding box center [164, 229] width 137 height 16
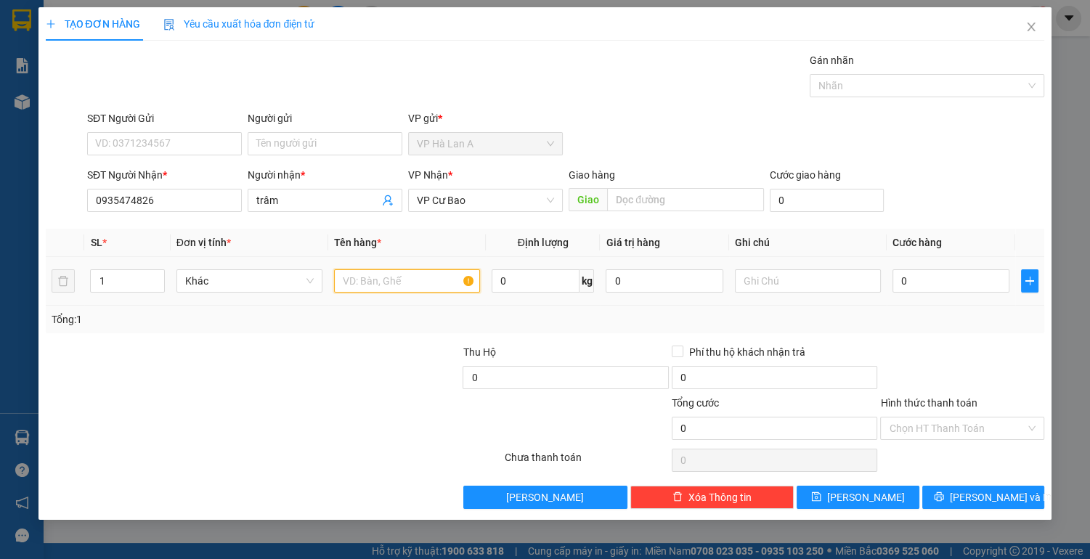
click at [367, 280] on input "text" at bounding box center [407, 280] width 146 height 23
drag, startPoint x: 497, startPoint y: 186, endPoint x: 492, endPoint y: 194, distance: 9.1
click at [497, 188] on div "VP Nhận * VP Cư Bao" at bounding box center [485, 192] width 155 height 51
click at [495, 208] on span "VP Cư Bao" at bounding box center [485, 201] width 137 height 22
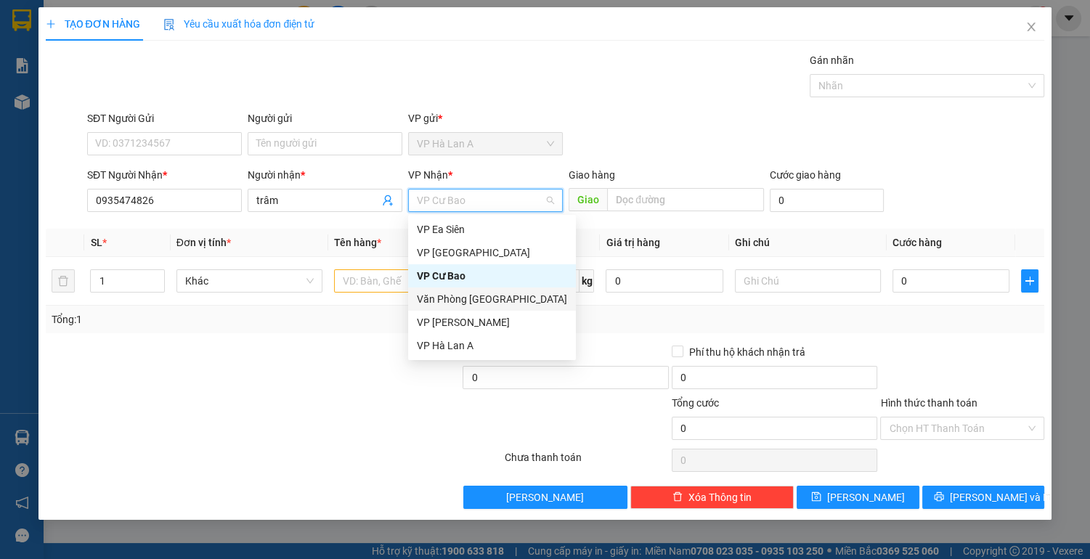
click at [502, 296] on div "Văn Phòng [GEOGRAPHIC_DATA]" at bounding box center [492, 299] width 150 height 16
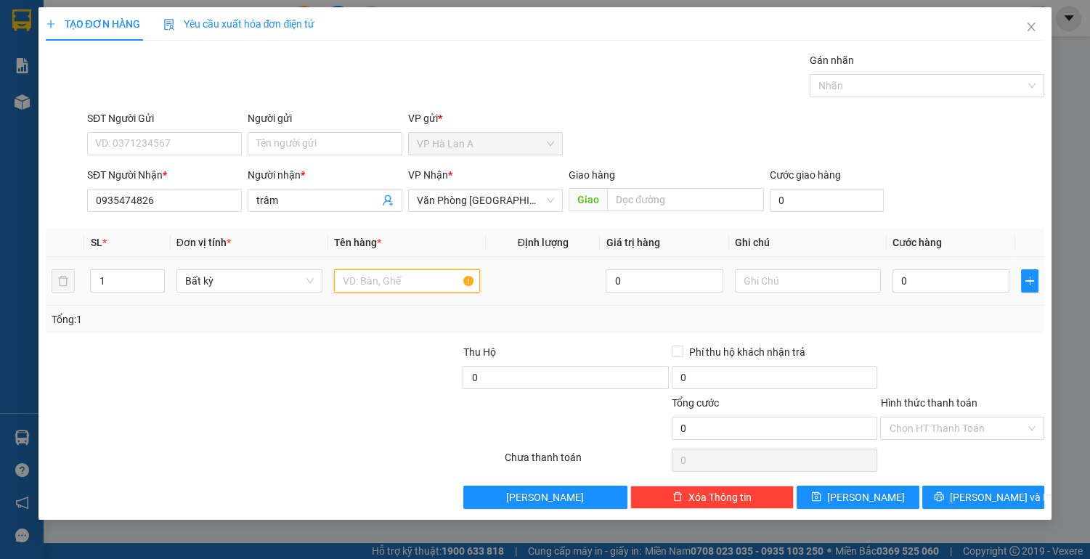
click at [354, 278] on input "text" at bounding box center [407, 280] width 146 height 23
click at [847, 491] on button "[PERSON_NAME]" at bounding box center [858, 497] width 122 height 23
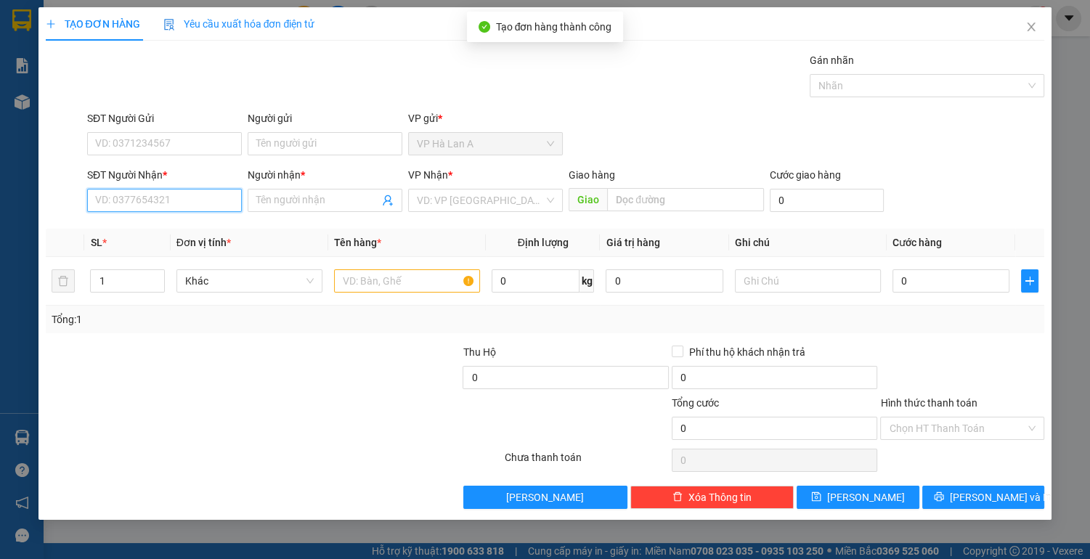
click at [205, 200] on input "SĐT Người Nhận *" at bounding box center [164, 200] width 155 height 23
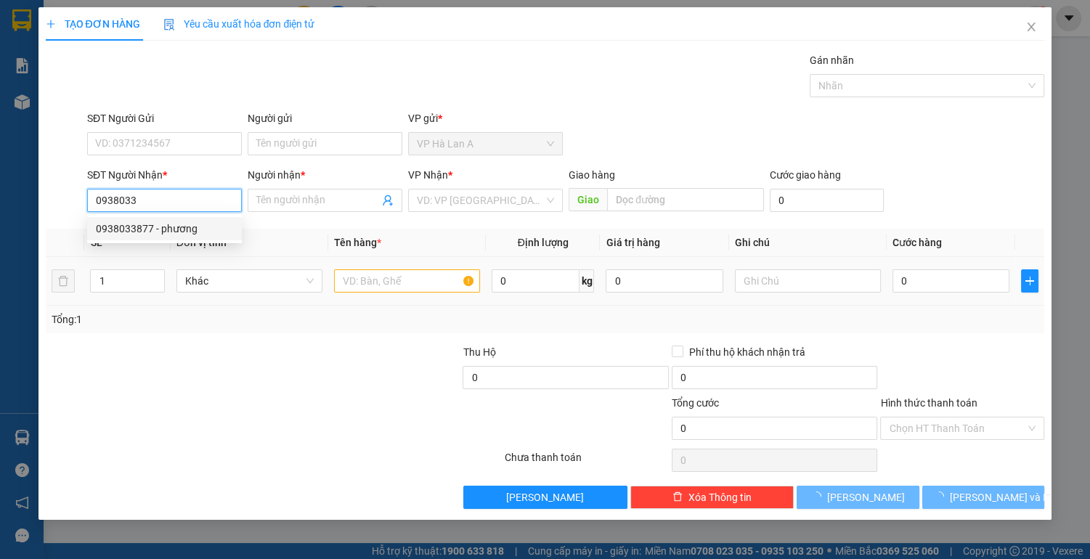
drag, startPoint x: 200, startPoint y: 232, endPoint x: 319, endPoint y: 264, distance: 123.3
click at [201, 232] on div "0938033877 - phương" at bounding box center [164, 229] width 137 height 16
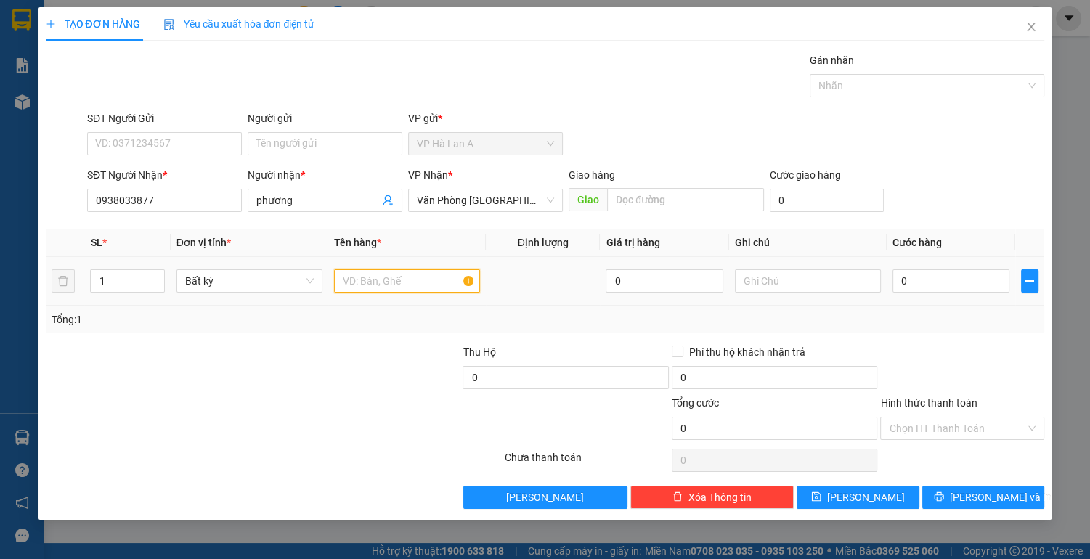
click at [354, 276] on input "text" at bounding box center [407, 280] width 146 height 23
click at [785, 282] on input "text" at bounding box center [808, 280] width 146 height 23
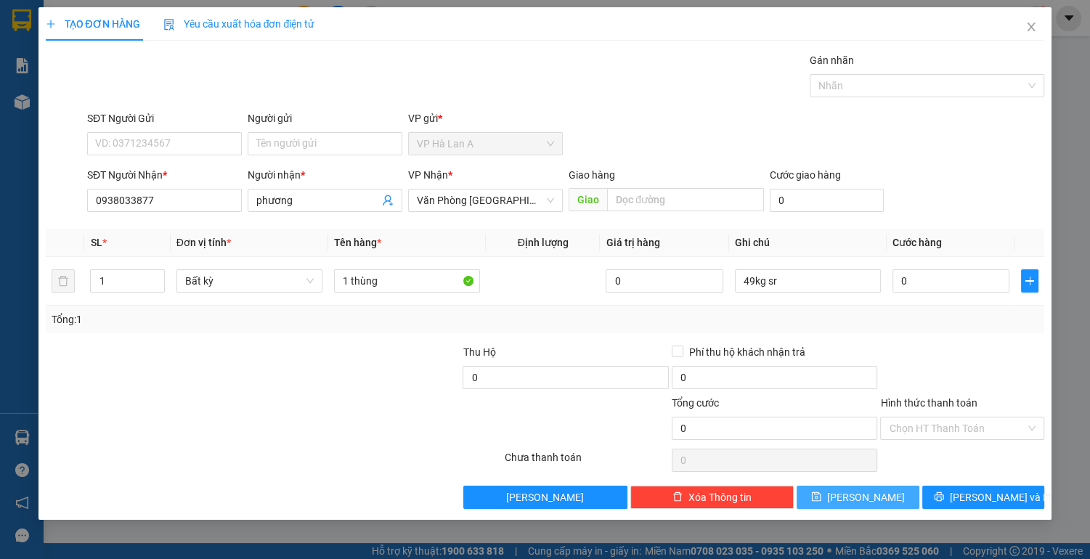
click at [863, 506] on div "TẠO ĐƠN HÀNG Yêu cầu xuất hóa đơn điện tử Transit Pickup Surcharge Ids Transit …" at bounding box center [545, 263] width 1014 height 513
click at [867, 493] on span "[PERSON_NAME]" at bounding box center [866, 497] width 78 height 16
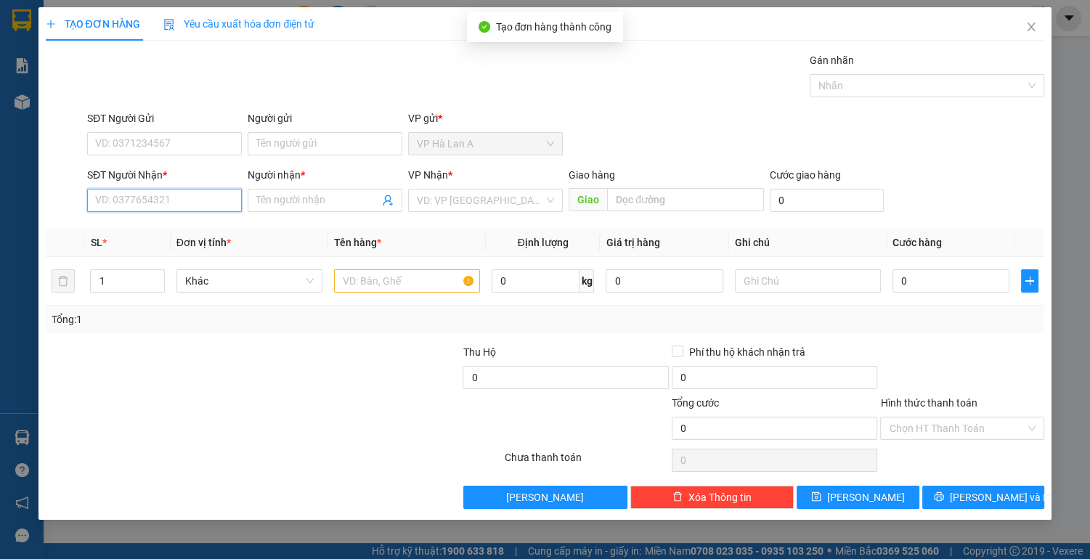
click at [200, 197] on input "SĐT Người Nhận *" at bounding box center [164, 200] width 155 height 23
drag, startPoint x: 160, startPoint y: 228, endPoint x: 274, endPoint y: 247, distance: 114.8
click at [162, 228] on div "0949154688 - loan" at bounding box center [164, 229] width 137 height 16
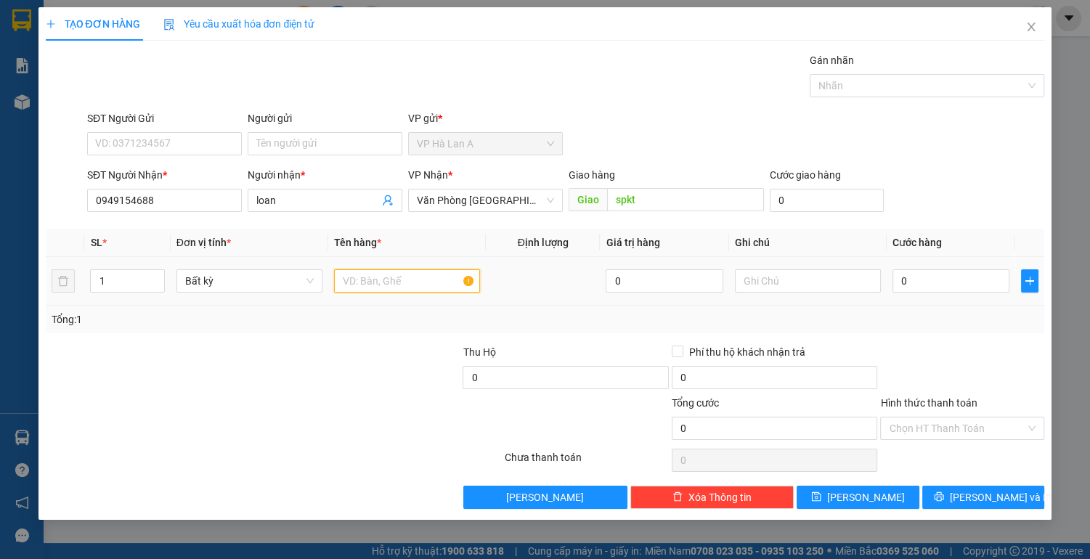
click at [363, 281] on input "text" at bounding box center [407, 280] width 146 height 23
click at [924, 285] on input "0" at bounding box center [951, 280] width 118 height 23
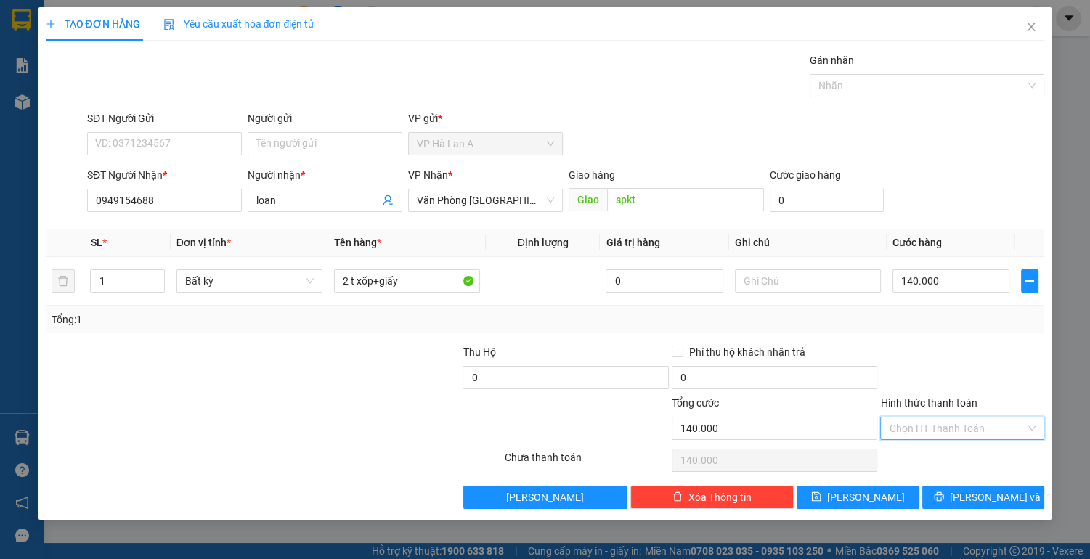
click at [935, 424] on input "Hình thức thanh toán" at bounding box center [957, 429] width 137 height 22
drag, startPoint x: 930, startPoint y: 449, endPoint x: 894, endPoint y: 460, distance: 37.7
click at [930, 450] on div "Tại văn phòng" at bounding box center [962, 456] width 147 height 16
drag, startPoint x: 873, startPoint y: 502, endPoint x: 839, endPoint y: 451, distance: 61.4
click at [873, 502] on span "[PERSON_NAME]" at bounding box center [866, 497] width 78 height 16
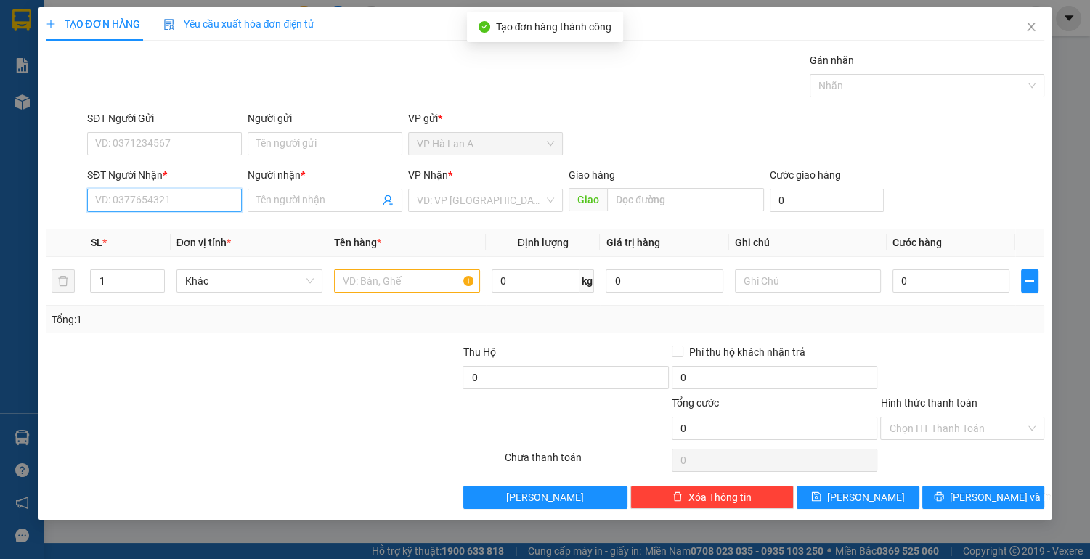
click at [200, 198] on input "SĐT Người Nhận *" at bounding box center [164, 200] width 155 height 23
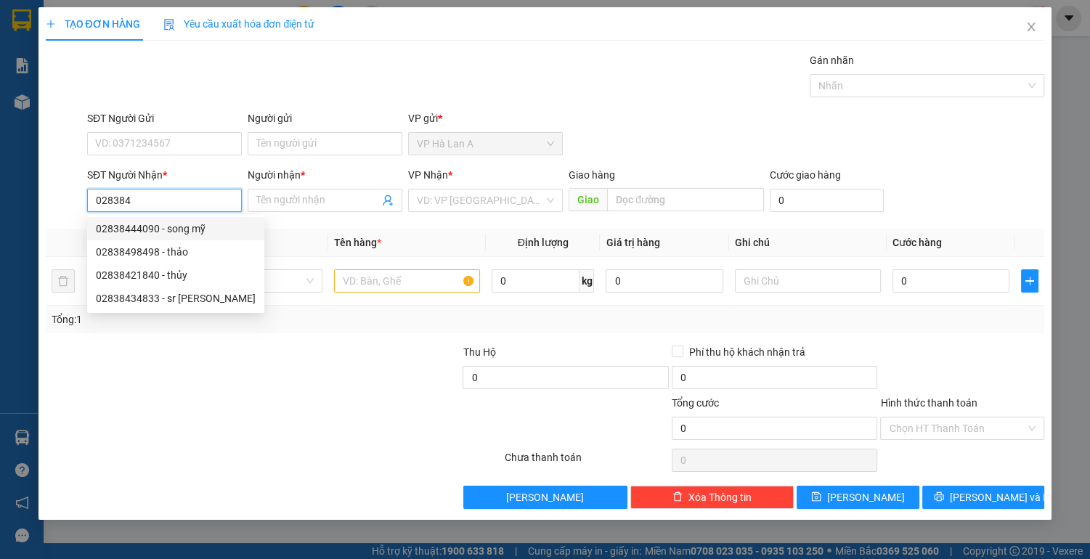
drag, startPoint x: 174, startPoint y: 226, endPoint x: 192, endPoint y: 227, distance: 18.2
click at [174, 226] on div "02838444090 - song mỹ" at bounding box center [176, 229] width 160 height 16
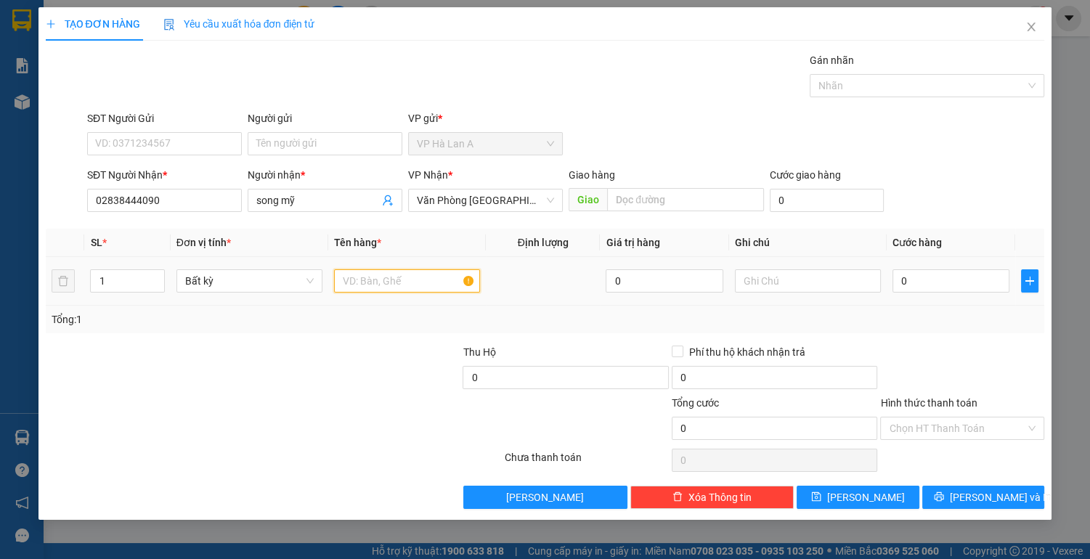
click at [363, 280] on input "text" at bounding box center [407, 280] width 146 height 23
drag, startPoint x: 846, startPoint y: 487, endPoint x: 823, endPoint y: 446, distance: 47.5
click at [847, 486] on button "[PERSON_NAME]" at bounding box center [858, 497] width 122 height 23
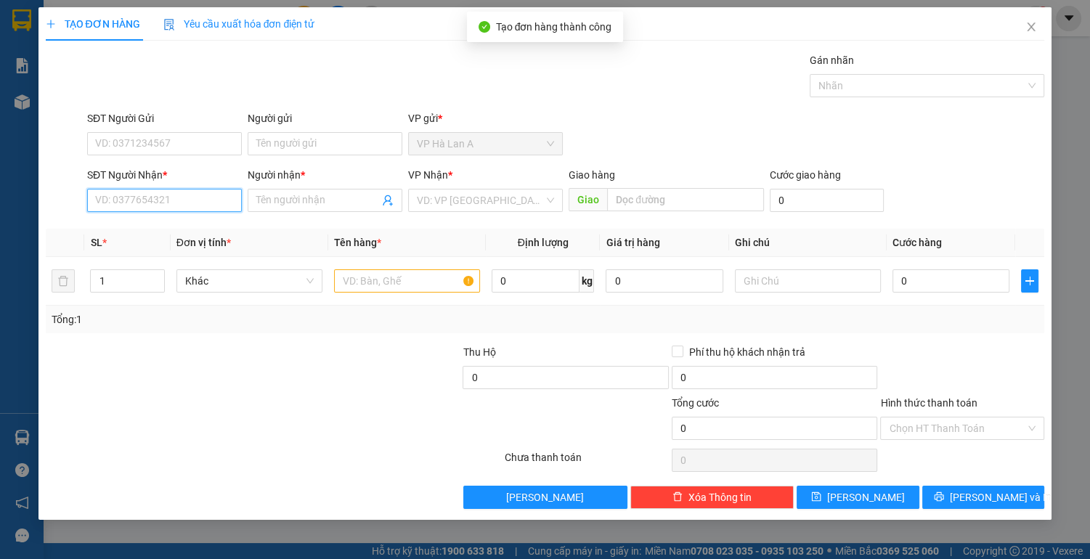
click at [183, 198] on input "SĐT Người Nhận *" at bounding box center [164, 200] width 155 height 23
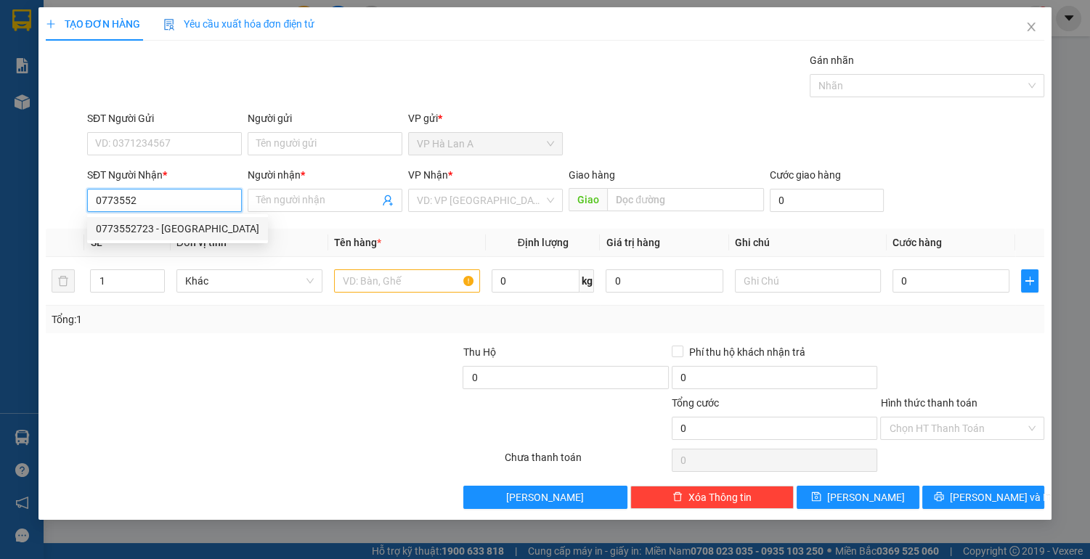
click at [158, 224] on div "0773552723 - [GEOGRAPHIC_DATA]" at bounding box center [177, 229] width 163 height 16
click at [366, 282] on input "text" at bounding box center [407, 280] width 146 height 23
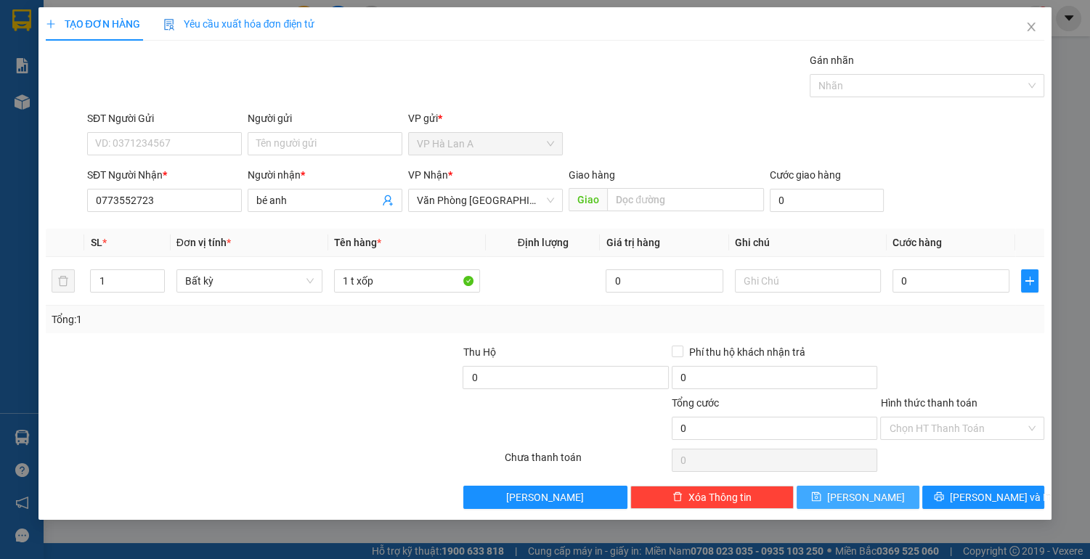
drag, startPoint x: 842, startPoint y: 493, endPoint x: 736, endPoint y: 397, distance: 142.9
click at [839, 491] on button "[PERSON_NAME]" at bounding box center [858, 497] width 122 height 23
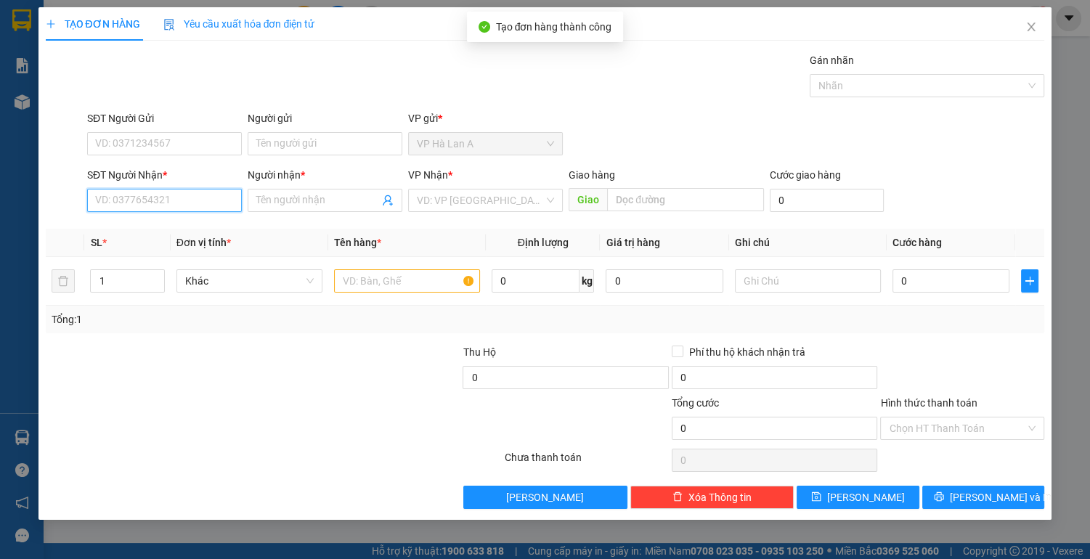
click at [176, 200] on input "SĐT Người Nhận *" at bounding box center [164, 200] width 155 height 23
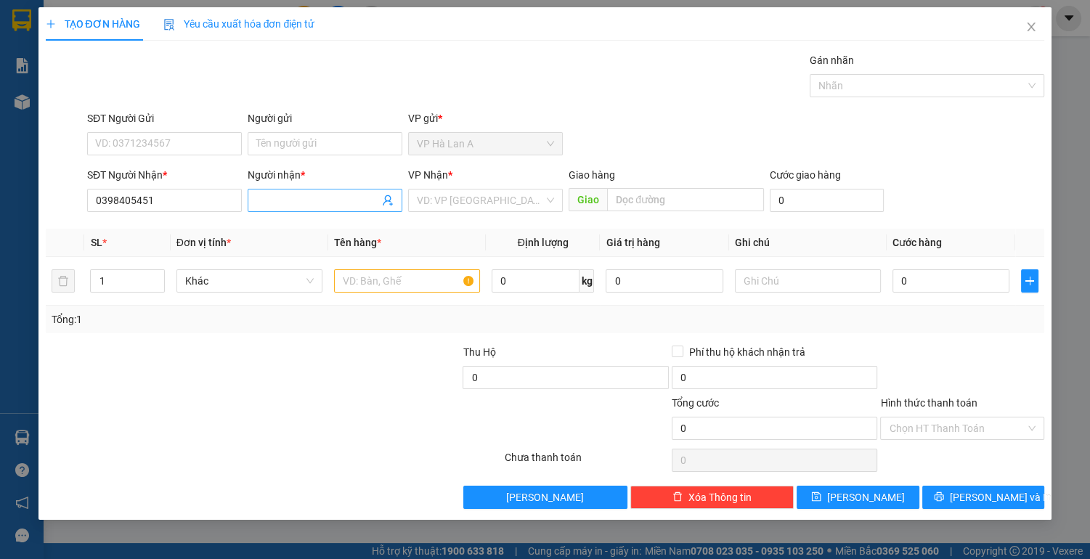
click at [286, 200] on input "Người nhận *" at bounding box center [317, 200] width 123 height 16
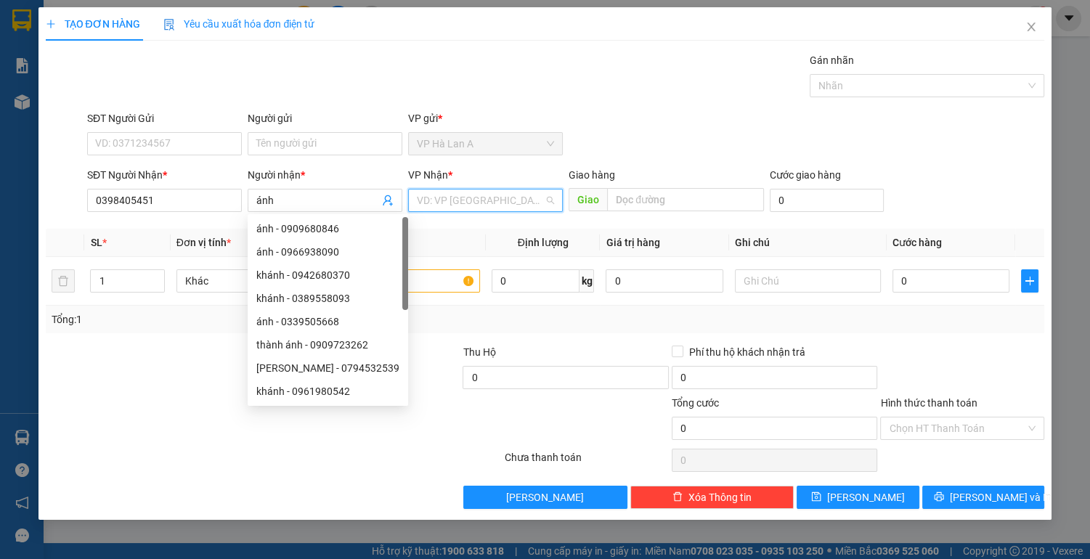
drag, startPoint x: 466, startPoint y: 193, endPoint x: 489, endPoint y: 221, distance: 35.6
click at [467, 193] on input "search" at bounding box center [480, 201] width 127 height 22
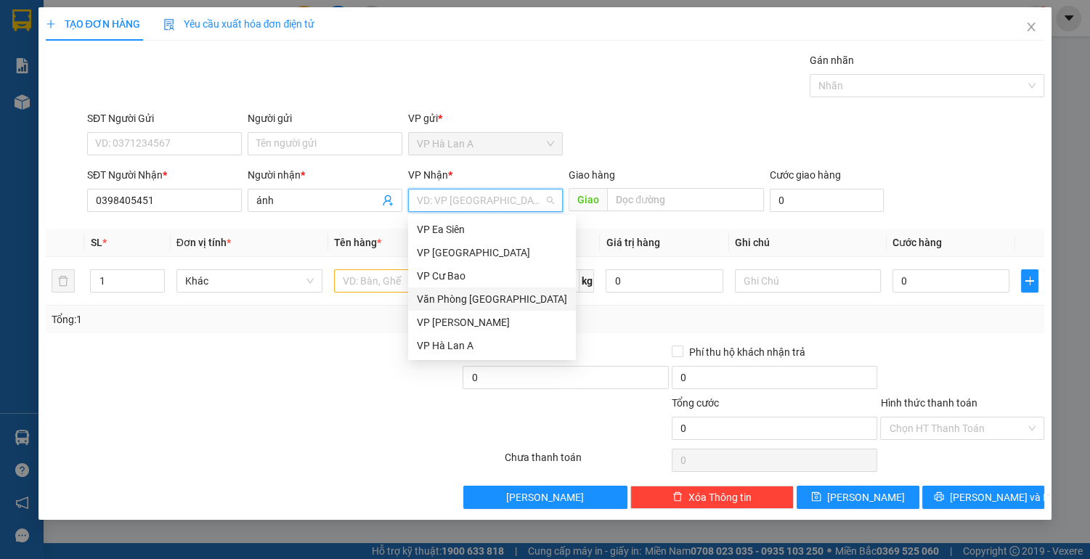
click at [506, 301] on div "Văn Phòng [GEOGRAPHIC_DATA]" at bounding box center [492, 299] width 150 height 16
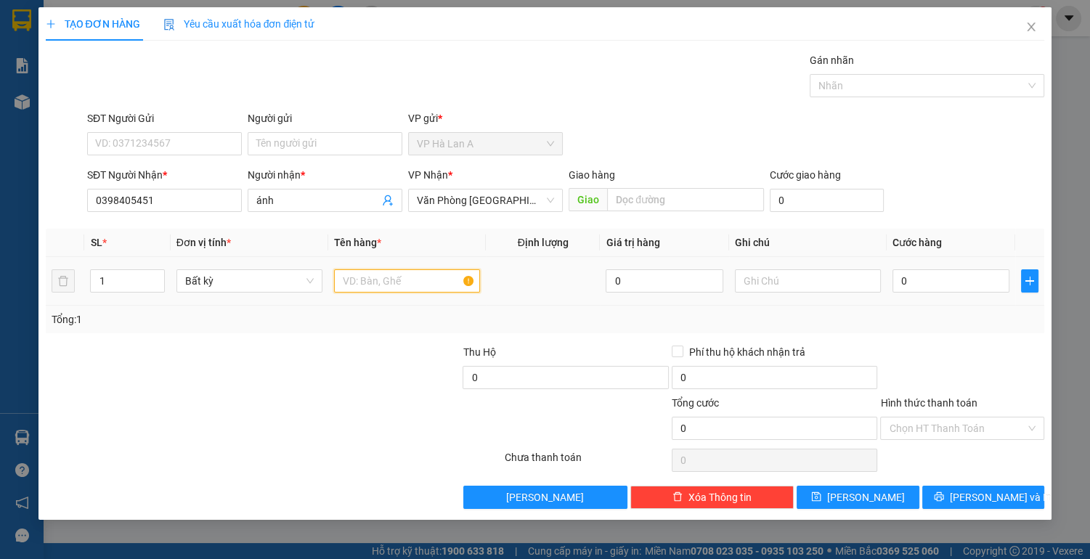
click at [349, 274] on input "text" at bounding box center [407, 280] width 146 height 23
click at [860, 494] on span "[PERSON_NAME]" at bounding box center [866, 497] width 78 height 16
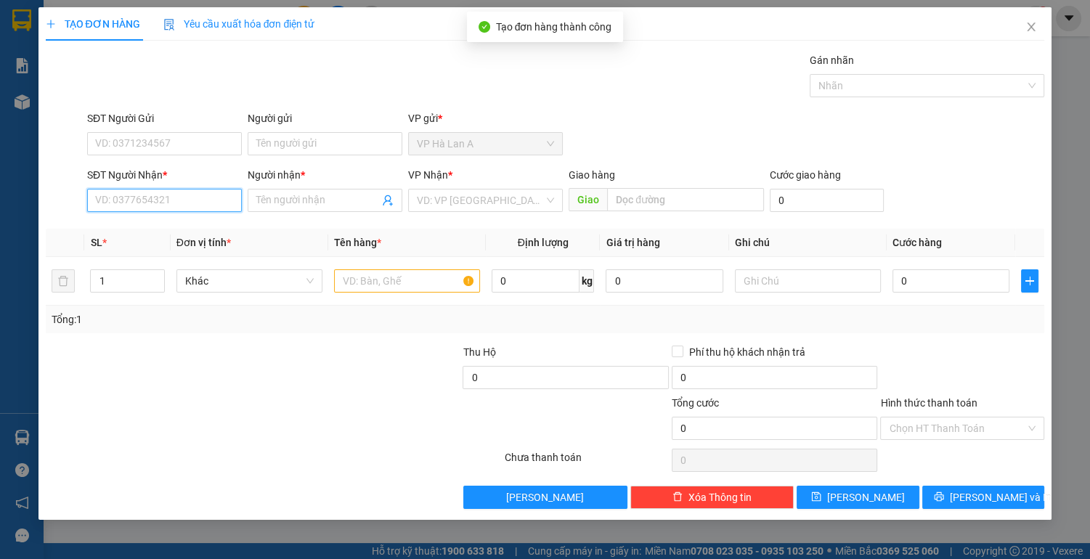
click at [172, 197] on input "SĐT Người Nhận *" at bounding box center [164, 200] width 155 height 23
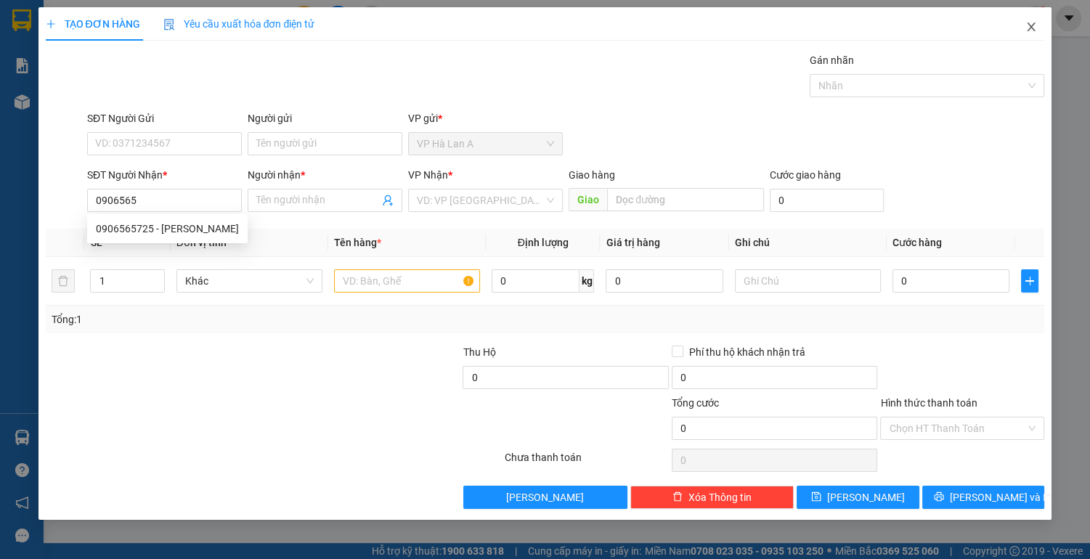
drag, startPoint x: 1032, startPoint y: 21, endPoint x: 1036, endPoint y: 0, distance: 21.5
click at [1031, 20] on span "Close" at bounding box center [1031, 27] width 41 height 41
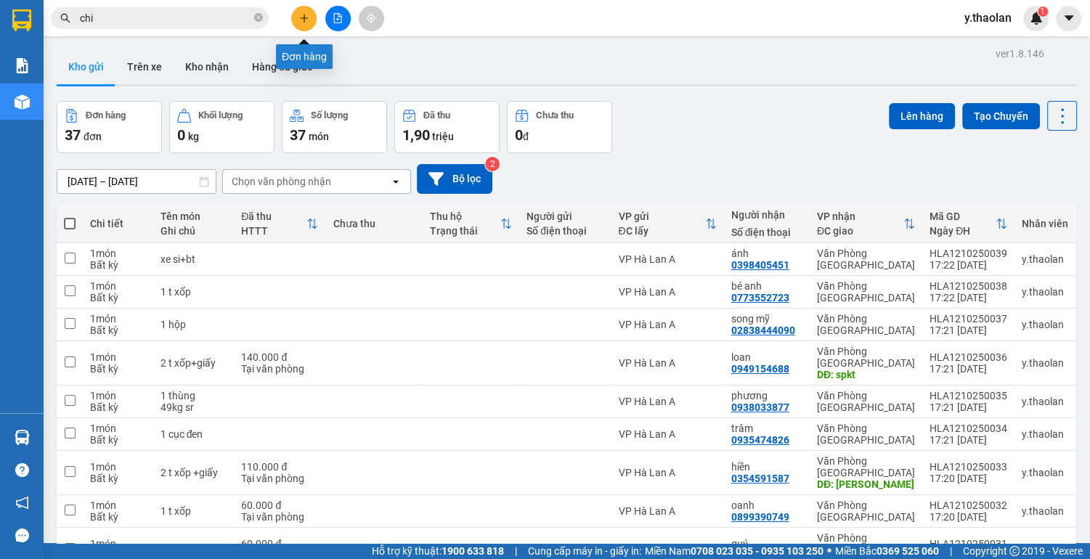
click at [306, 22] on icon "plus" at bounding box center [304, 18] width 10 height 10
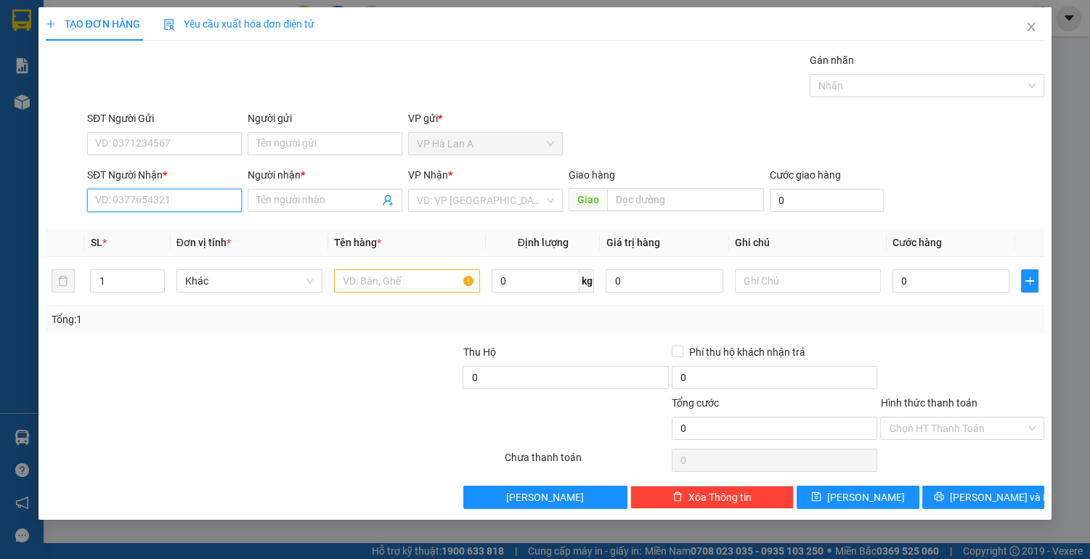
click at [191, 205] on input "SĐT Người Nhận *" at bounding box center [164, 200] width 155 height 23
click at [157, 229] on div "0906564533 - chị á" at bounding box center [164, 229] width 137 height 16
click at [514, 195] on span "VP [GEOGRAPHIC_DATA]" at bounding box center [485, 201] width 137 height 22
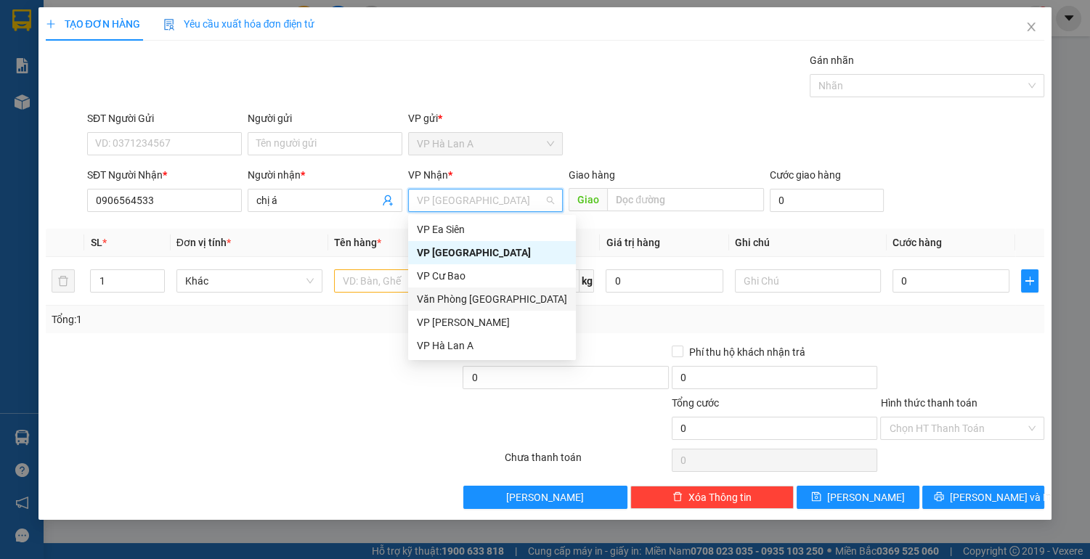
click at [482, 301] on div "Văn Phòng [GEOGRAPHIC_DATA]" at bounding box center [492, 299] width 150 height 16
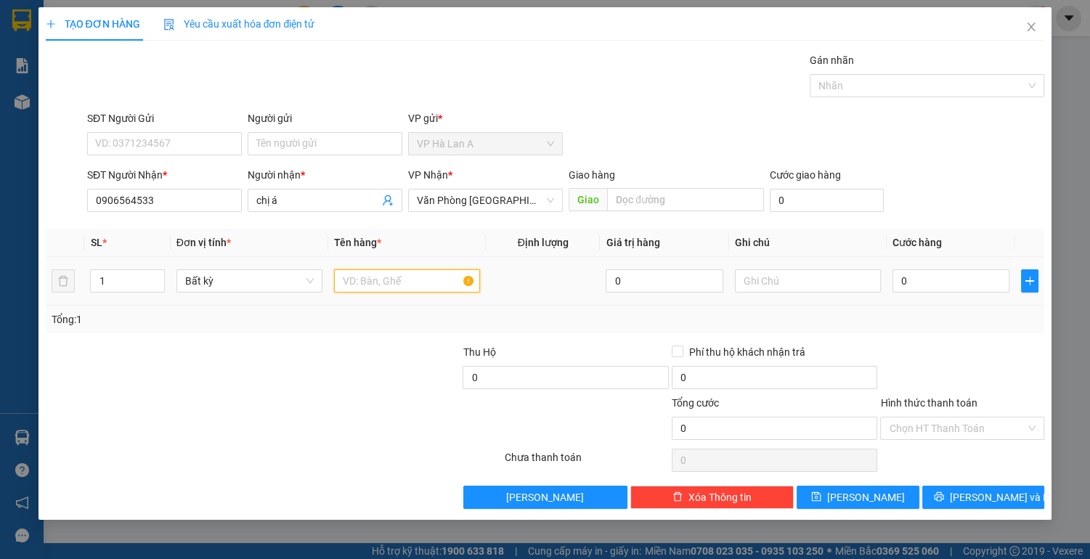
click at [397, 281] on input "text" at bounding box center [407, 280] width 146 height 23
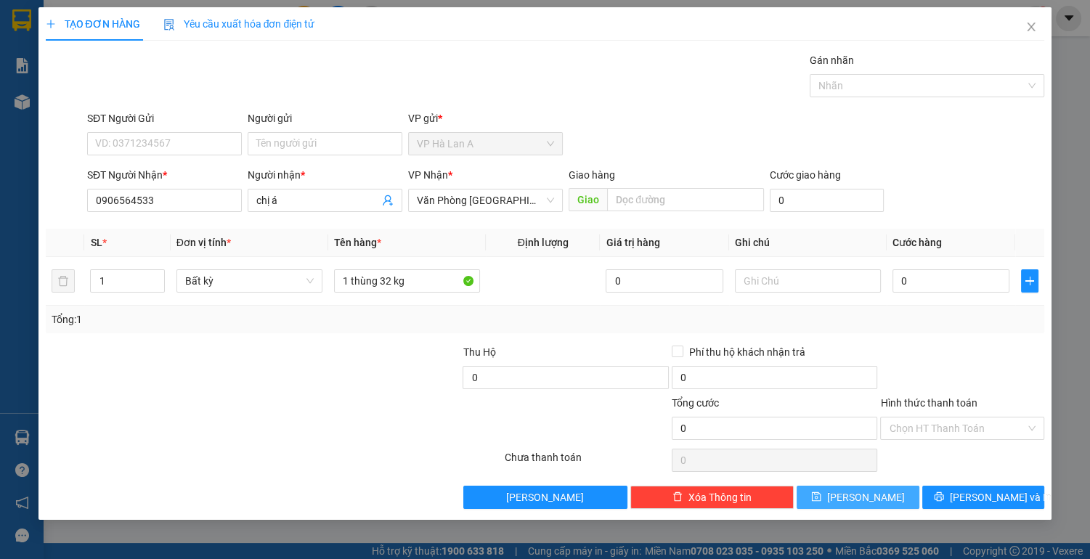
click at [882, 498] on button "[PERSON_NAME]" at bounding box center [858, 497] width 122 height 23
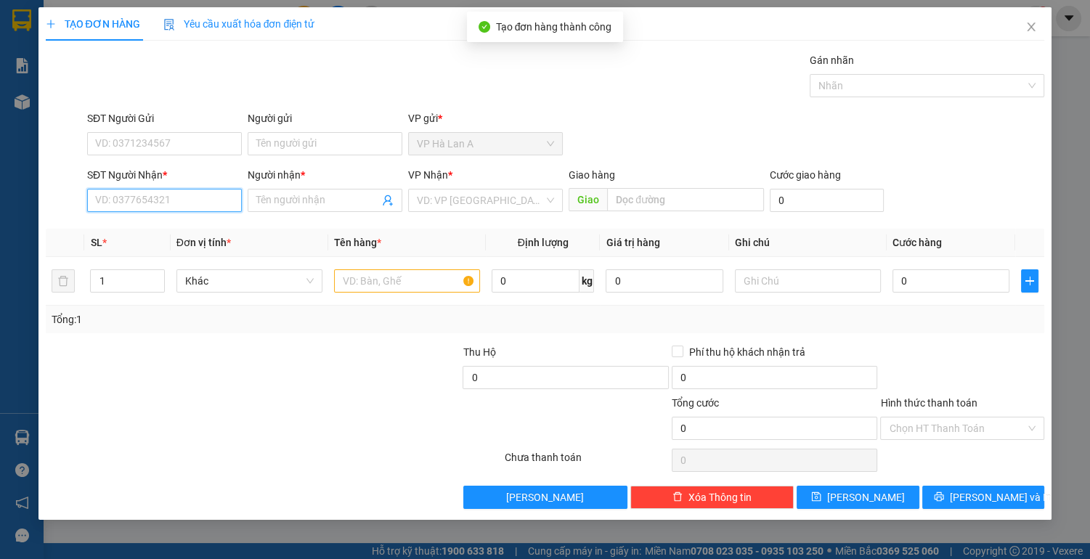
click at [193, 207] on input "SĐT Người Nhận *" at bounding box center [164, 200] width 155 height 23
click at [164, 231] on div "0938606032 - thủy" at bounding box center [164, 229] width 137 height 16
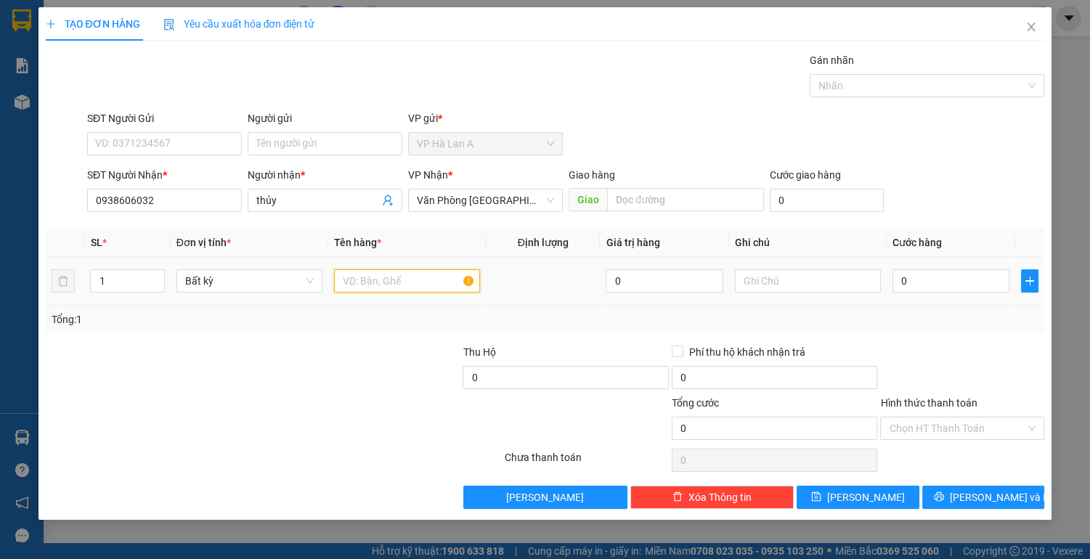
click at [377, 282] on input "text" at bounding box center [407, 280] width 146 height 23
click at [386, 282] on input "2 thùng = 1 hộp rau" at bounding box center [407, 280] width 146 height 23
click at [935, 277] on input "0" at bounding box center [951, 280] width 118 height 23
click at [910, 421] on input "Hình thức thanh toán" at bounding box center [957, 429] width 137 height 22
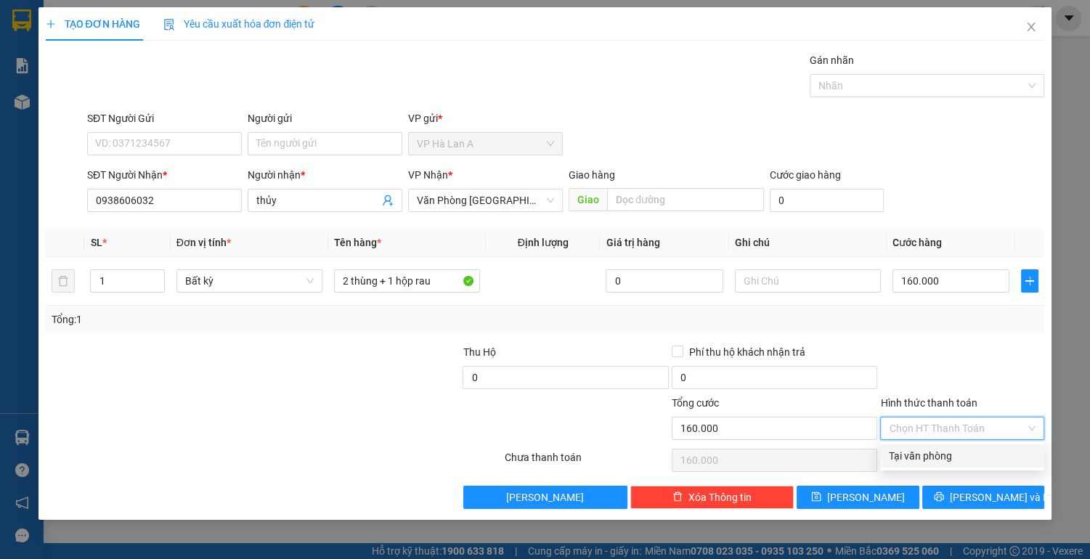
click at [905, 452] on div "Tại văn phòng" at bounding box center [962, 456] width 147 height 16
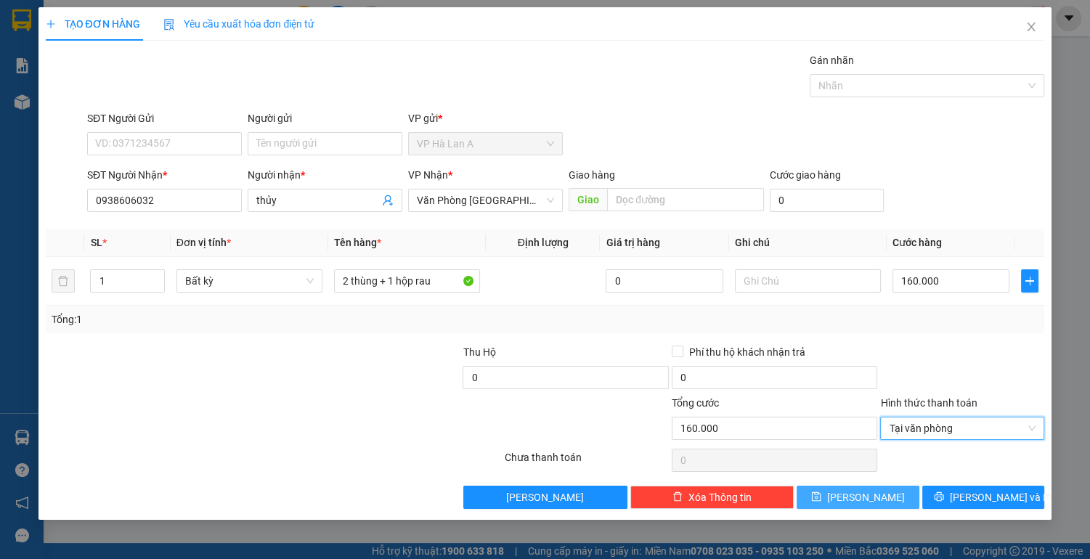
click at [895, 502] on button "[PERSON_NAME]" at bounding box center [858, 497] width 122 height 23
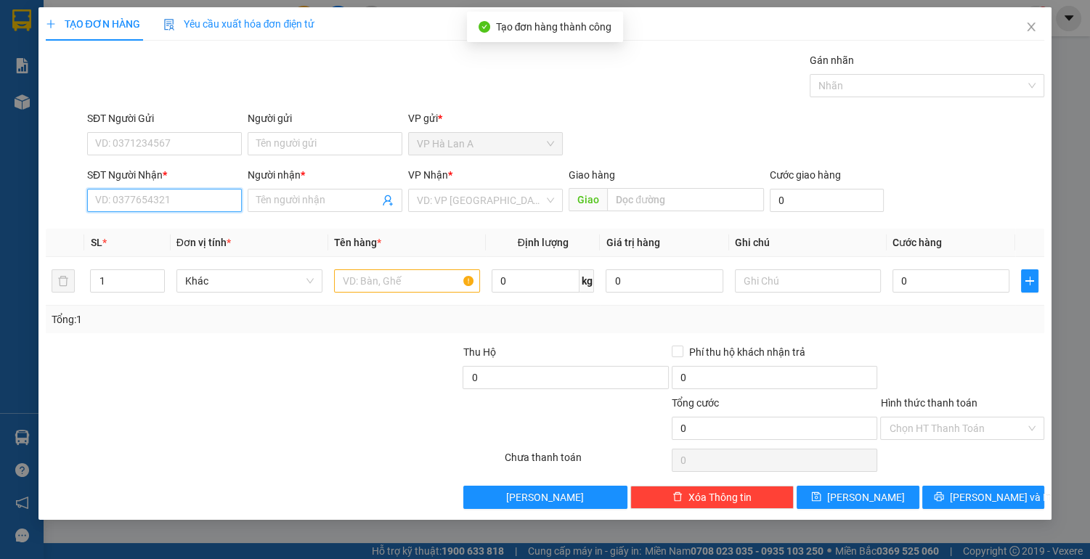
click at [180, 203] on input "SĐT Người Nhận *" at bounding box center [164, 200] width 155 height 23
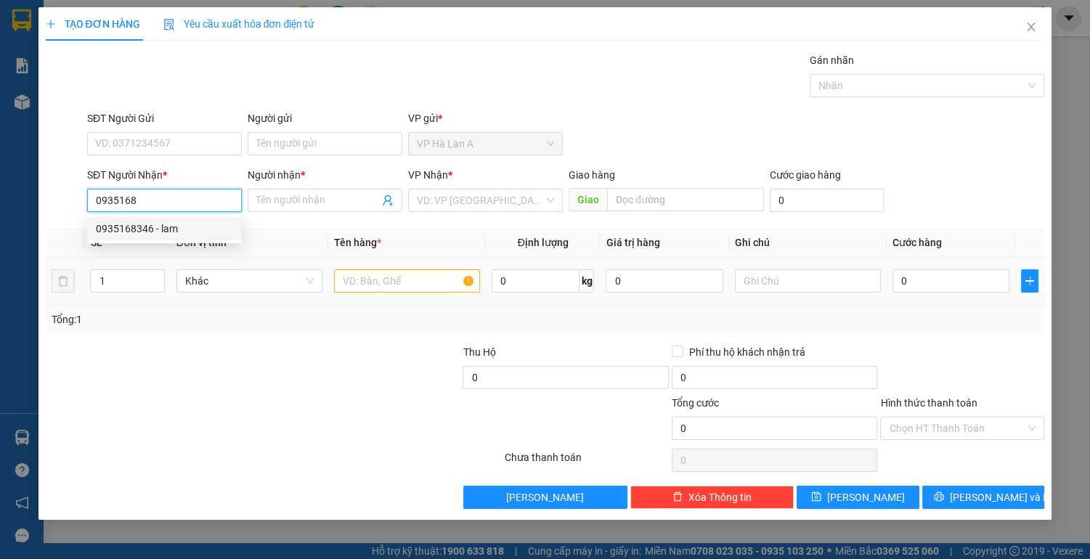
drag, startPoint x: 161, startPoint y: 233, endPoint x: 362, endPoint y: 279, distance: 205.6
click at [163, 233] on div "0935168346 - lam" at bounding box center [164, 229] width 137 height 16
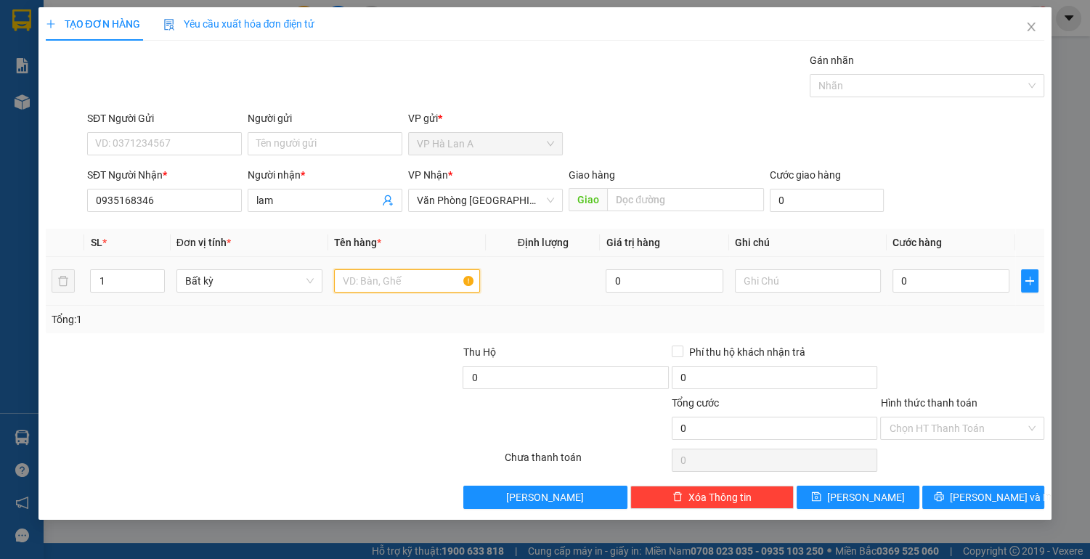
click at [364, 280] on input "text" at bounding box center [407, 280] width 146 height 23
click at [831, 497] on button "[PERSON_NAME]" at bounding box center [858, 497] width 122 height 23
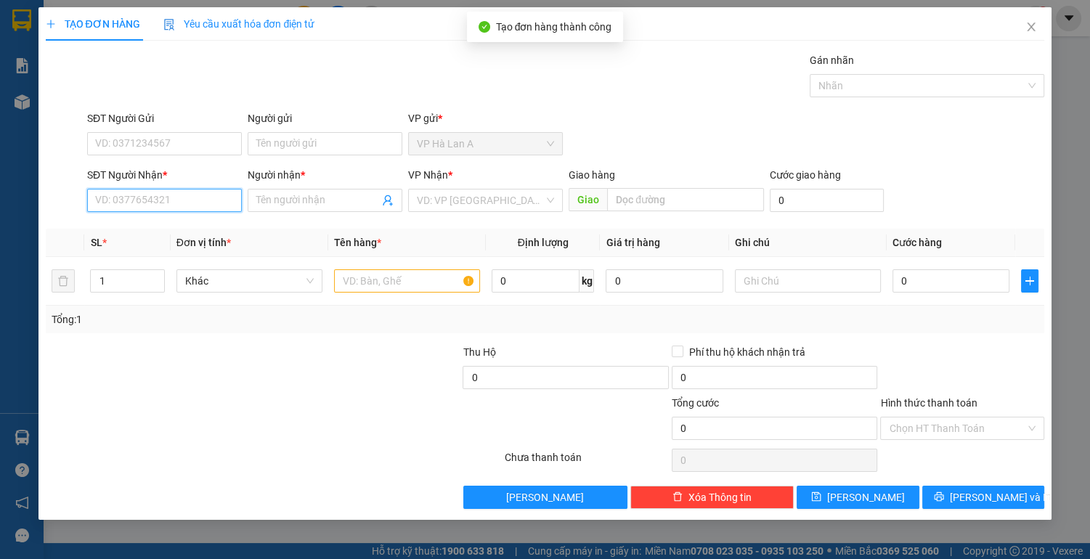
click at [180, 205] on input "SĐT Người Nhận *" at bounding box center [164, 200] width 155 height 23
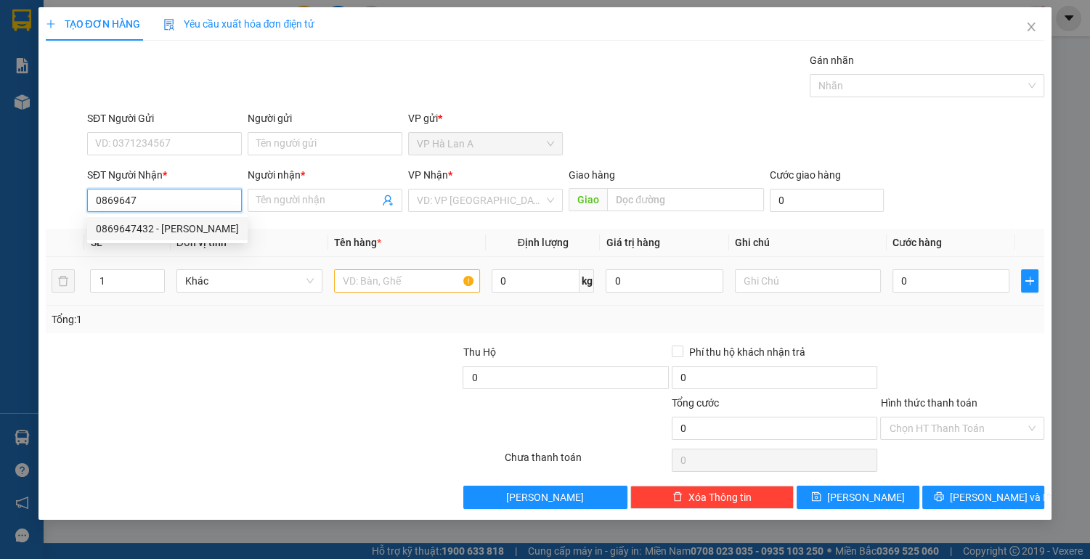
drag, startPoint x: 168, startPoint y: 235, endPoint x: 341, endPoint y: 266, distance: 174.9
click at [170, 235] on div "0869647432 - [PERSON_NAME]" at bounding box center [167, 229] width 143 height 16
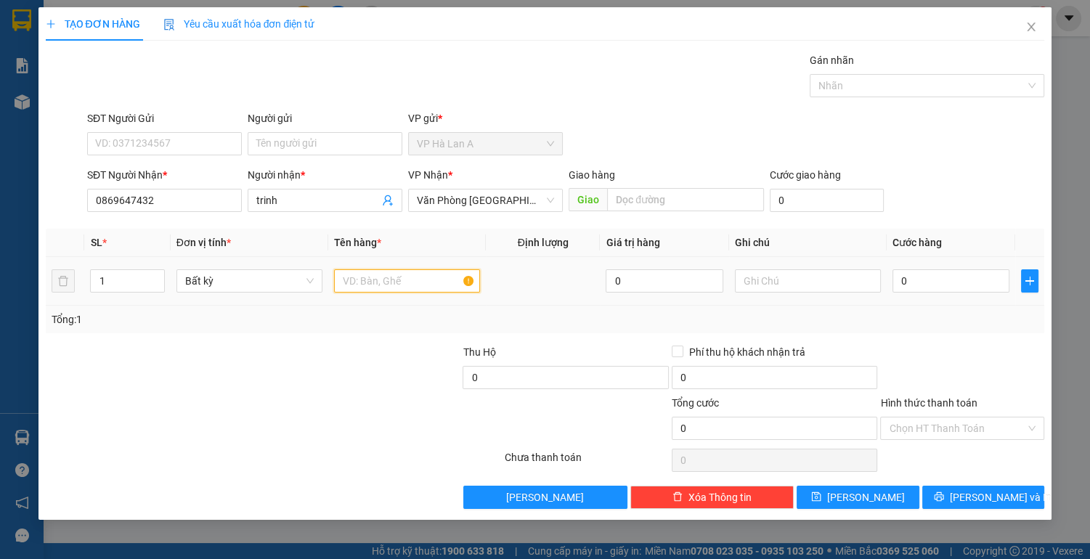
click at [376, 282] on input "text" at bounding box center [407, 280] width 146 height 23
click at [918, 288] on input "0" at bounding box center [951, 280] width 118 height 23
click at [956, 422] on input "Hình thức thanh toán" at bounding box center [957, 429] width 137 height 22
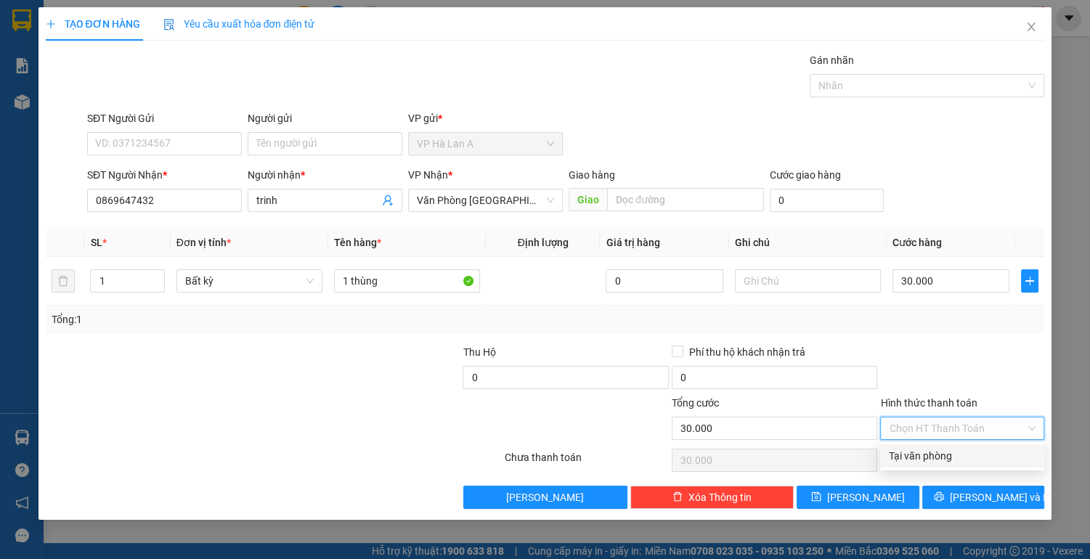
click at [940, 457] on div "Tại văn phòng" at bounding box center [962, 456] width 147 height 16
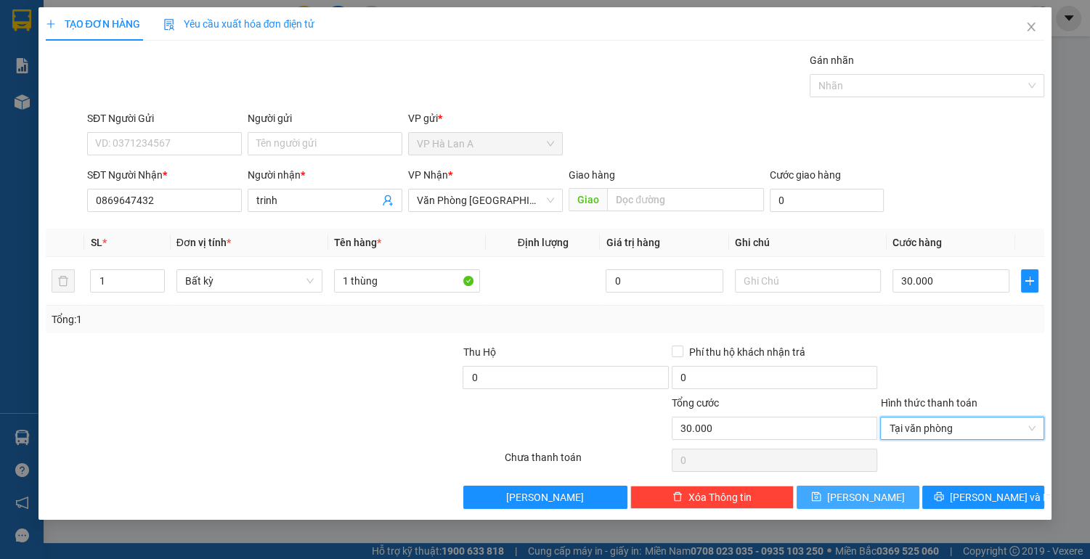
click at [889, 500] on button "[PERSON_NAME]" at bounding box center [858, 497] width 122 height 23
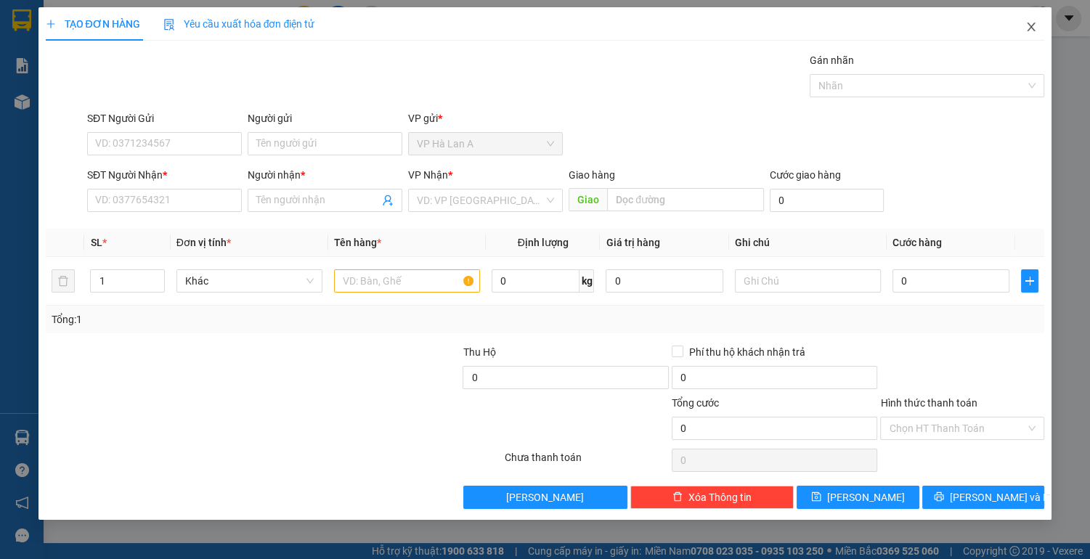
click at [1029, 30] on icon "close" at bounding box center [1031, 27] width 8 height 9
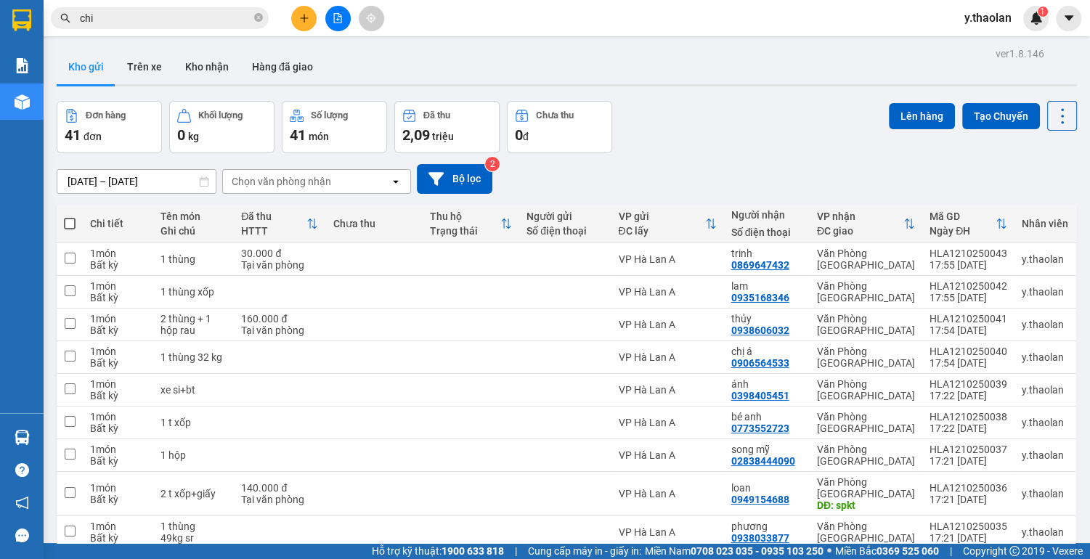
click at [65, 226] on span at bounding box center [70, 224] width 12 height 12
click at [70, 216] on input "checkbox" at bounding box center [70, 216] width 0 height 0
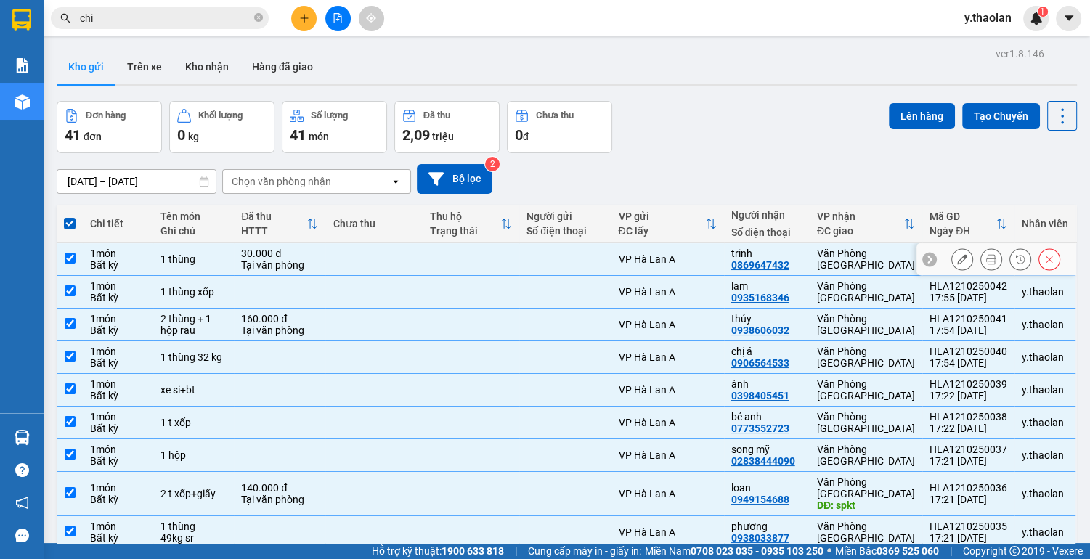
scroll to position [84, 0]
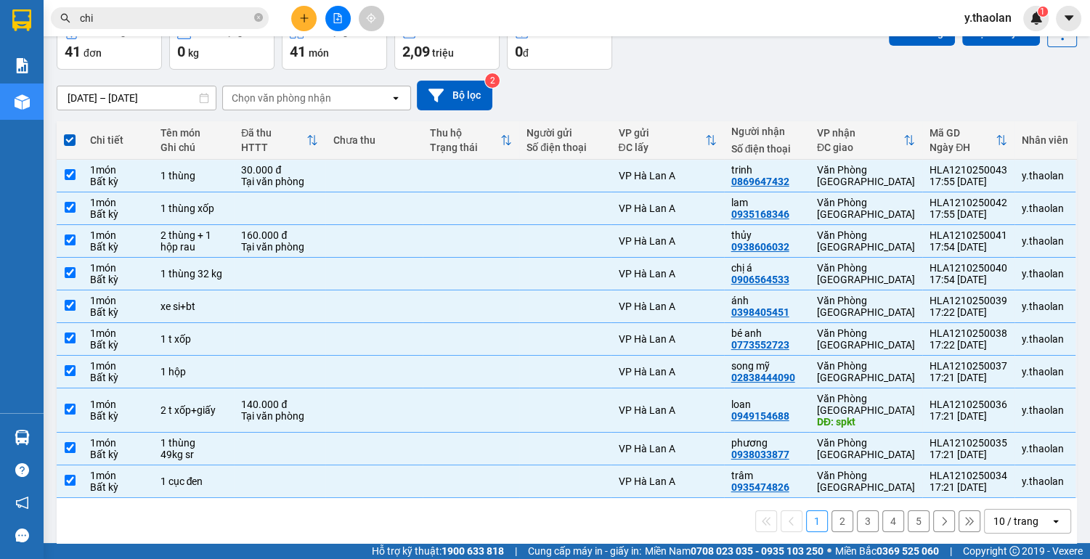
click at [1014, 514] on div "10 / trang" at bounding box center [1015, 521] width 45 height 15
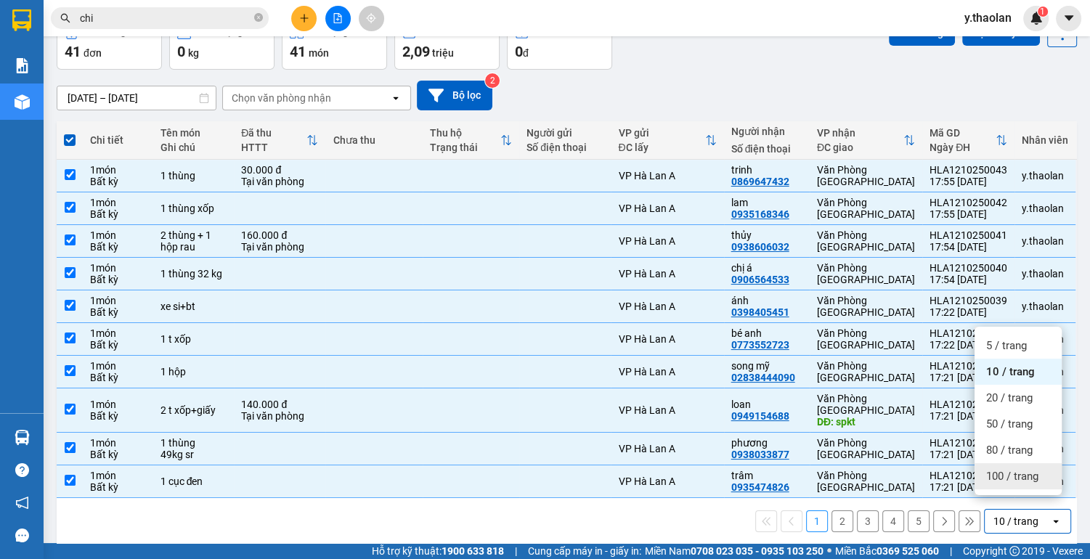
click at [1019, 478] on span "100 / trang" at bounding box center [1012, 476] width 52 height 15
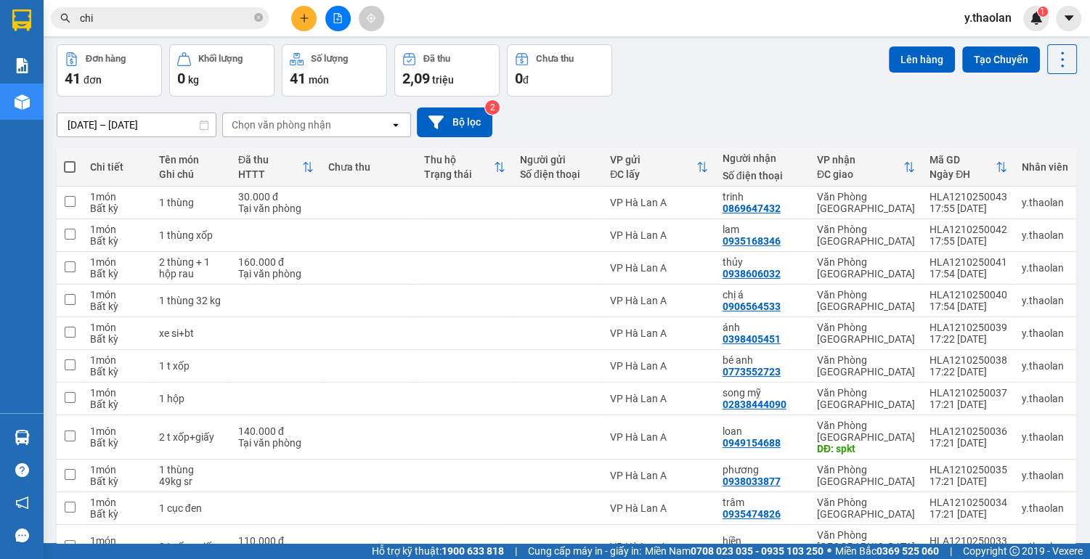
scroll to position [0, 0]
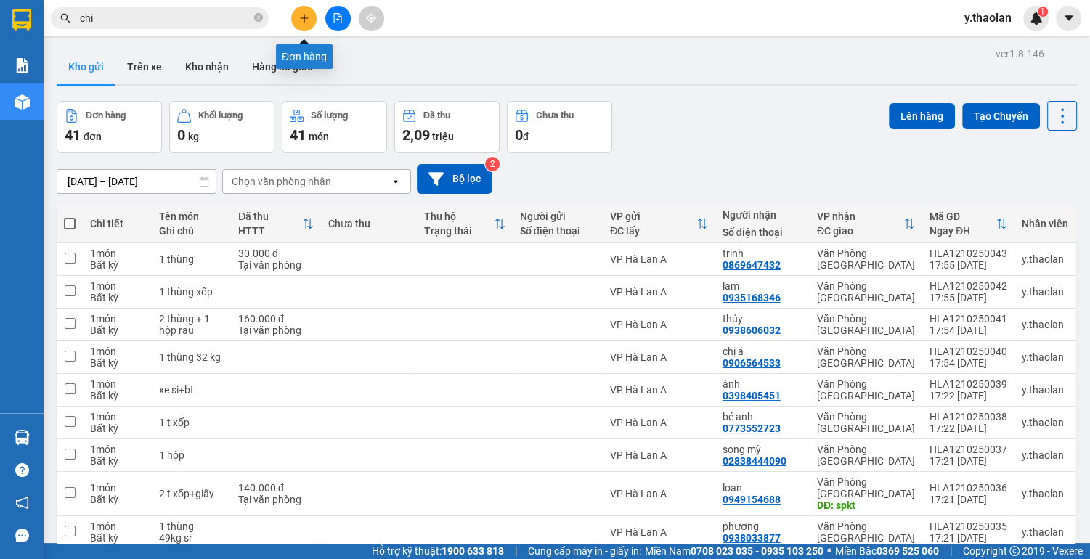
click at [305, 20] on icon "plus" at bounding box center [304, 18] width 10 height 10
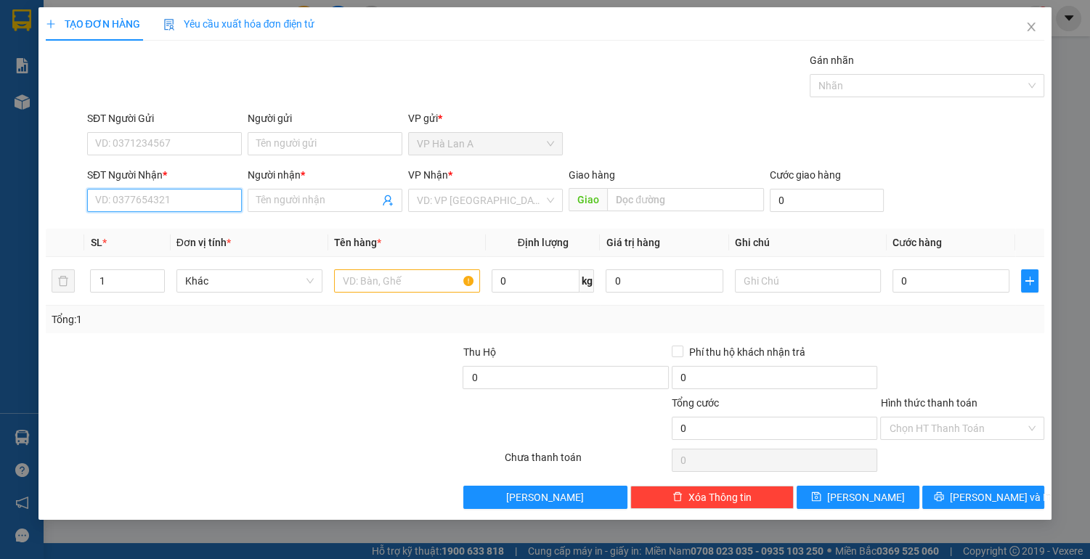
click at [163, 200] on input "SĐT Người Nhận *" at bounding box center [164, 200] width 155 height 23
click at [163, 231] on div "0908558118 - c.oanh" at bounding box center [164, 229] width 137 height 16
click at [428, 278] on input "text" at bounding box center [407, 280] width 146 height 23
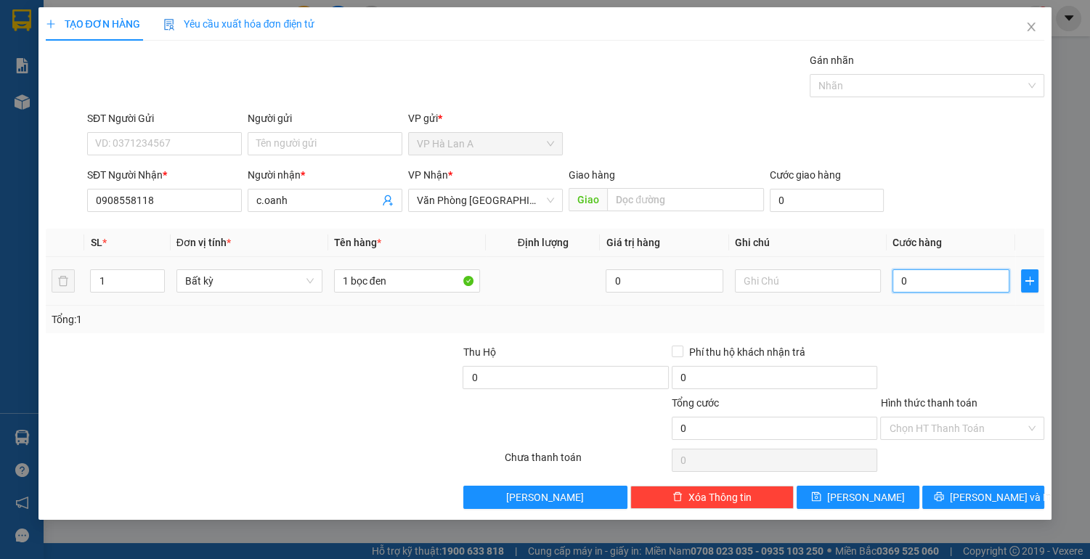
click at [953, 279] on input "0" at bounding box center [951, 280] width 118 height 23
click at [1033, 29] on icon "close" at bounding box center [1031, 27] width 8 height 9
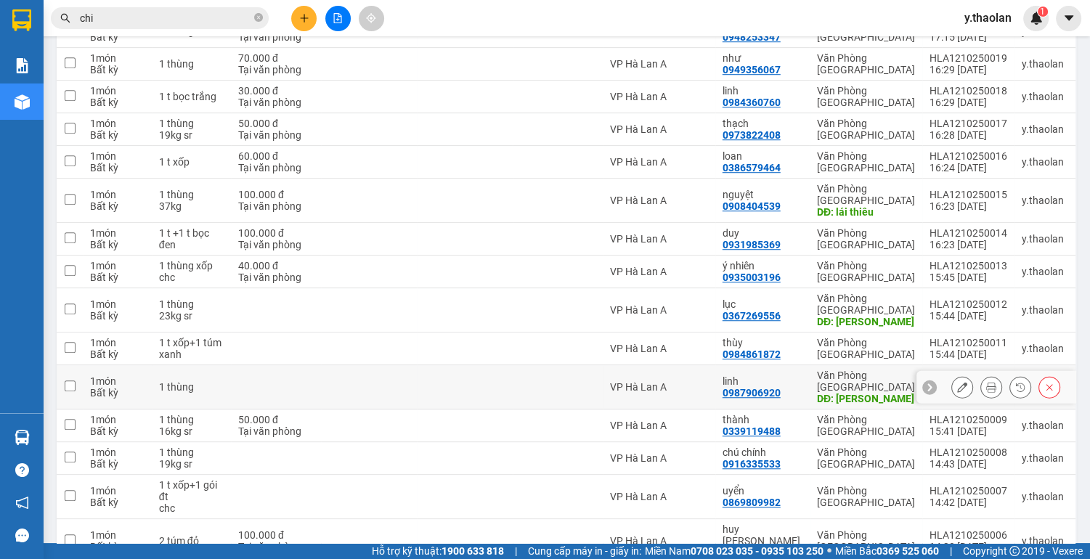
scroll to position [1057, 0]
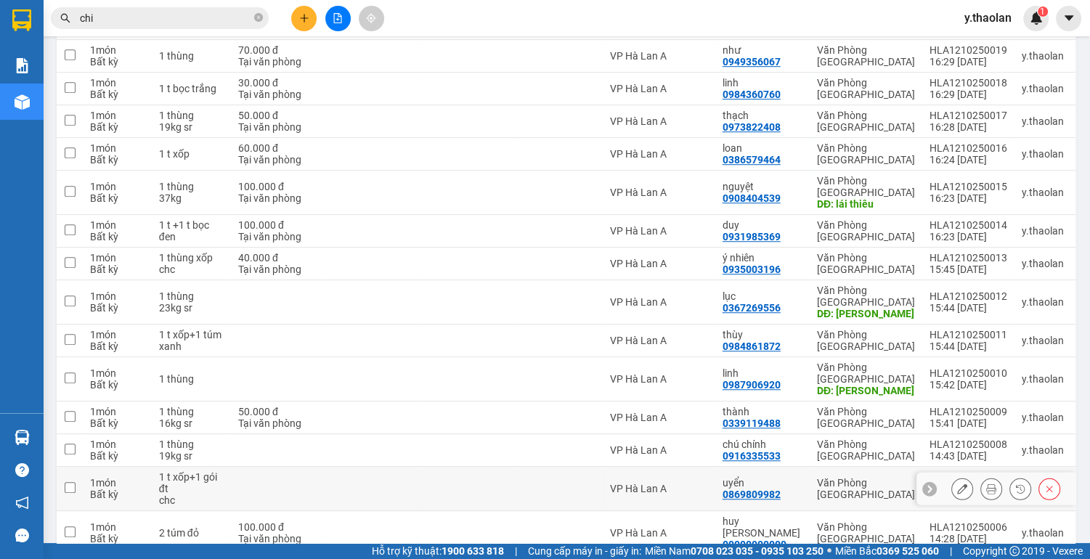
click at [957, 484] on icon at bounding box center [962, 489] width 10 height 10
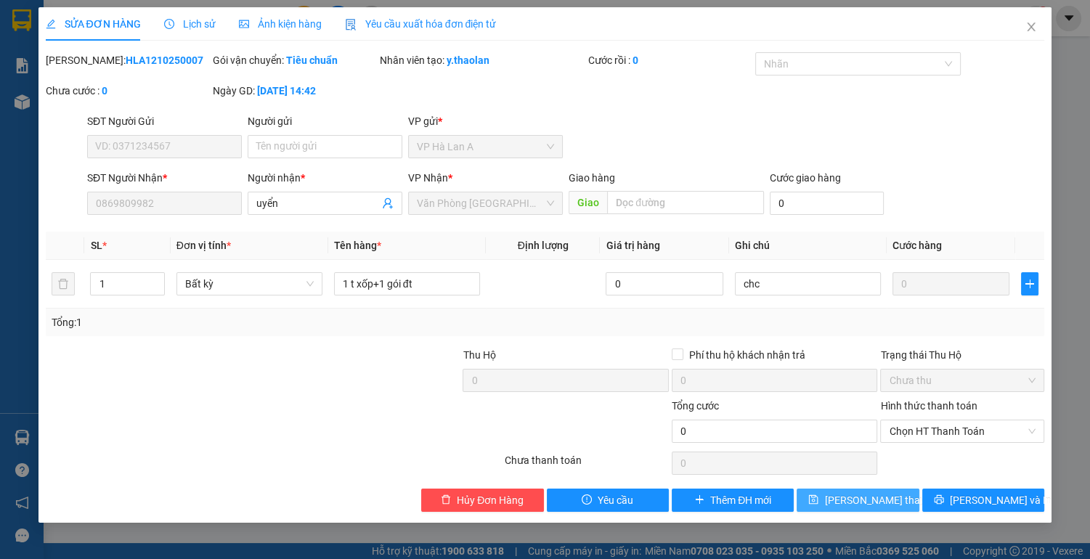
click at [851, 498] on span "[PERSON_NAME] thay đổi" at bounding box center [882, 500] width 116 height 16
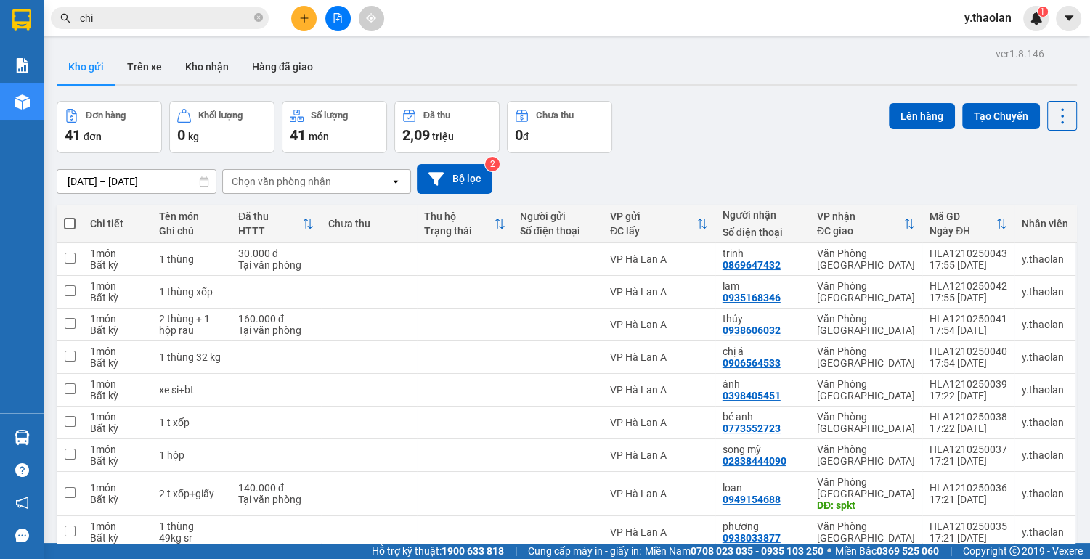
click at [67, 221] on span at bounding box center [70, 224] width 12 height 12
click at [70, 216] on input "checkbox" at bounding box center [70, 216] width 0 height 0
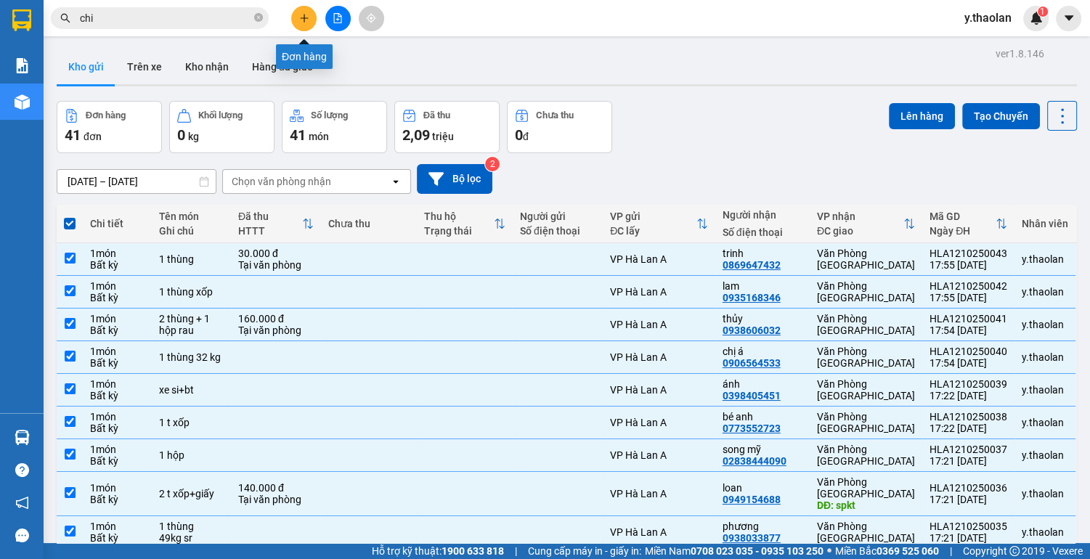
click at [304, 17] on icon "plus" at bounding box center [304, 18] width 1 height 8
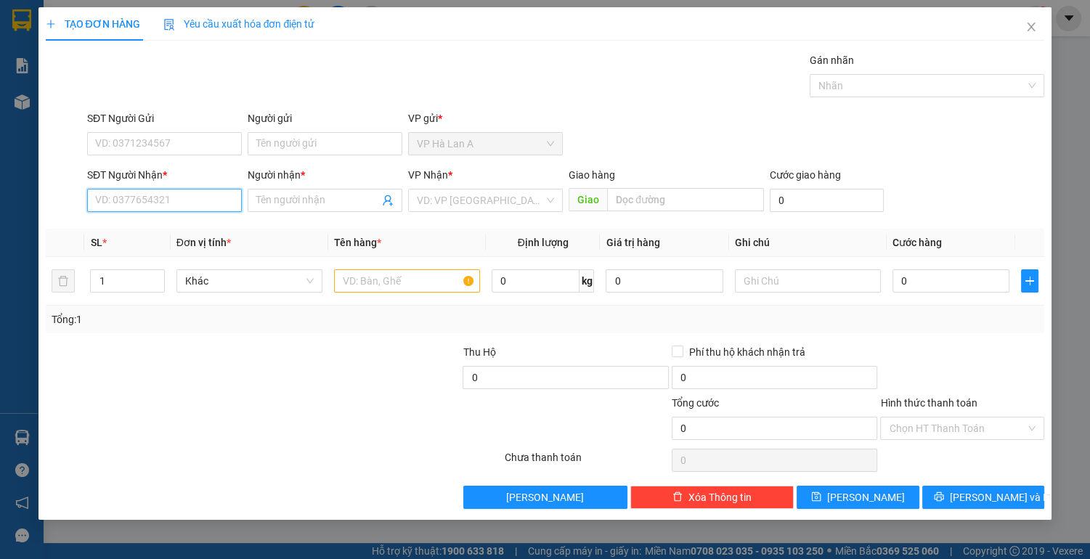
click at [206, 208] on input "SĐT Người Nhận *" at bounding box center [164, 200] width 155 height 23
click at [182, 229] on div "0908558118 - c.oanh" at bounding box center [164, 229] width 137 height 16
click at [405, 284] on input "text" at bounding box center [407, 280] width 146 height 23
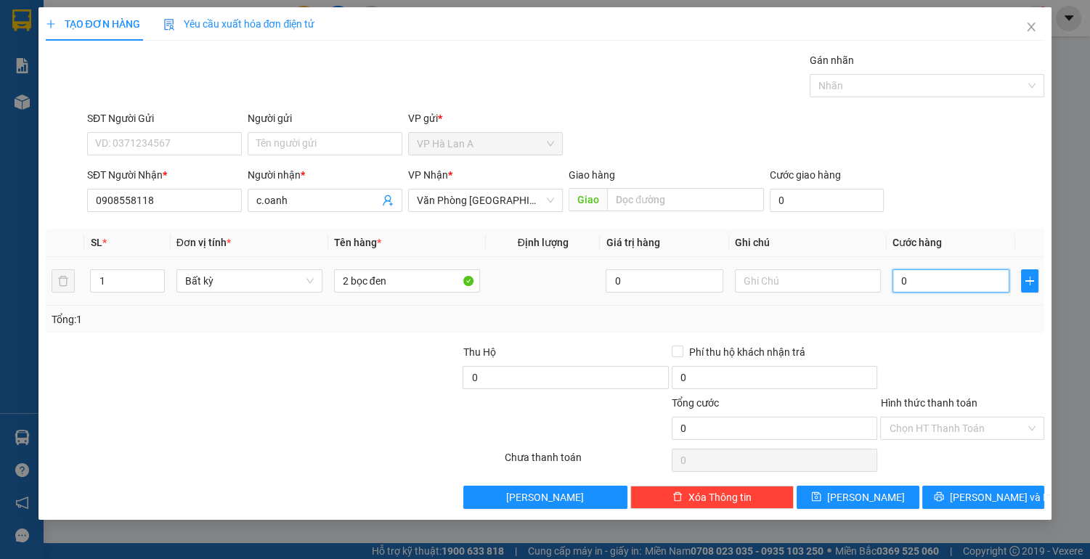
click at [925, 280] on input "0" at bounding box center [951, 280] width 118 height 23
click at [943, 424] on input "Hình thức thanh toán" at bounding box center [957, 429] width 137 height 22
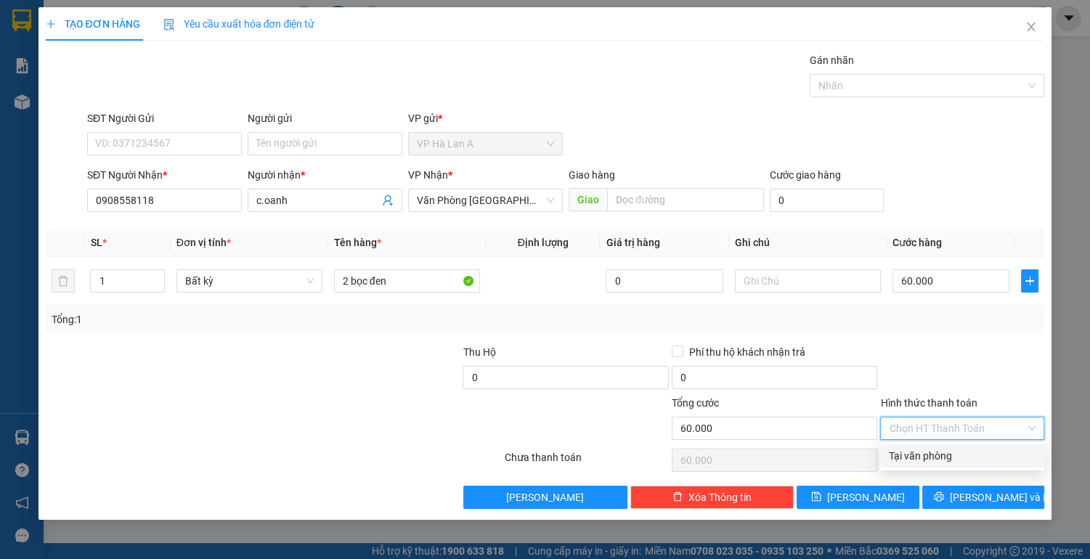
click at [935, 455] on div "Tại văn phòng" at bounding box center [962, 456] width 147 height 16
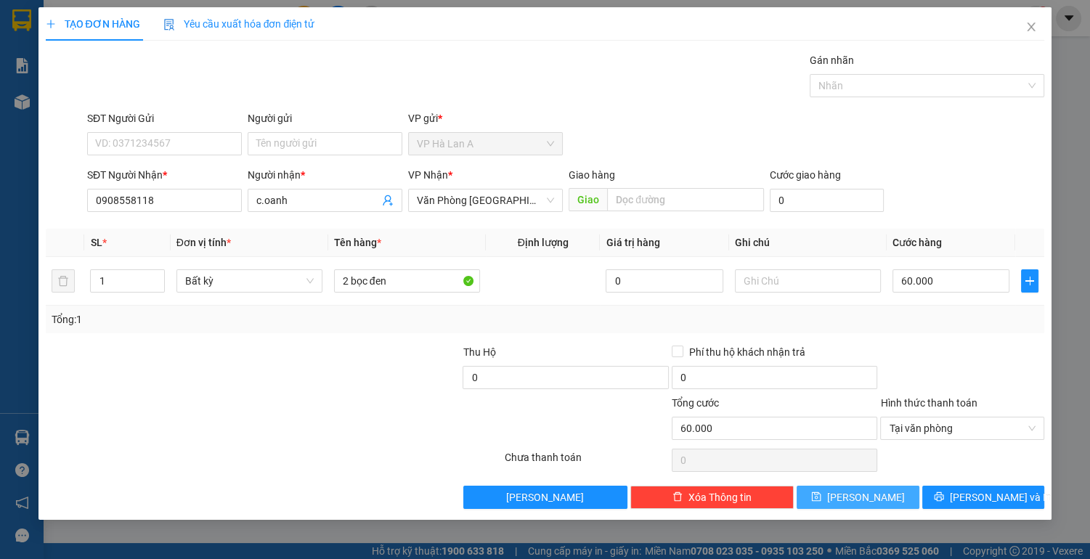
click at [874, 498] on button "[PERSON_NAME]" at bounding box center [858, 497] width 122 height 23
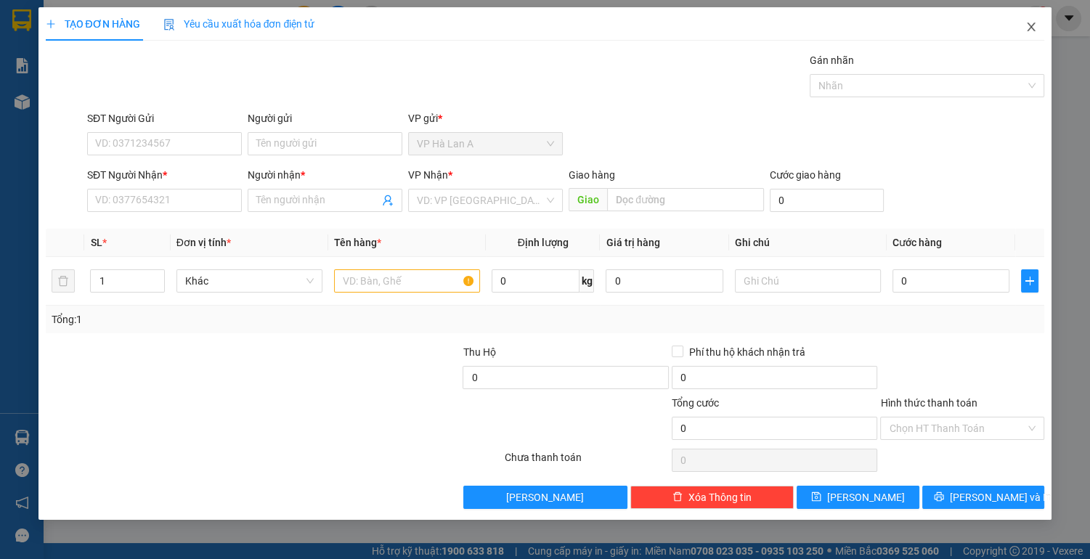
click at [1029, 27] on icon "close" at bounding box center [1031, 27] width 12 height 12
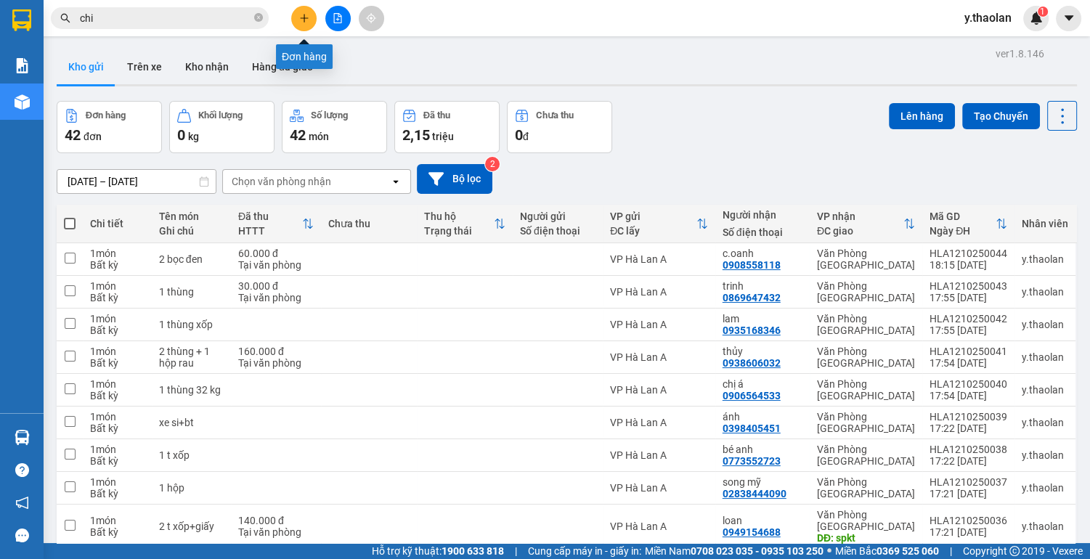
click at [303, 20] on icon "plus" at bounding box center [304, 18] width 10 height 10
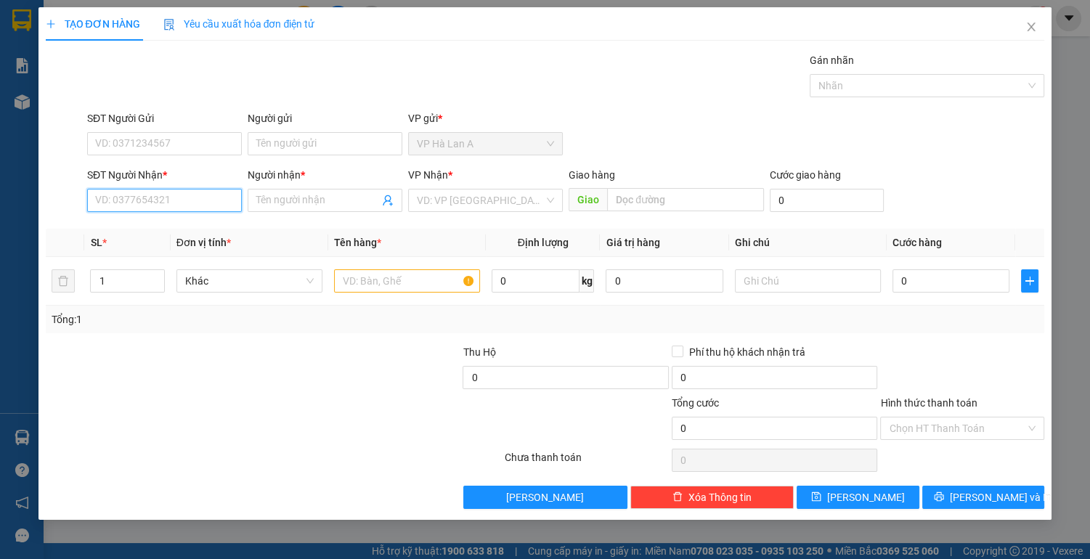
click at [167, 195] on input "SĐT Người Nhận *" at bounding box center [164, 200] width 155 height 23
click at [163, 228] on div "0938363186 - an" at bounding box center [164, 229] width 137 height 16
click at [412, 277] on input "text" at bounding box center [407, 280] width 146 height 23
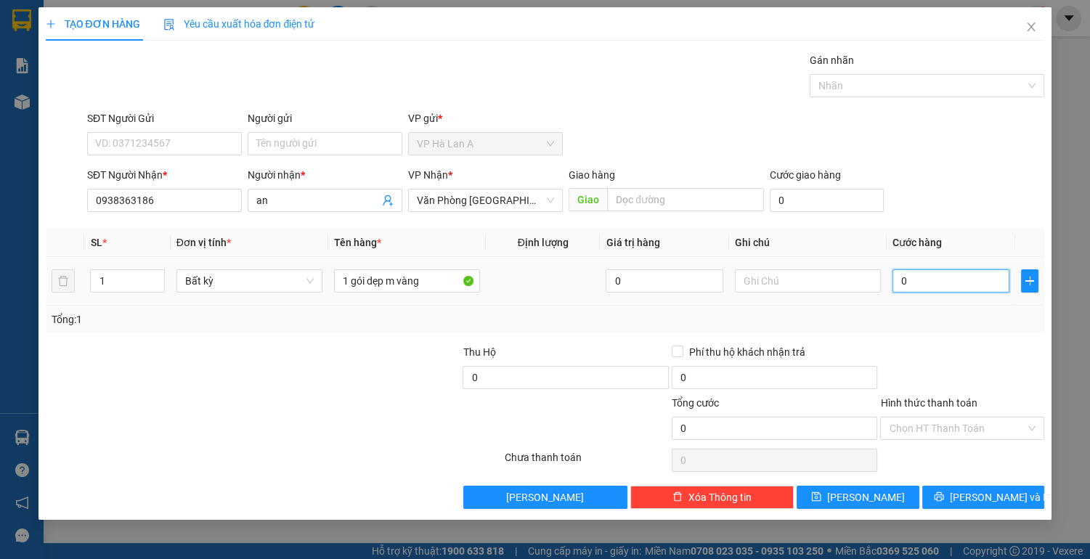
click at [946, 273] on input "0" at bounding box center [951, 280] width 118 height 23
click at [945, 425] on input "Hình thức thanh toán" at bounding box center [957, 429] width 137 height 22
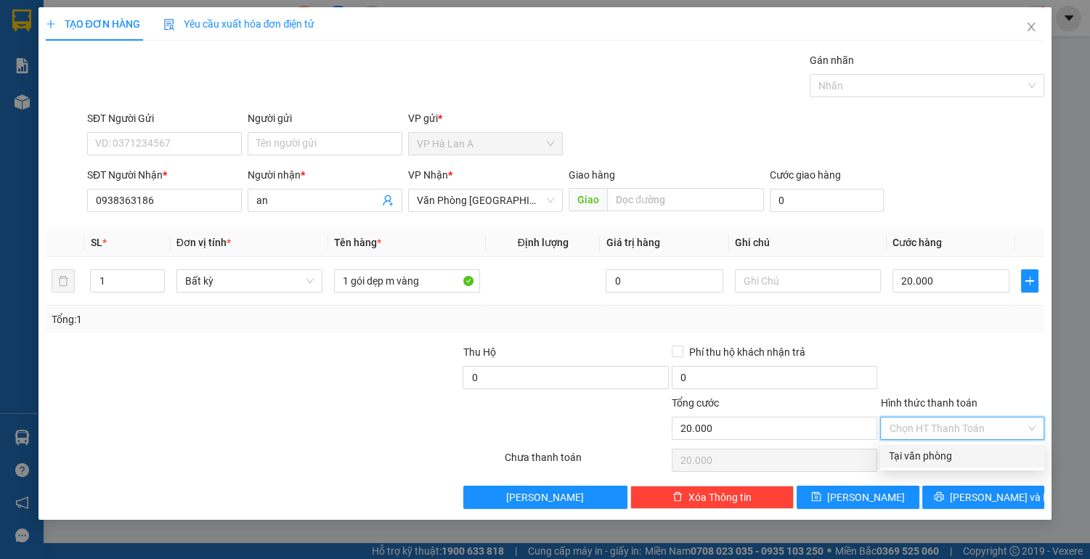
click at [926, 458] on div "Tại văn phòng" at bounding box center [962, 456] width 147 height 16
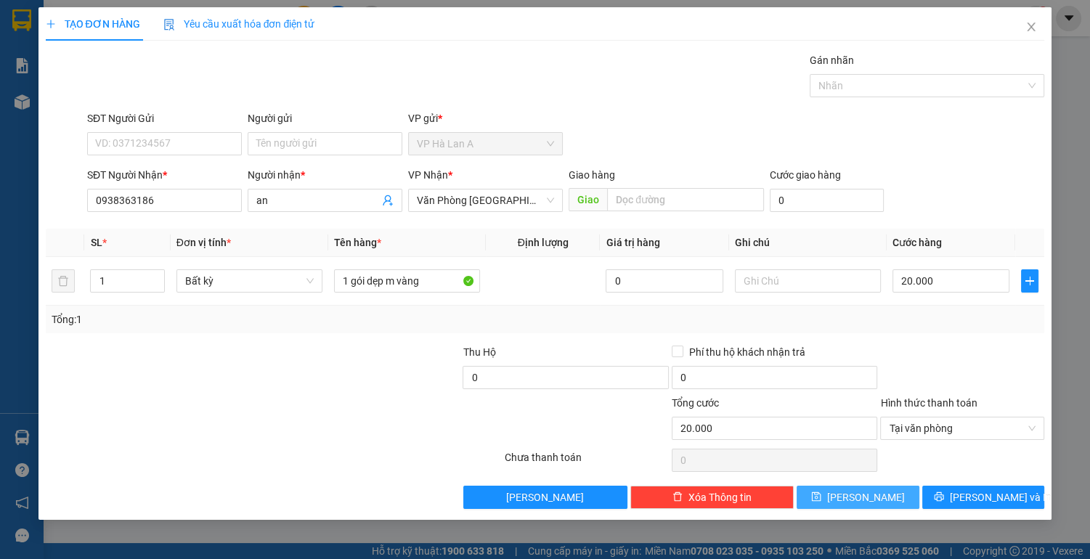
click at [871, 493] on span "[PERSON_NAME]" at bounding box center [866, 497] width 78 height 16
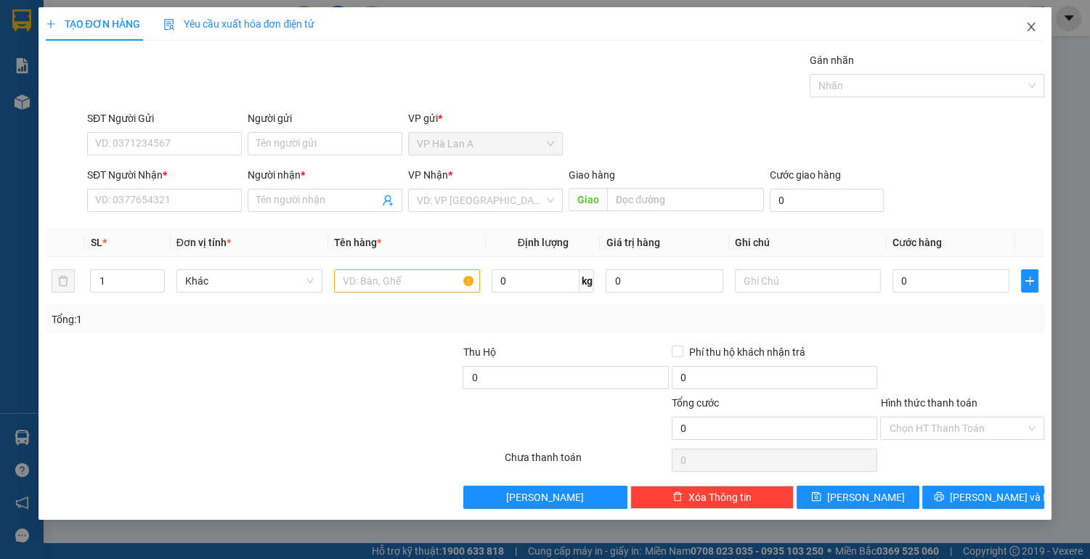
click at [1029, 30] on icon "close" at bounding box center [1031, 27] width 8 height 9
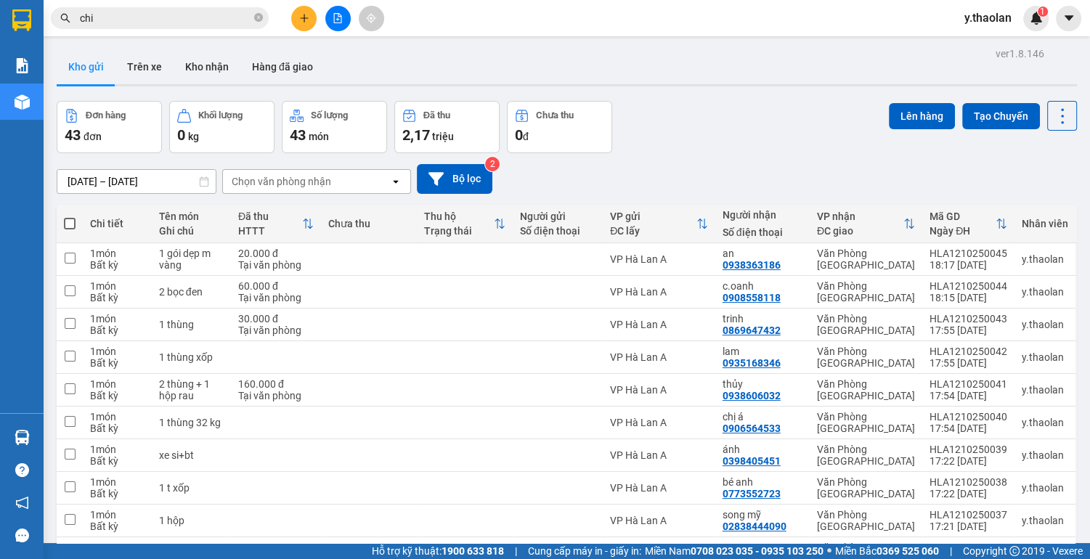
click at [64, 222] on span at bounding box center [70, 224] width 12 height 12
click at [70, 216] on input "checkbox" at bounding box center [70, 216] width 0 height 0
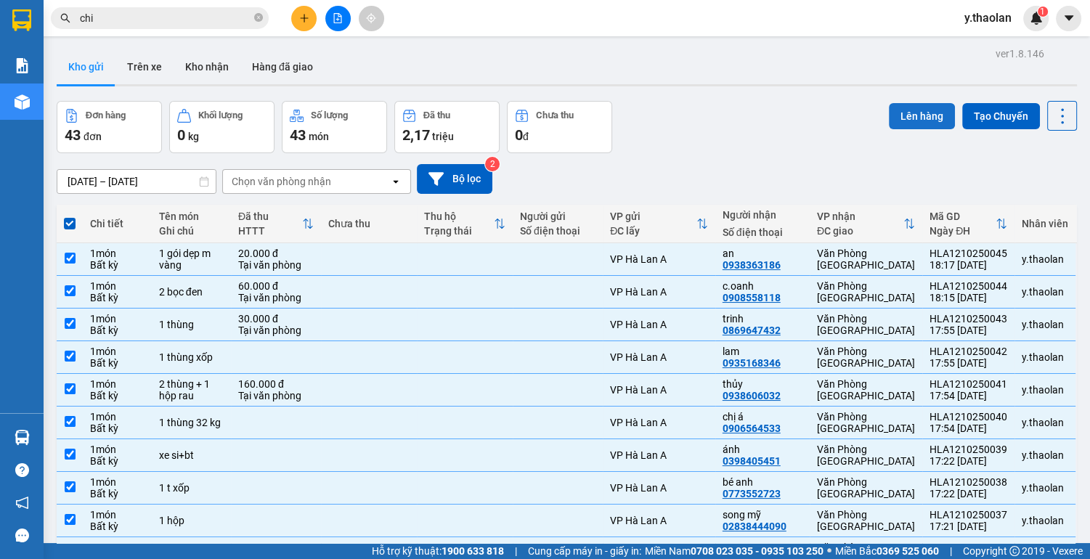
click at [911, 115] on button "Lên hàng" at bounding box center [922, 116] width 66 height 26
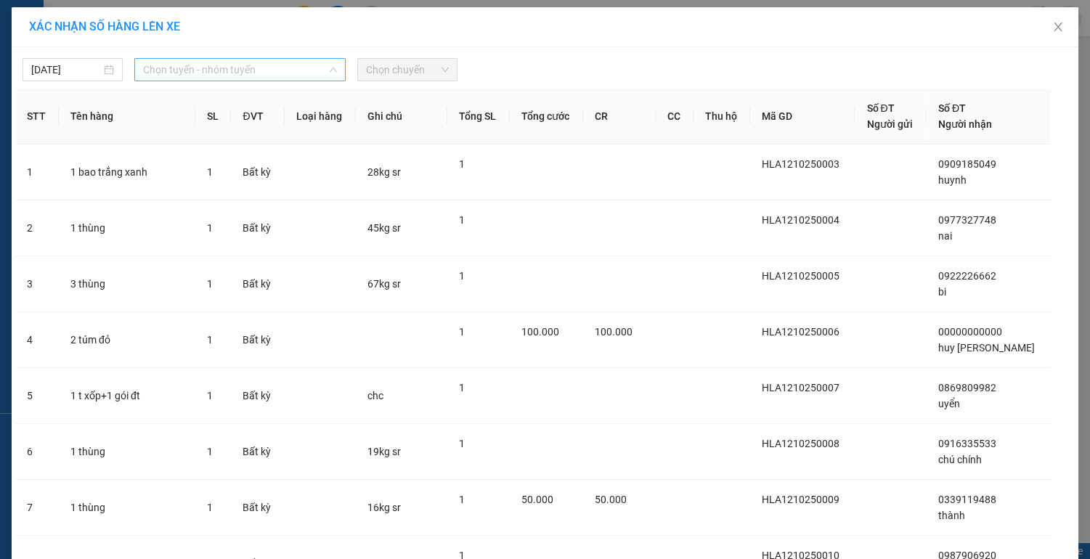
click at [274, 76] on span "Chọn tuyến - nhóm tuyến" at bounding box center [240, 70] width 194 height 22
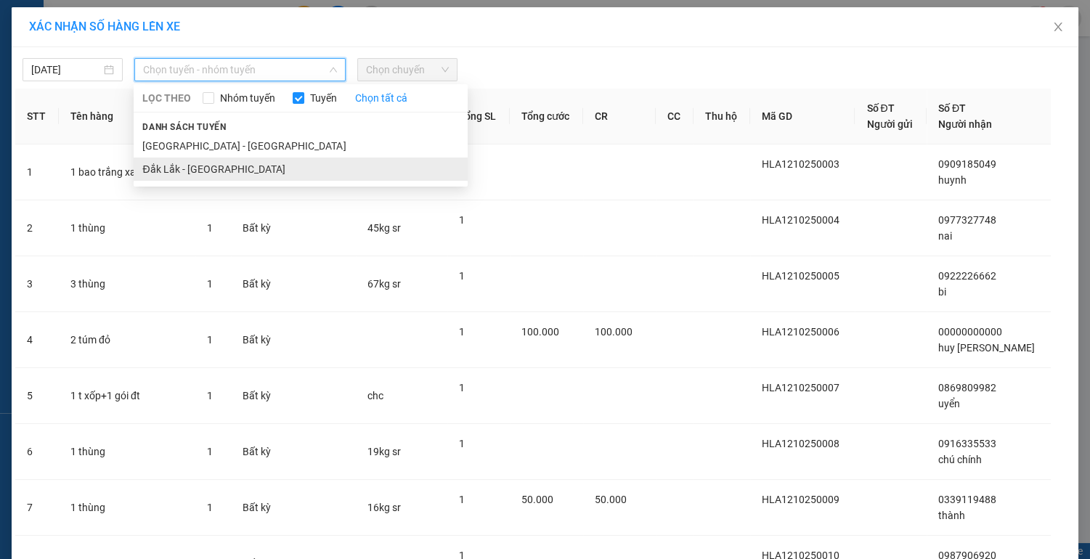
click at [231, 174] on li "Đắk Lắk - [GEOGRAPHIC_DATA]" at bounding box center [301, 169] width 334 height 23
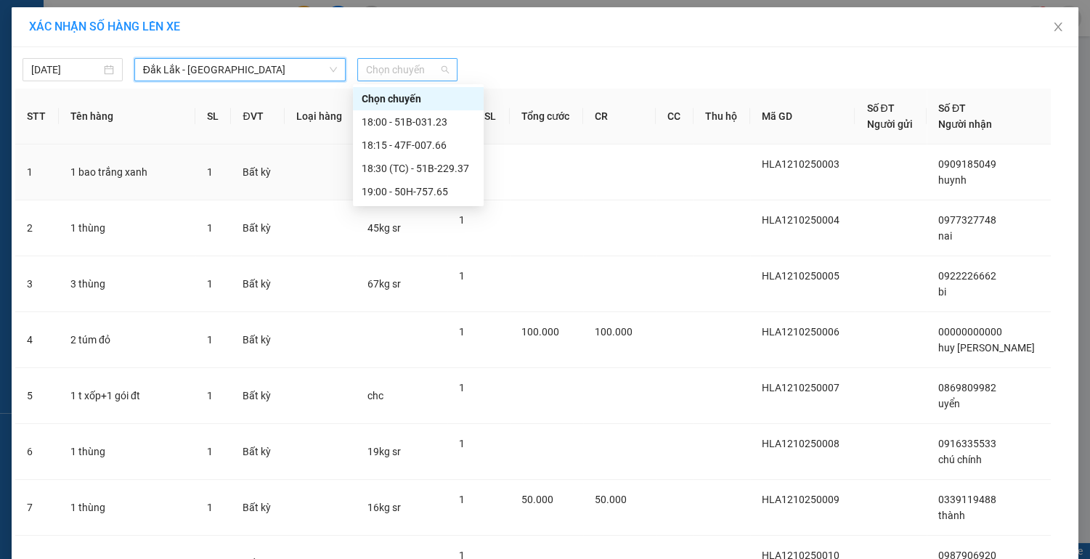
click at [422, 65] on span "Chọn chuyến" at bounding box center [407, 70] width 83 height 22
click at [418, 195] on div "19:00 - 50H-757.65" at bounding box center [418, 192] width 113 height 16
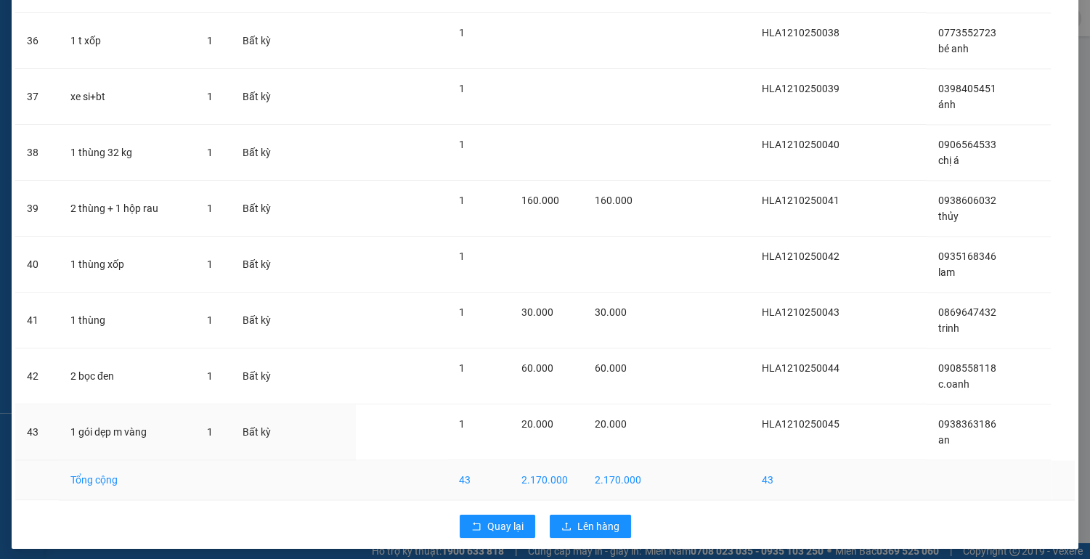
scroll to position [2097, 0]
click at [582, 518] on span "Lên hàng" at bounding box center [598, 526] width 42 height 16
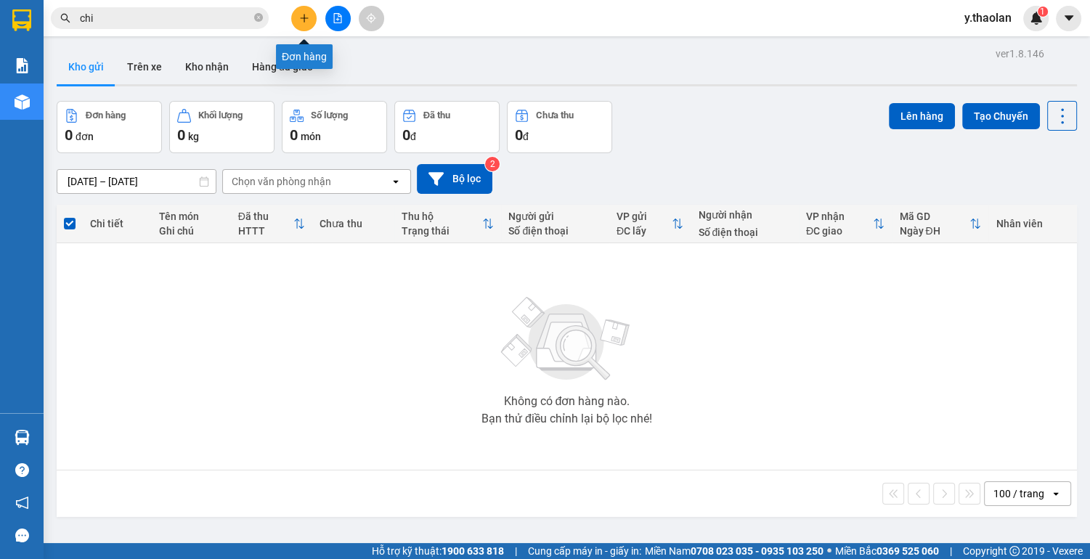
click at [305, 18] on icon "plus" at bounding box center [304, 18] width 10 height 10
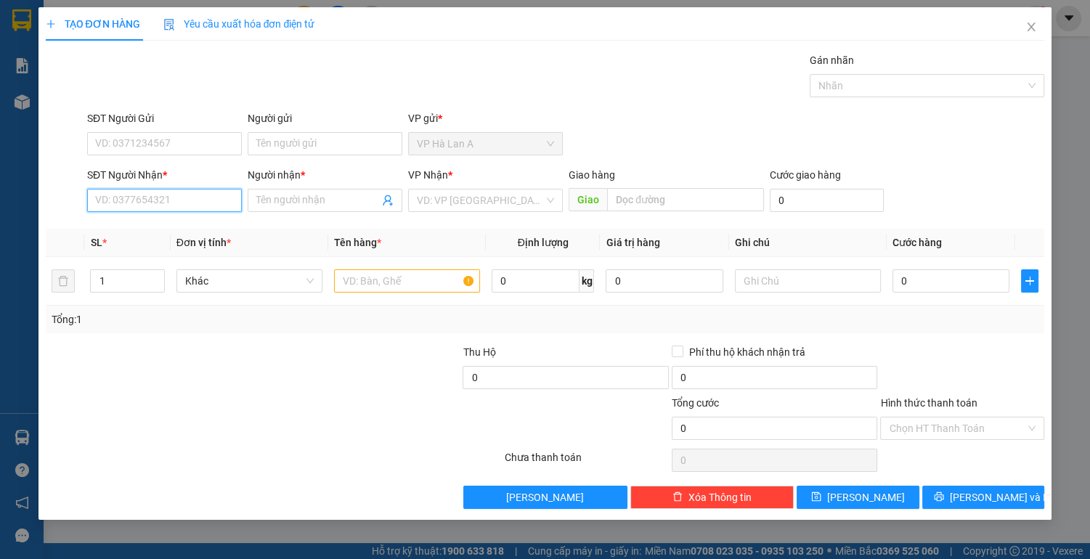
click at [164, 205] on input "SĐT Người Nhận *" at bounding box center [164, 200] width 155 height 23
click at [174, 232] on div "0123456789 - cô thơ" at bounding box center [164, 229] width 137 height 16
click at [410, 282] on input "text" at bounding box center [407, 280] width 146 height 23
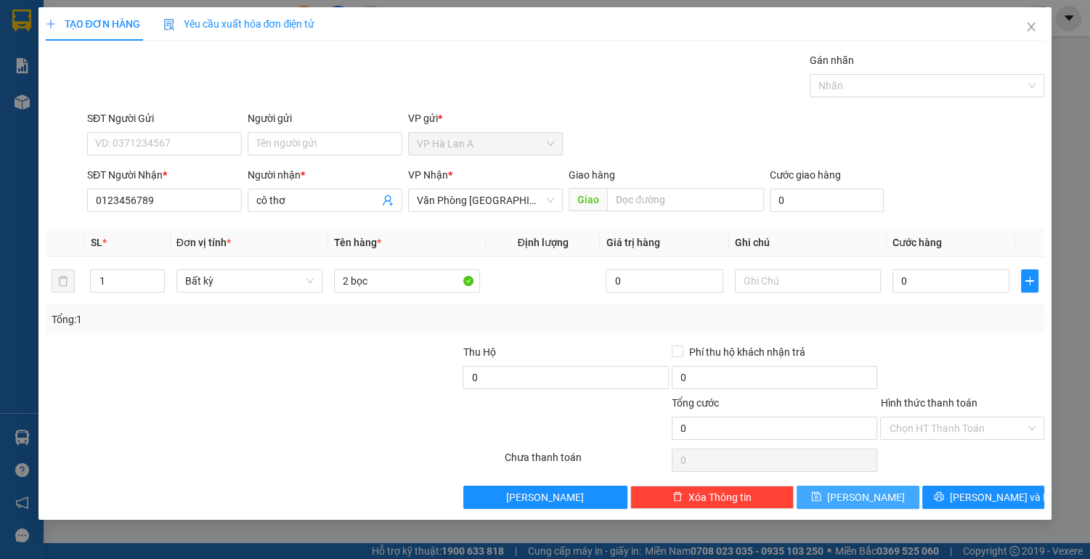
click at [857, 494] on button "[PERSON_NAME]" at bounding box center [858, 497] width 122 height 23
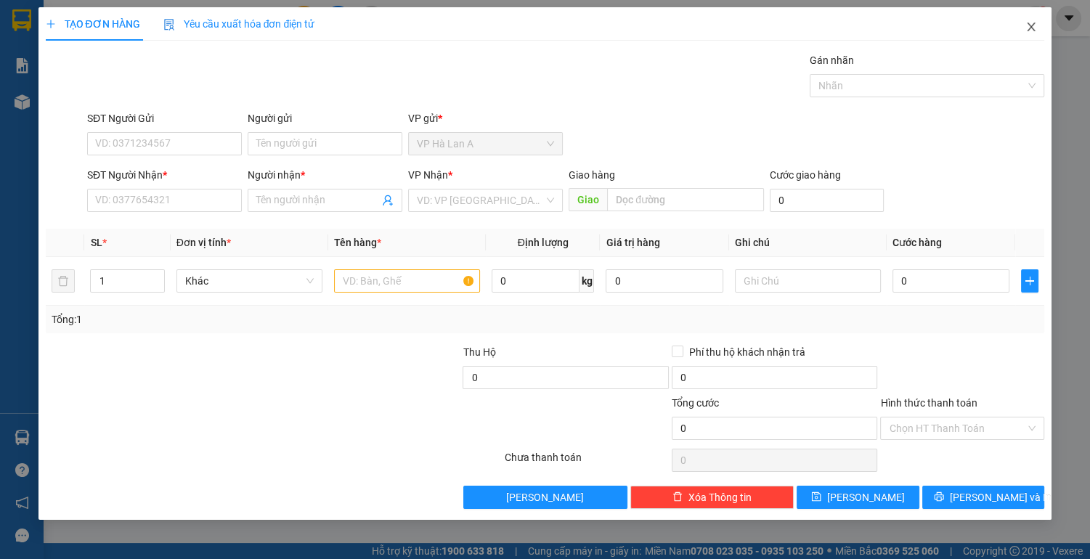
click at [1032, 29] on icon "close" at bounding box center [1031, 27] width 8 height 9
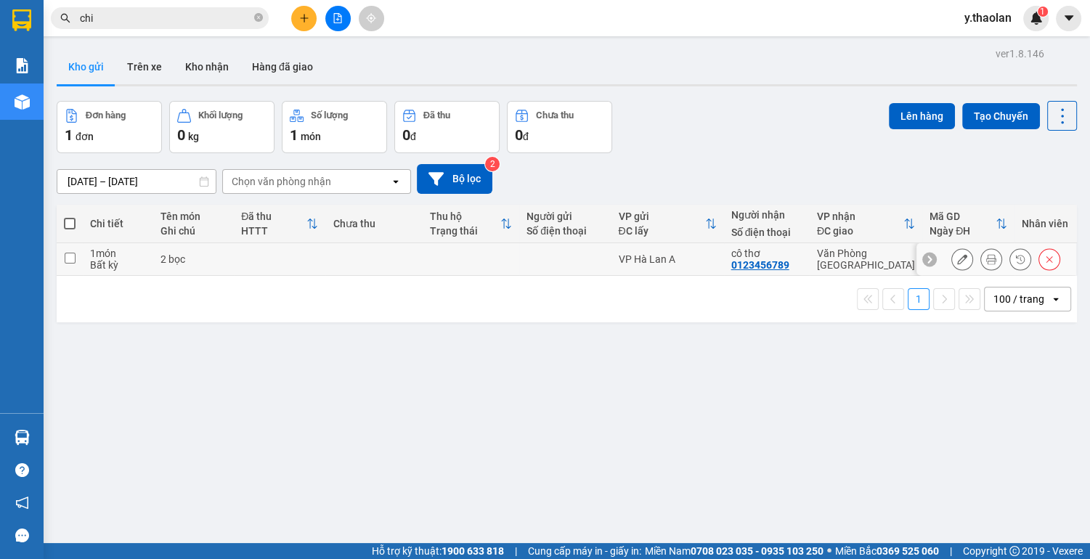
click at [69, 257] on input "checkbox" at bounding box center [70, 258] width 11 height 11
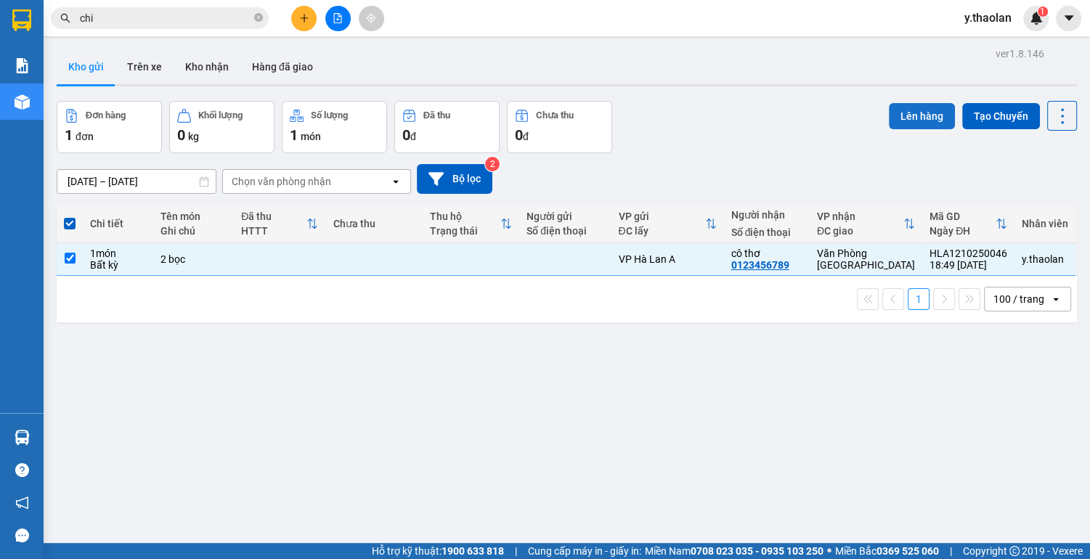
click at [916, 107] on button "Lên hàng" at bounding box center [922, 116] width 66 height 26
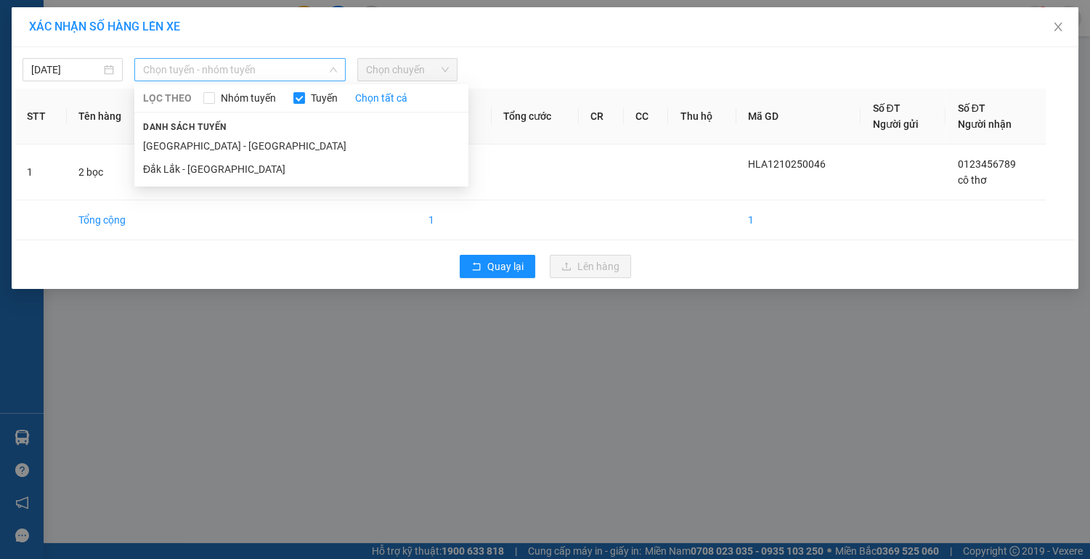
click at [306, 59] on span "Chọn tuyến - nhóm tuyến" at bounding box center [240, 70] width 194 height 22
click at [171, 171] on li "Đắk Lắk - [GEOGRAPHIC_DATA]" at bounding box center [301, 169] width 334 height 23
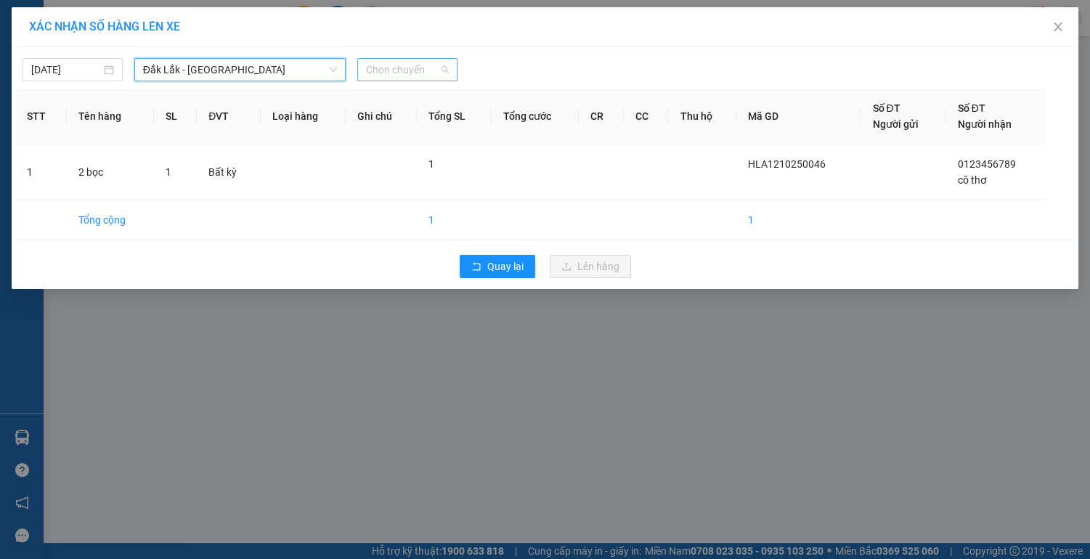
click at [434, 69] on span "Chọn chuyến" at bounding box center [407, 70] width 83 height 22
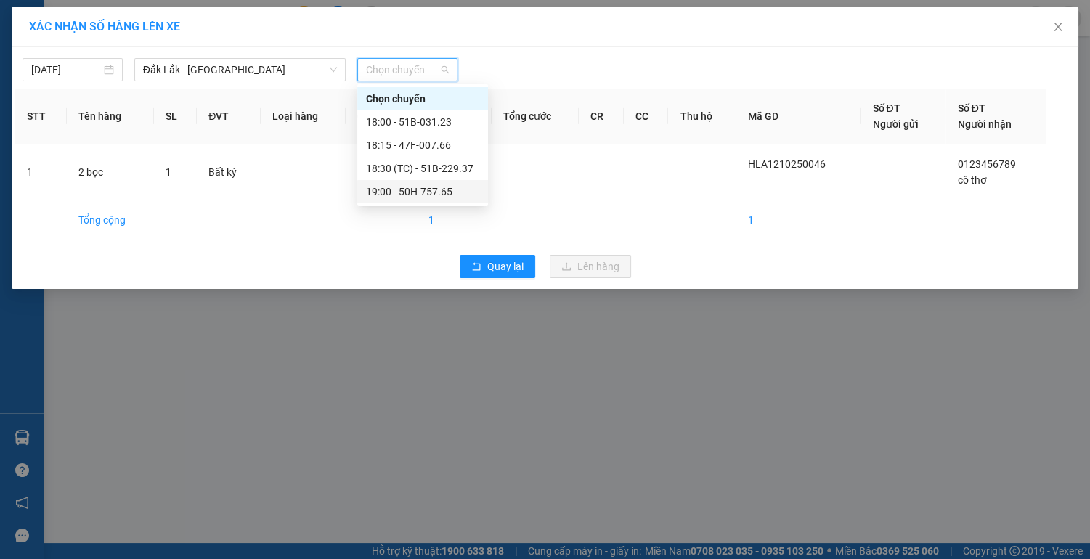
click at [433, 191] on div "19:00 - 50H-757.65" at bounding box center [422, 192] width 113 height 16
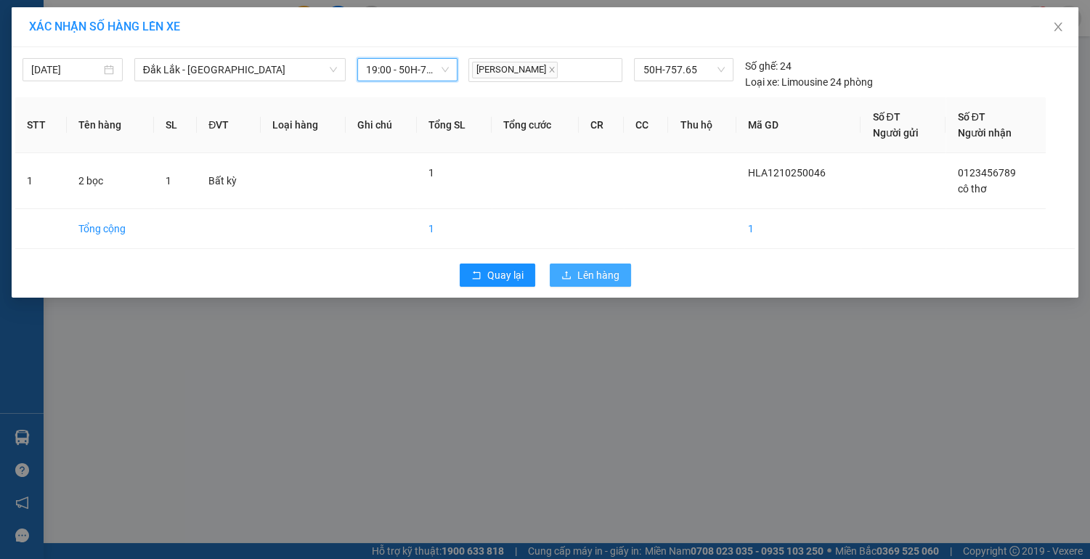
click at [601, 276] on span "Lên hàng" at bounding box center [598, 275] width 42 height 16
